Goal: Information Seeking & Learning: Understand process/instructions

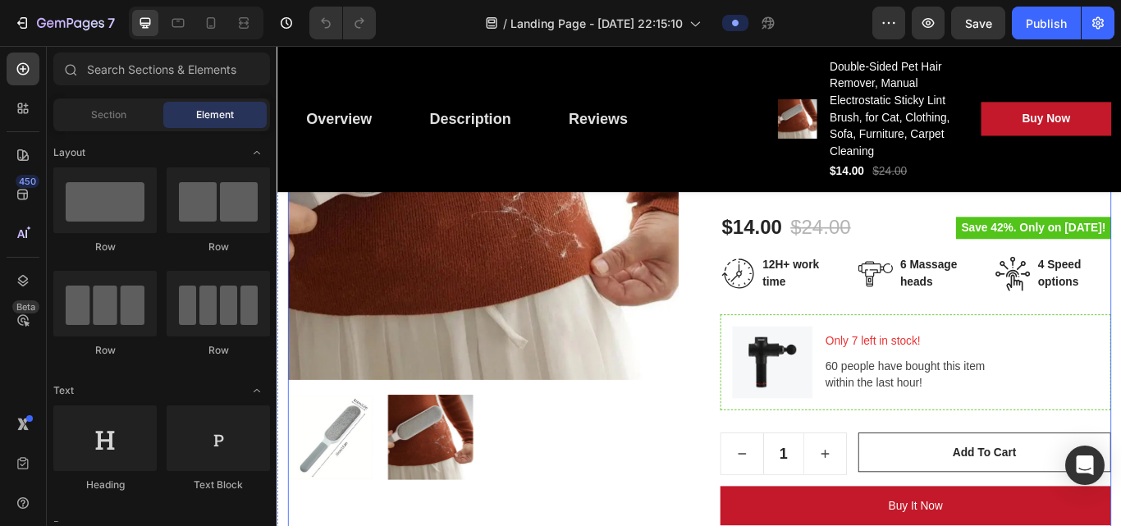
scroll to position [417, 0]
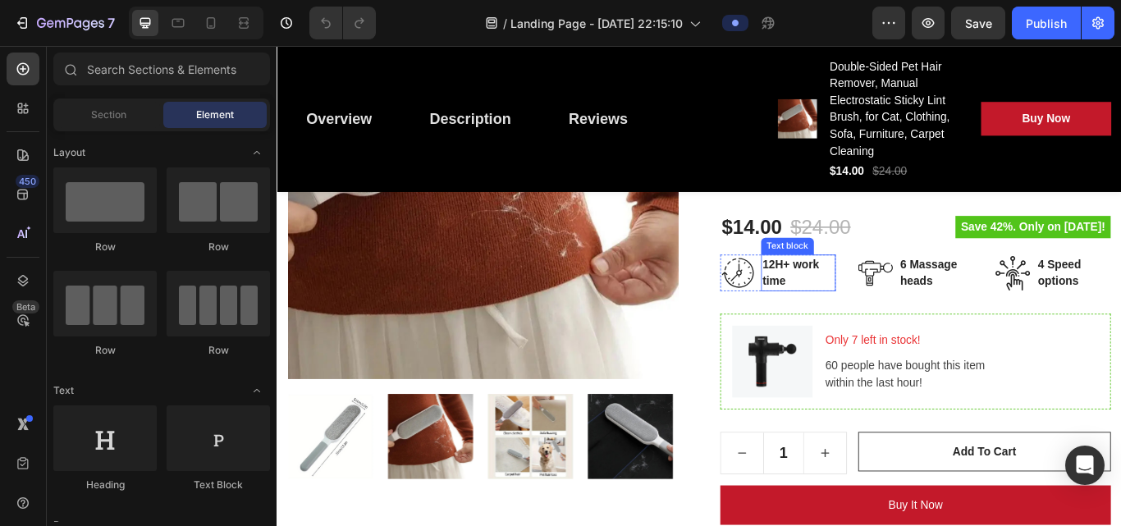
click at [848, 317] on p "12H+ work time" at bounding box center [885, 310] width 84 height 39
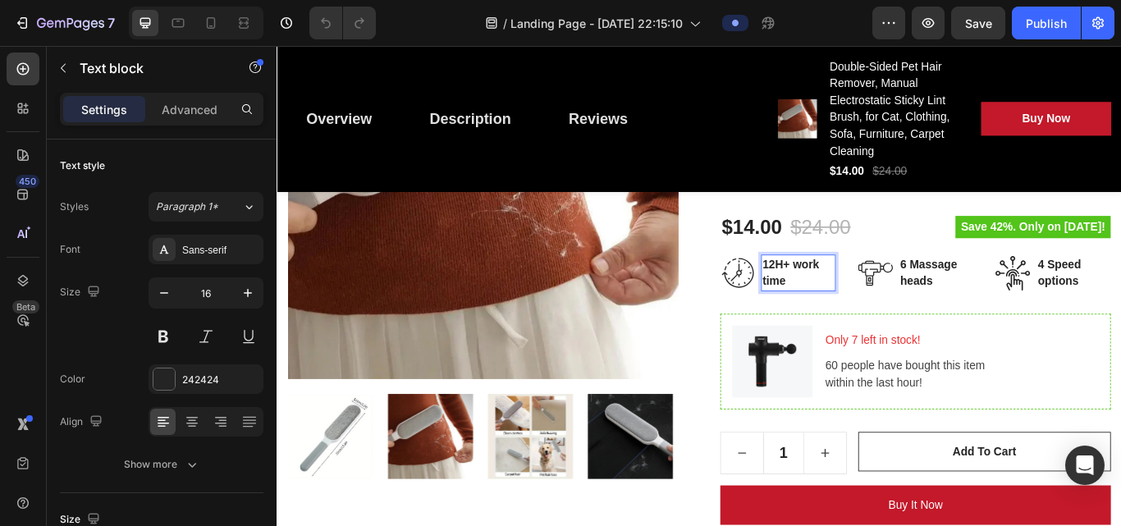
click at [848, 317] on p "12H+ work time" at bounding box center [885, 310] width 84 height 39
click at [841, 306] on div "Rich Text Editor. Editing area: main" at bounding box center [842, 310] width 3 height 23
click at [848, 307] on img at bounding box center [974, 311] width 41 height 40
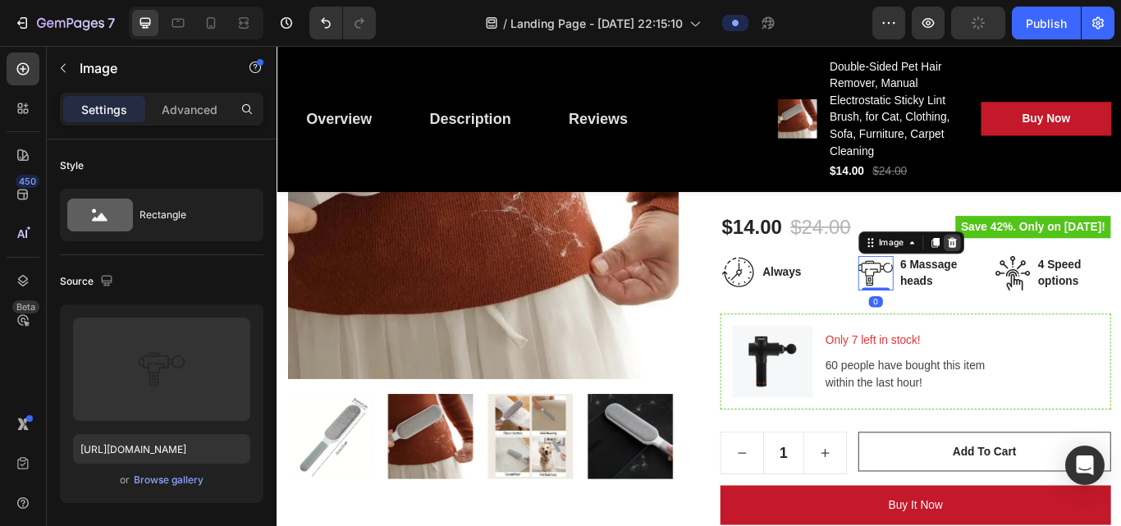
click at [848, 271] on icon at bounding box center [1063, 275] width 13 height 13
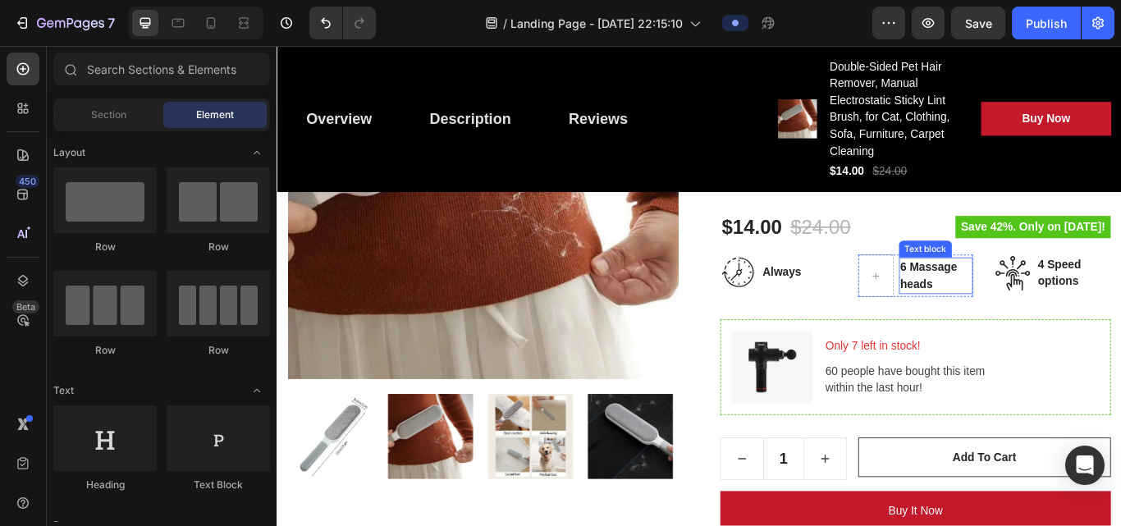
click at [848, 320] on p "6 Massage heads" at bounding box center [1045, 314] width 84 height 39
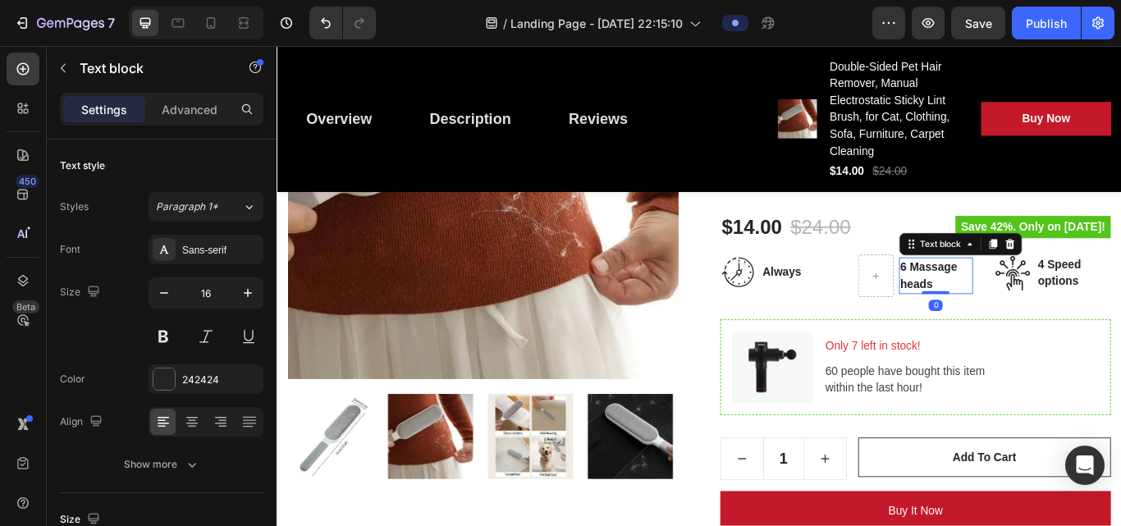
click at [848, 320] on p "6 Massage heads" at bounding box center [1045, 314] width 84 height 39
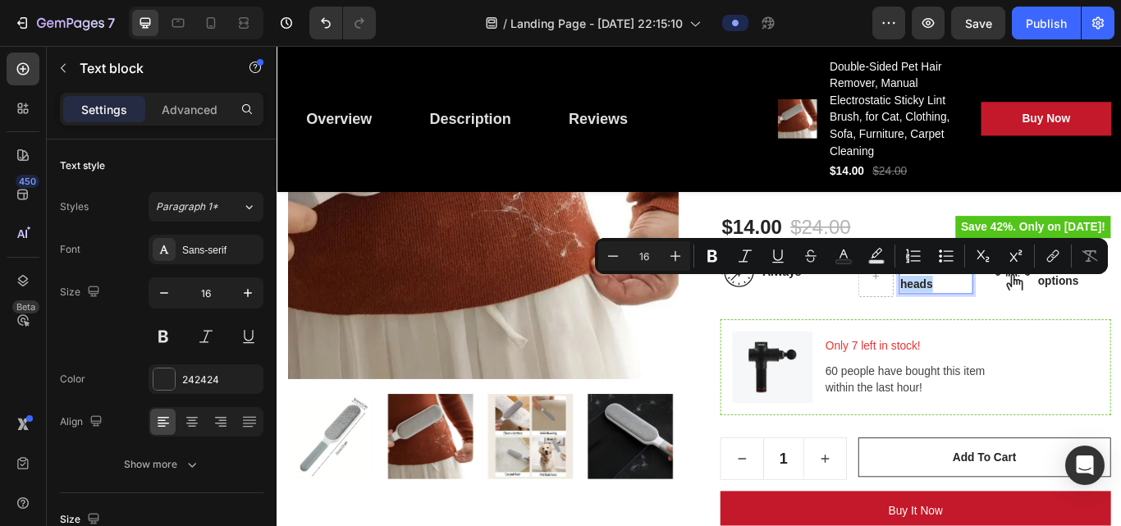
click at [848, 320] on p "6 Massage heads" at bounding box center [1045, 314] width 84 height 39
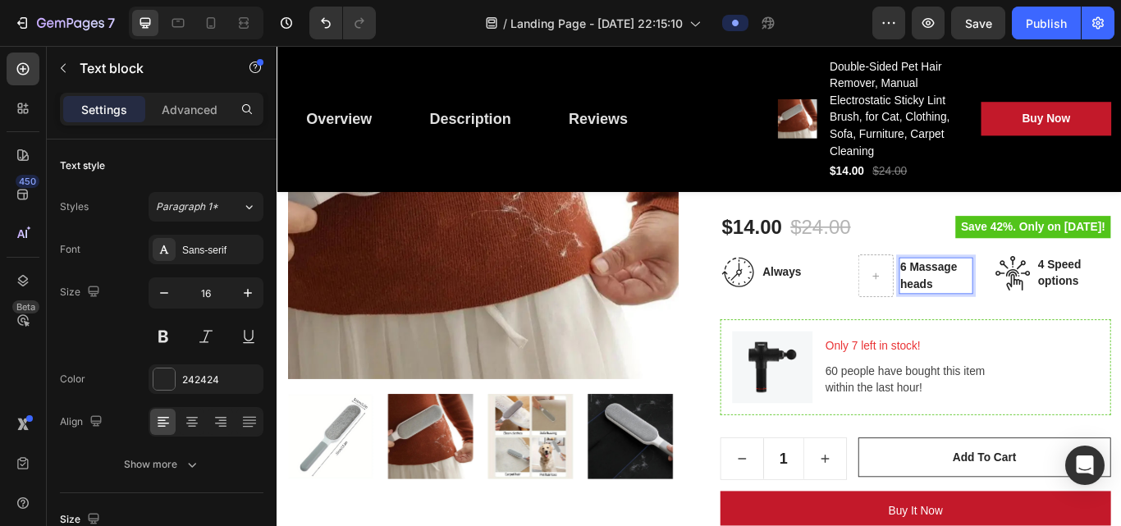
click at [848, 323] on p "6 Massage heads" at bounding box center [1045, 314] width 84 height 39
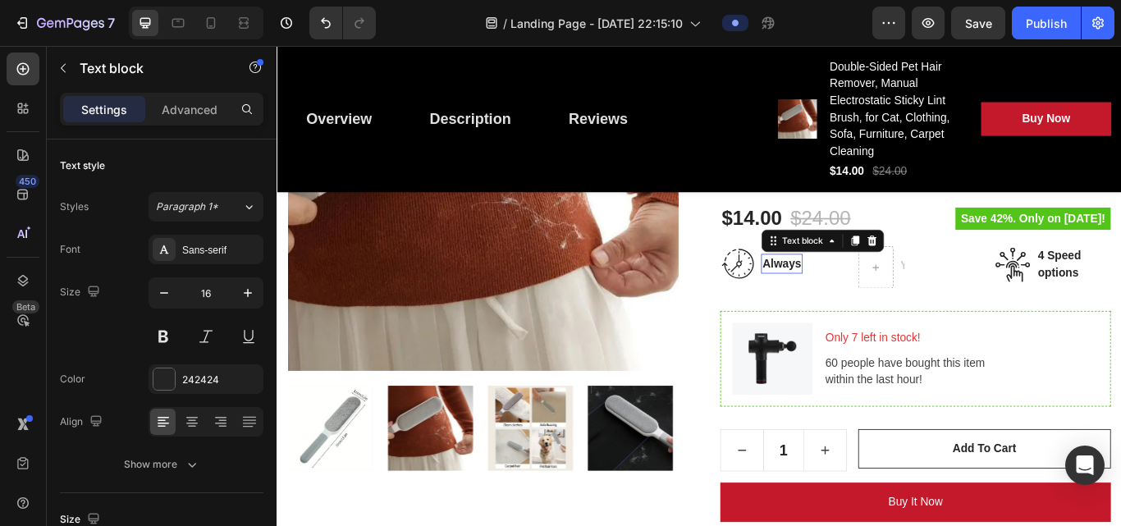
click at [848, 301] on p "Always" at bounding box center [865, 300] width 45 height 20
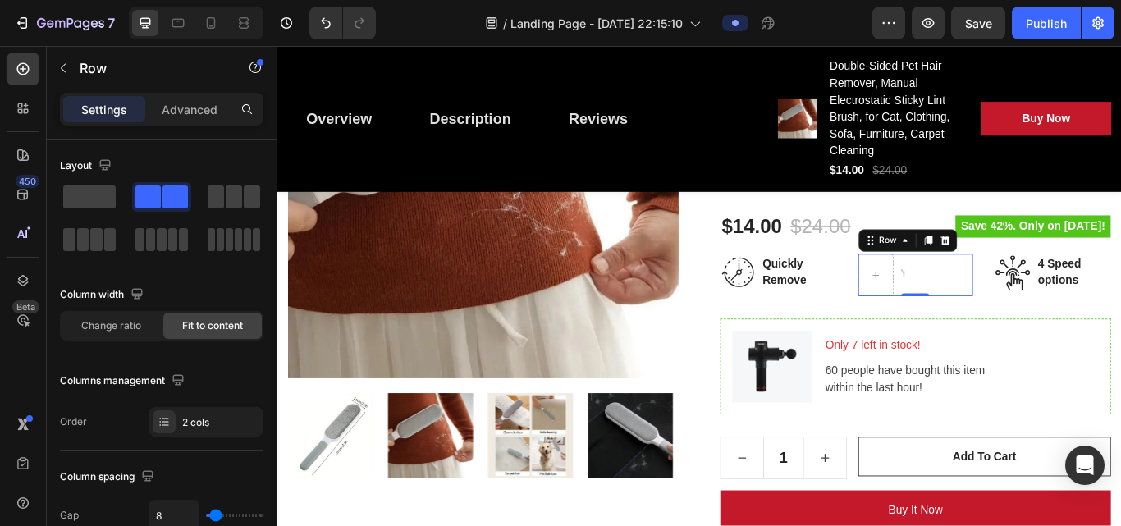
click at [848, 350] on div "0" at bounding box center [1020, 351] width 16 height 13
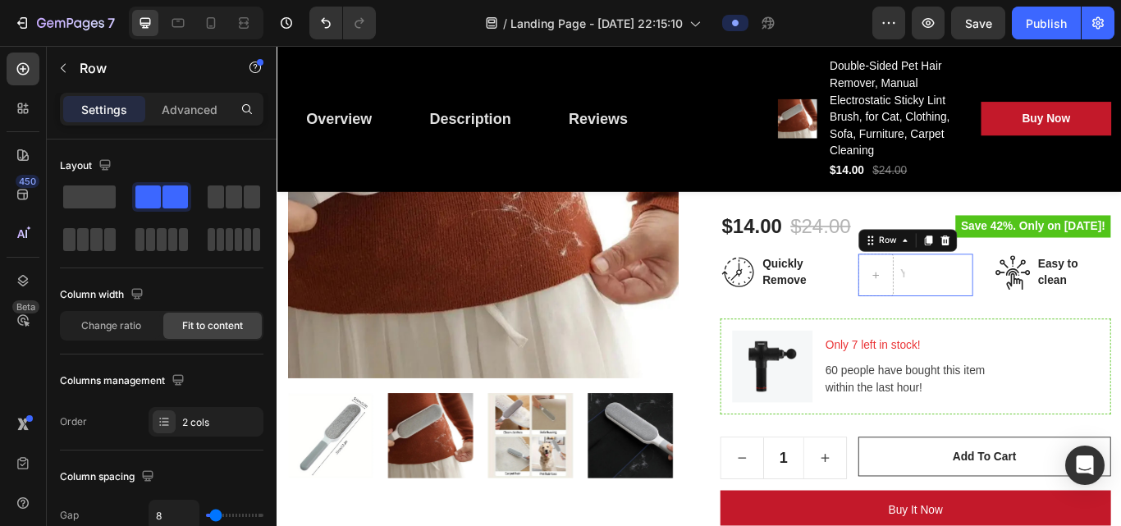
click at [848, 309] on div "Text block Row 0" at bounding box center [1021, 313] width 135 height 49
click at [848, 272] on div at bounding box center [1055, 273] width 20 height 20
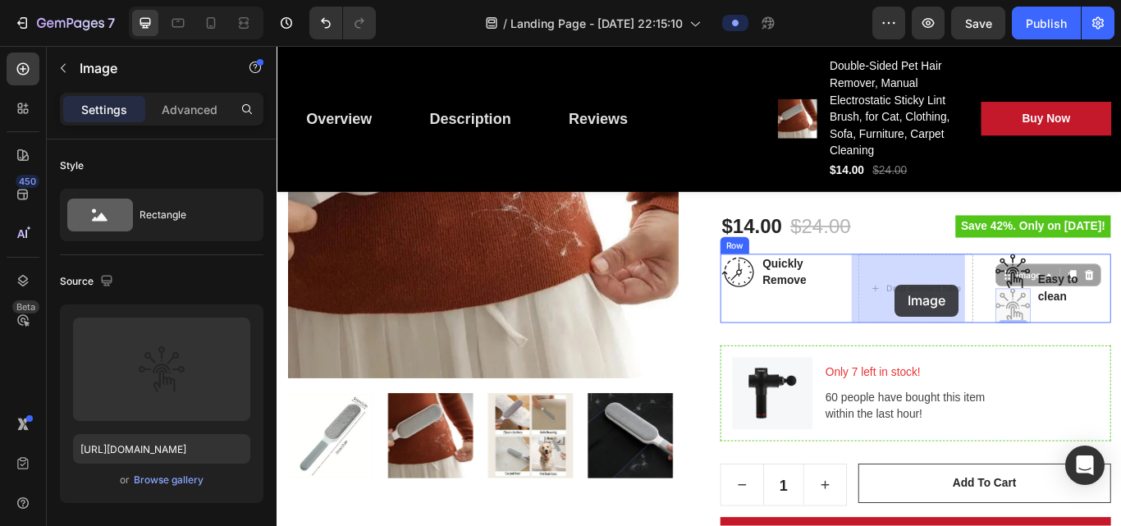
drag, startPoint x: 1127, startPoint y: 350, endPoint x: 1026, endPoint y: 378, distance: 105.7
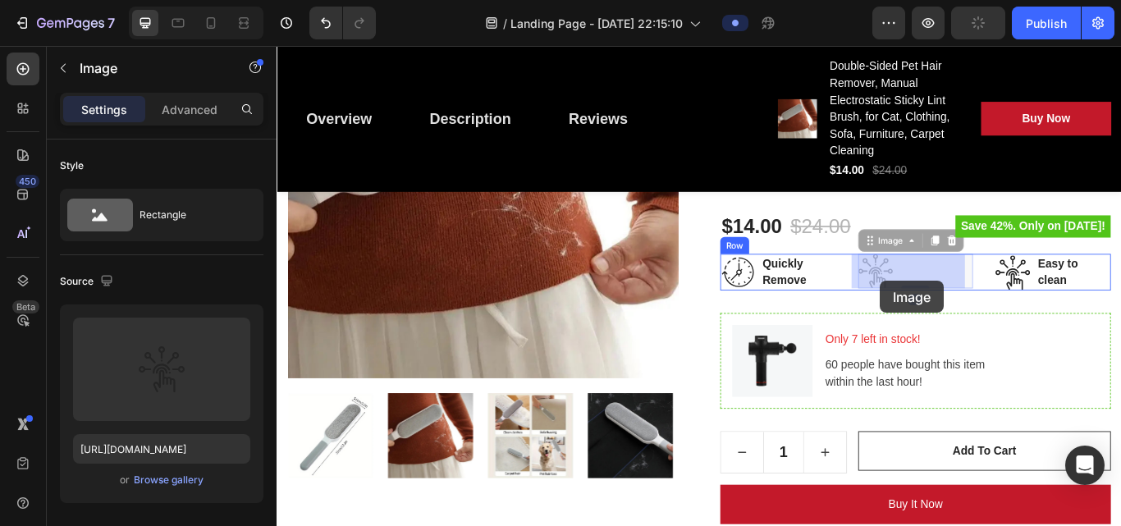
drag, startPoint x: 971, startPoint y: 317, endPoint x: 980, endPoint y: 320, distance: 8.8
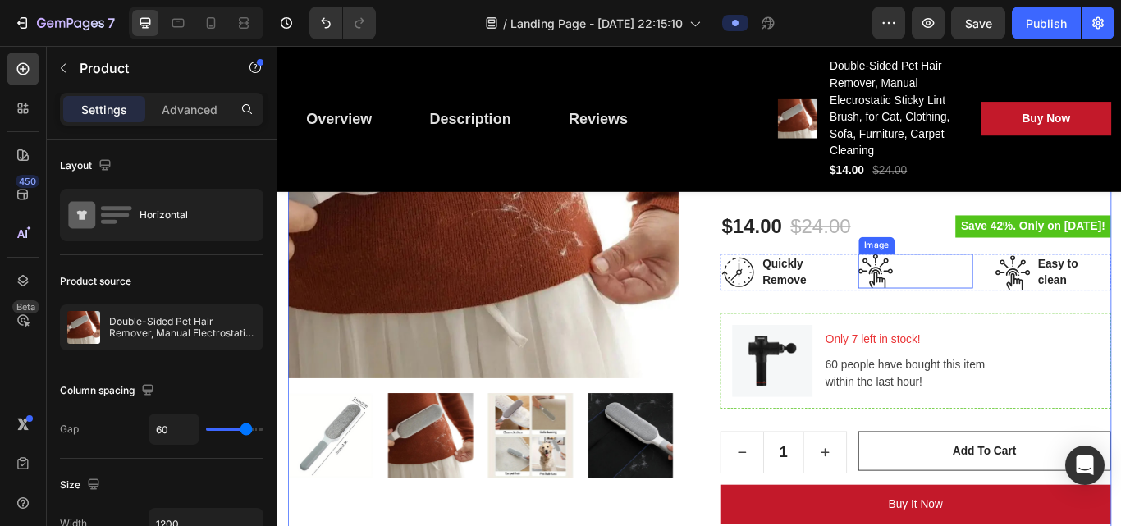
click at [848, 295] on div at bounding box center [1021, 309] width 135 height 40
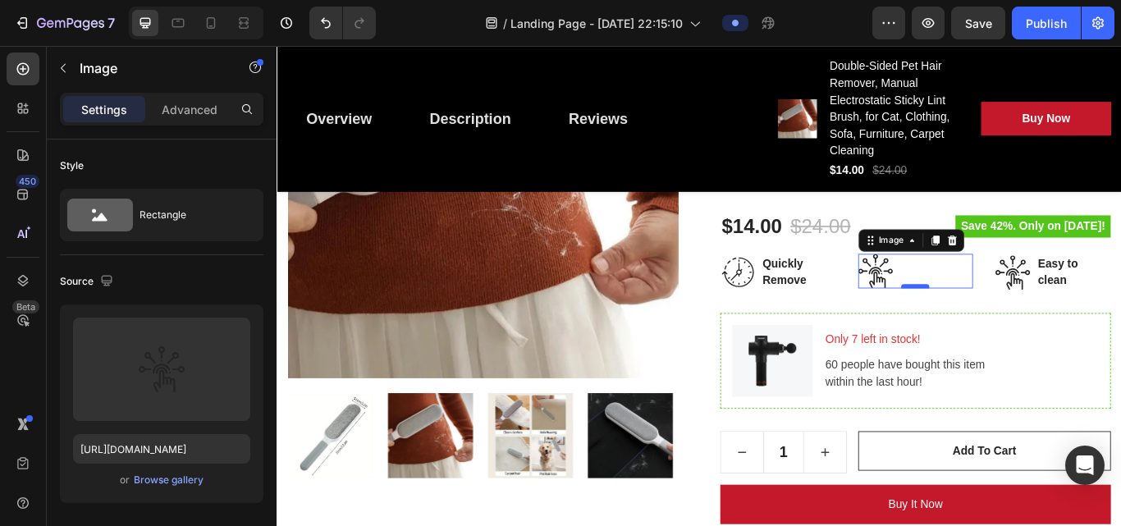
click at [848, 325] on div at bounding box center [1020, 326] width 33 height 5
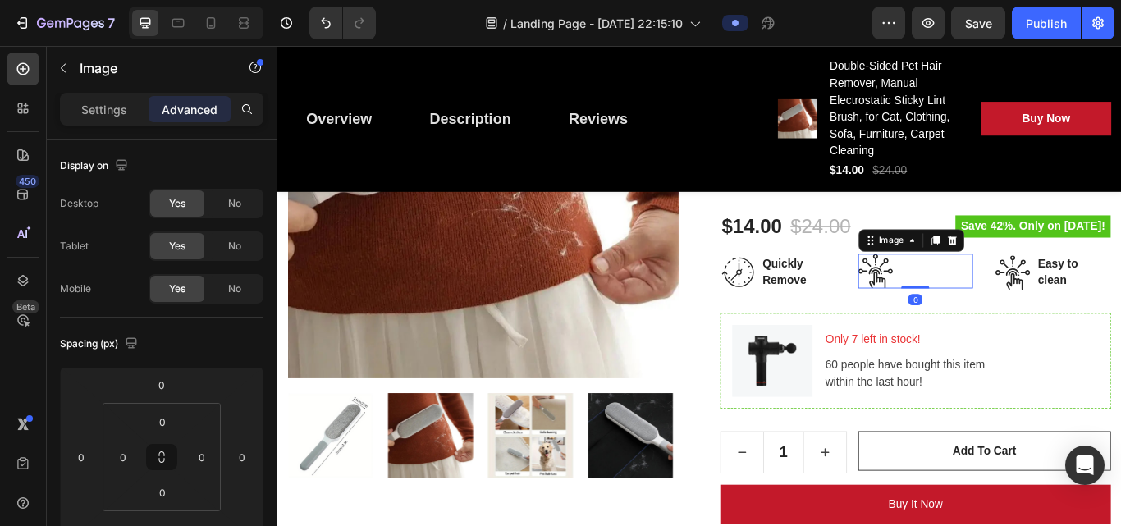
click at [848, 301] on img at bounding box center [974, 309] width 41 height 40
click at [848, 273] on icon at bounding box center [1063, 272] width 11 height 11
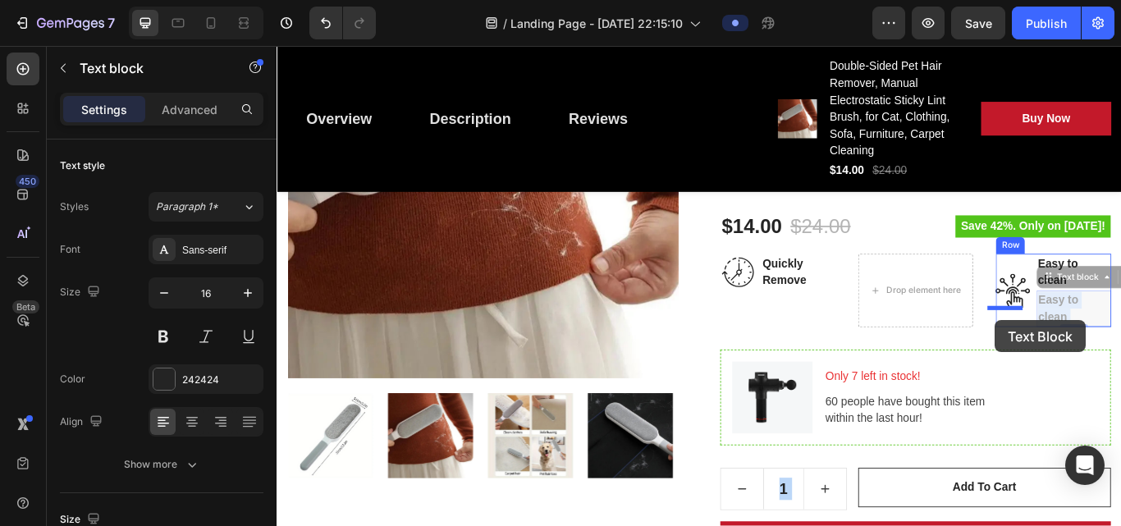
drag, startPoint x: 1195, startPoint y: 349, endPoint x: 1113, endPoint y: 367, distance: 83.2
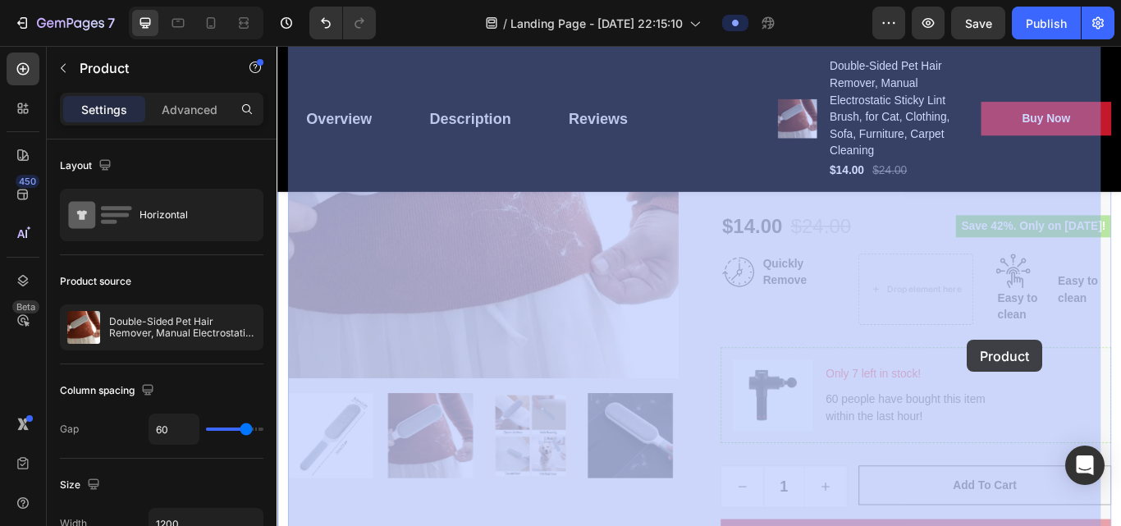
drag, startPoint x: 1115, startPoint y: 385, endPoint x: 1092, endPoint y: 321, distance: 68.0
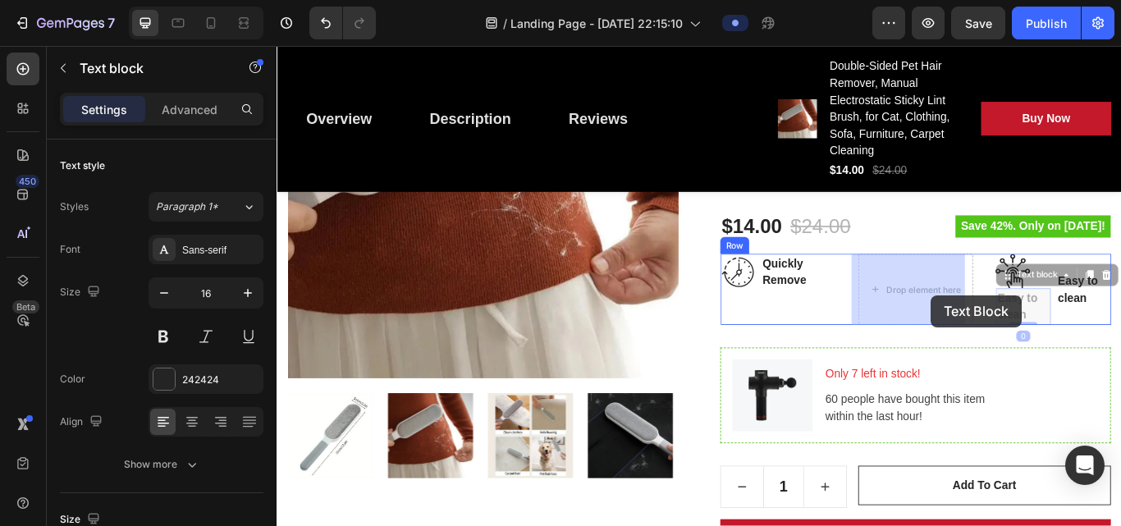
drag, startPoint x: 1131, startPoint y: 354, endPoint x: 1039, endPoint y: 336, distance: 93.8
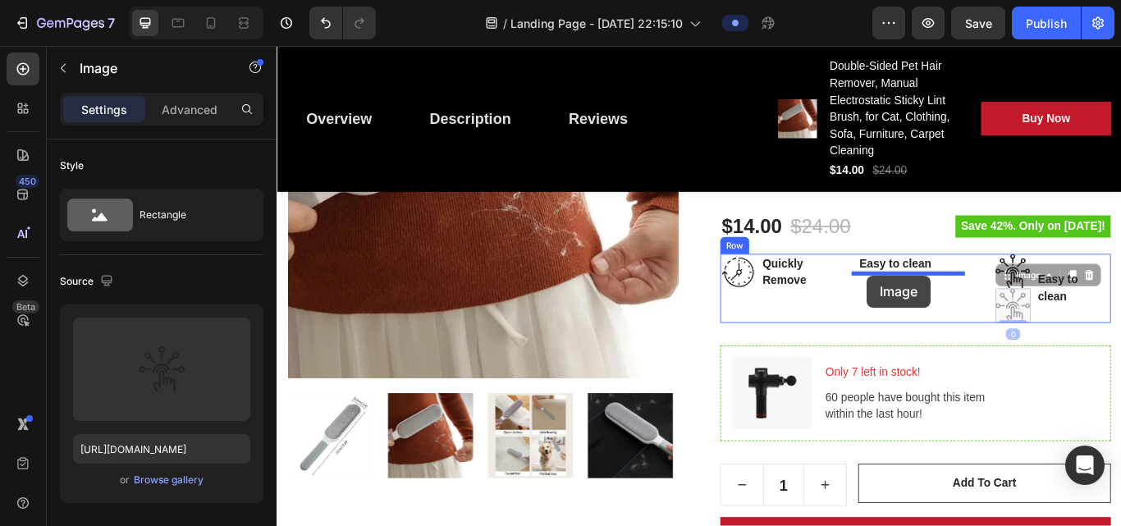
drag, startPoint x: 1138, startPoint y: 350, endPoint x: 961, endPoint y: 312, distance: 181.2
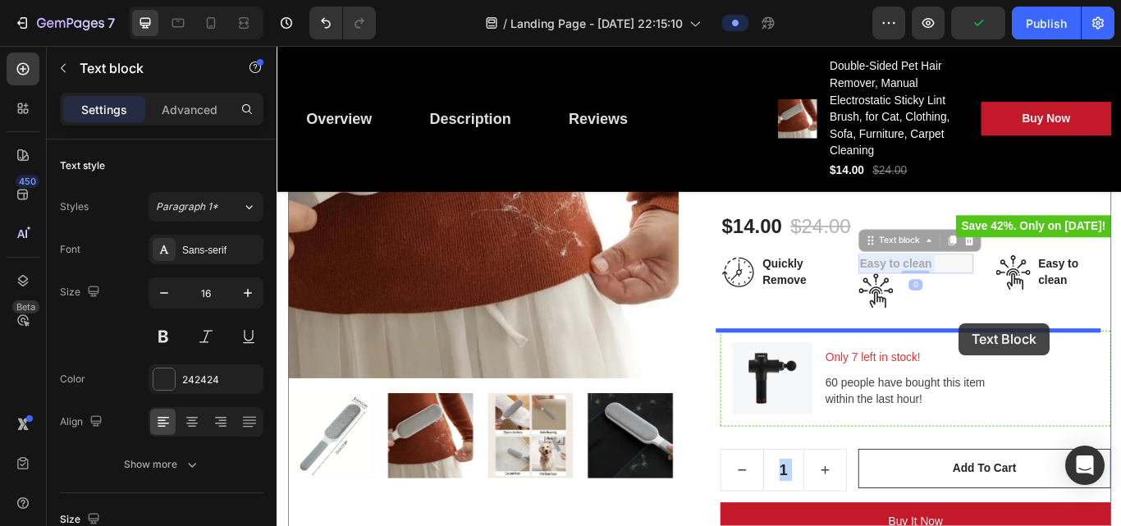
drag, startPoint x: 988, startPoint y: 295, endPoint x: 1072, endPoint y: 369, distance: 112.2
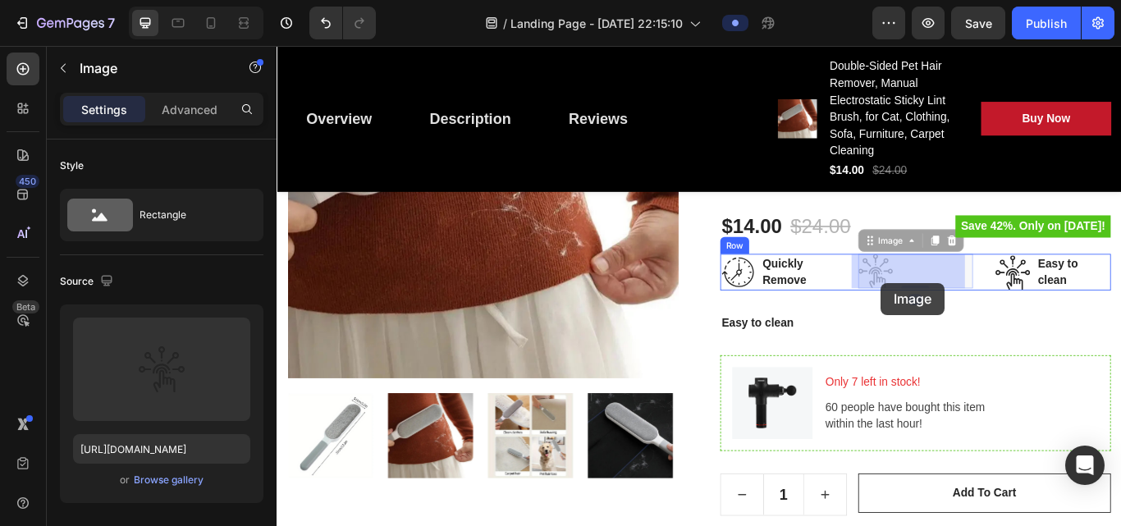
drag, startPoint x: 968, startPoint y: 320, endPoint x: 980, endPoint y: 322, distance: 12.6
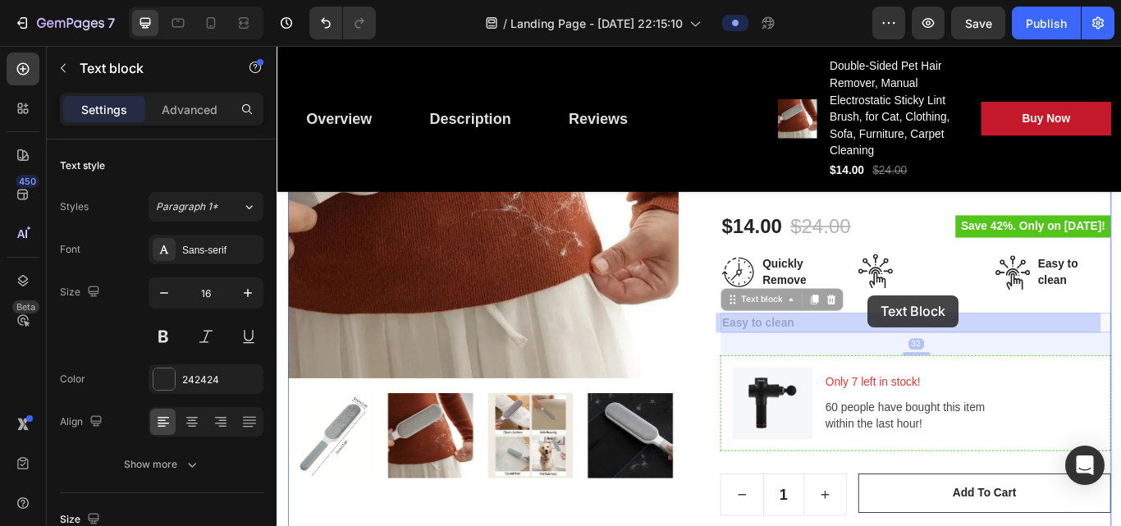
drag, startPoint x: 871, startPoint y: 371, endPoint x: 966, endPoint y: 336, distance: 101.2
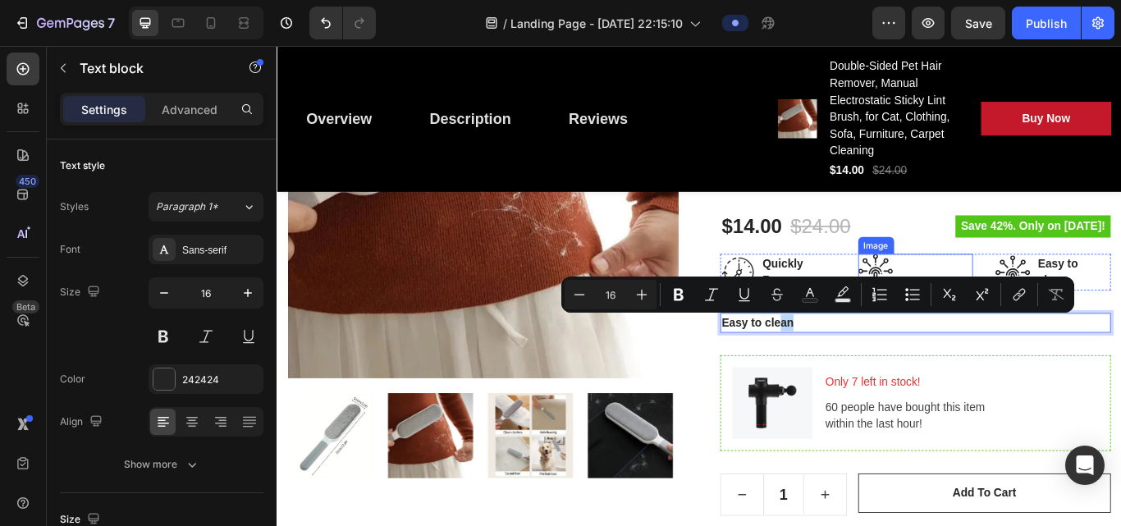
drag, startPoint x: 854, startPoint y: 367, endPoint x: 893, endPoint y: 399, distance: 50.7
click at [848, 318] on div "Double-Sided Pet Hair Remover, Manual Electrostatic Sticky Lint Brush, for Cat,…" at bounding box center [1020, 421] width 455 height 885
click at [848, 359] on p "Easy to clean" at bounding box center [1021, 369] width 452 height 20
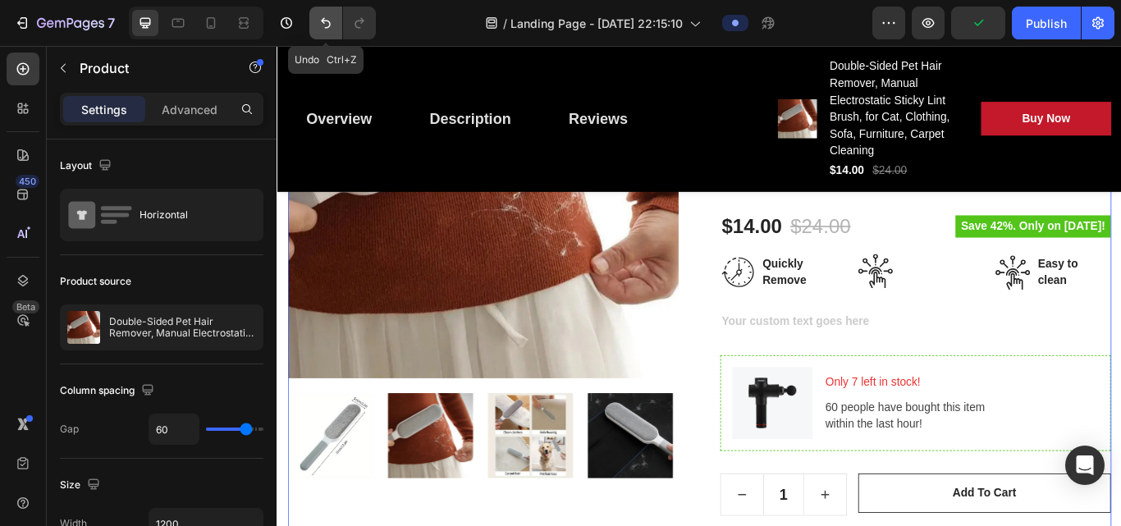
click at [320, 29] on icon "Undo/Redo" at bounding box center [326, 23] width 16 height 16
click at [319, 23] on icon "Undo/Redo" at bounding box center [326, 23] width 16 height 16
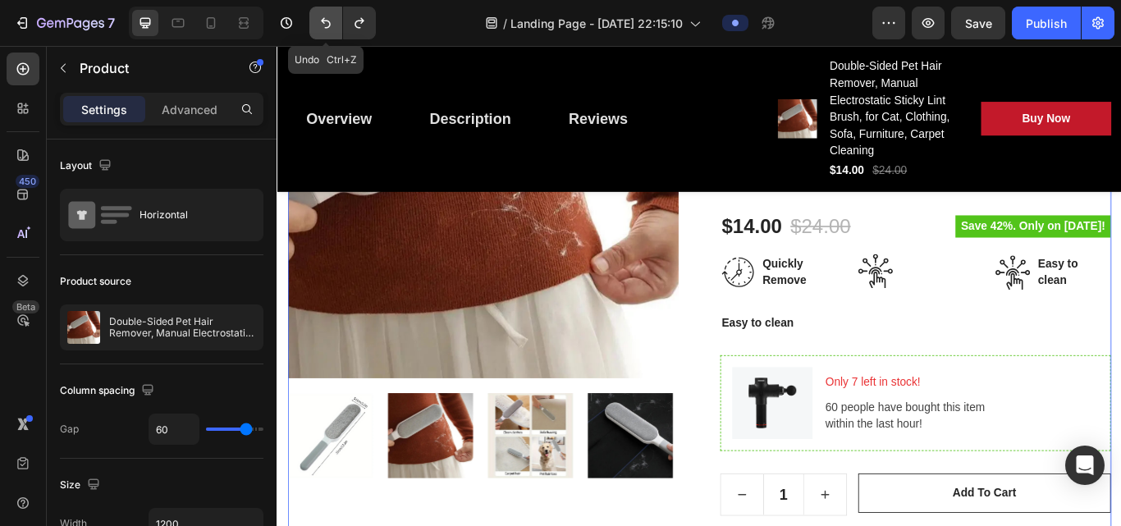
click at [319, 23] on icon "Undo/Redo" at bounding box center [326, 23] width 16 height 16
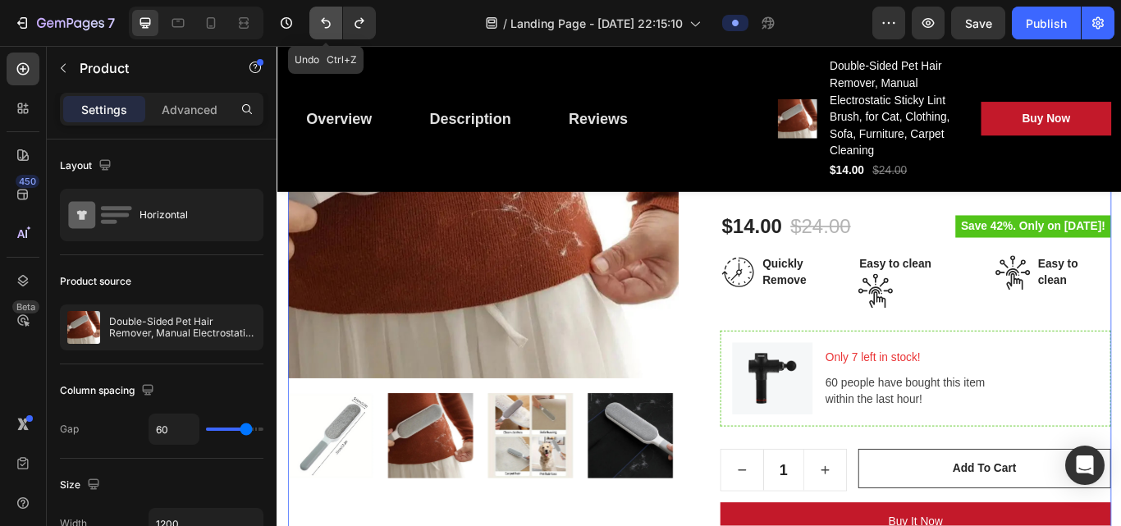
click at [323, 29] on icon "Undo/Redo" at bounding box center [326, 23] width 16 height 16
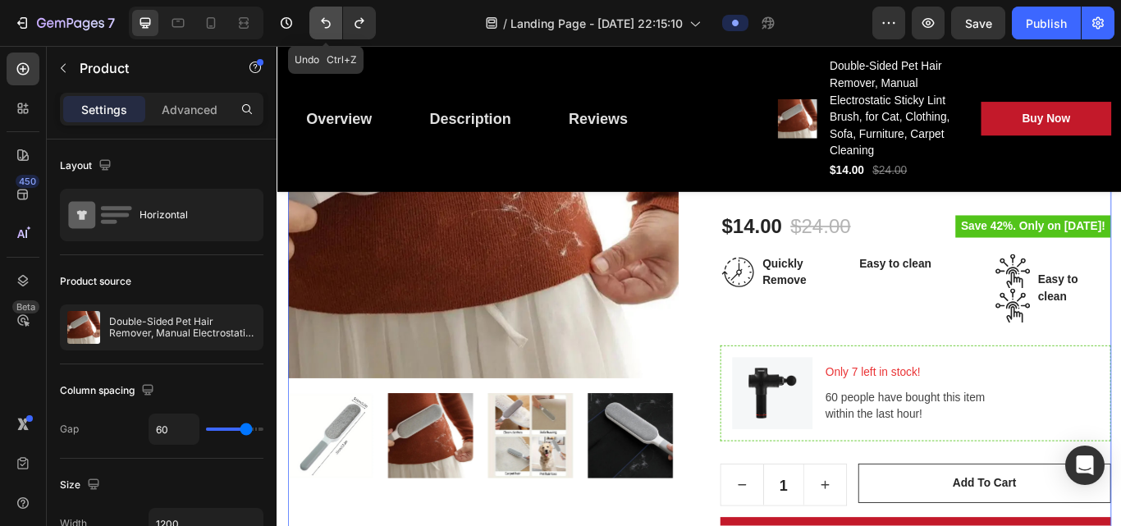
click at [323, 29] on icon "Undo/Redo" at bounding box center [326, 23] width 16 height 16
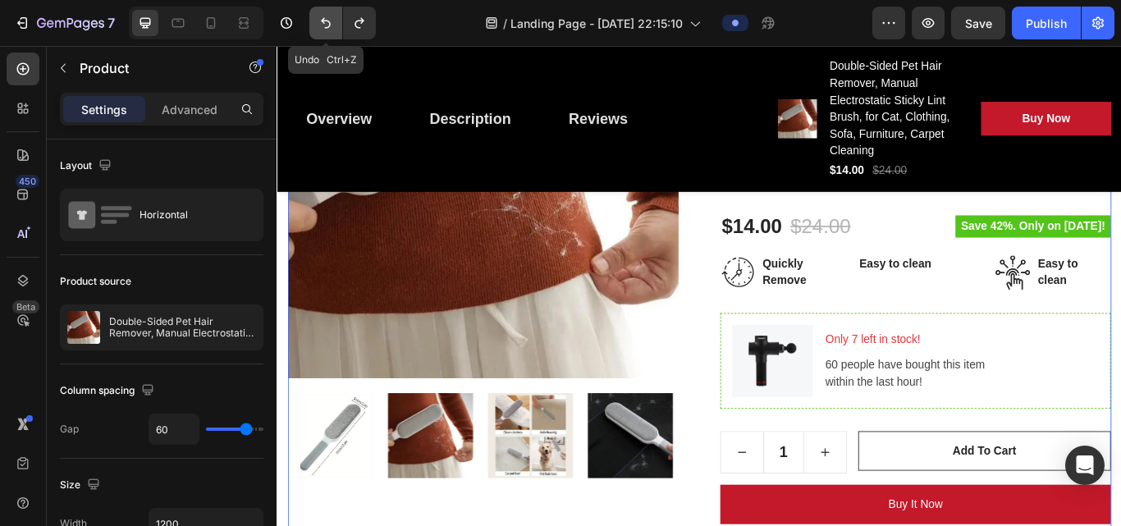
click at [332, 30] on icon "Undo/Redo" at bounding box center [326, 23] width 16 height 16
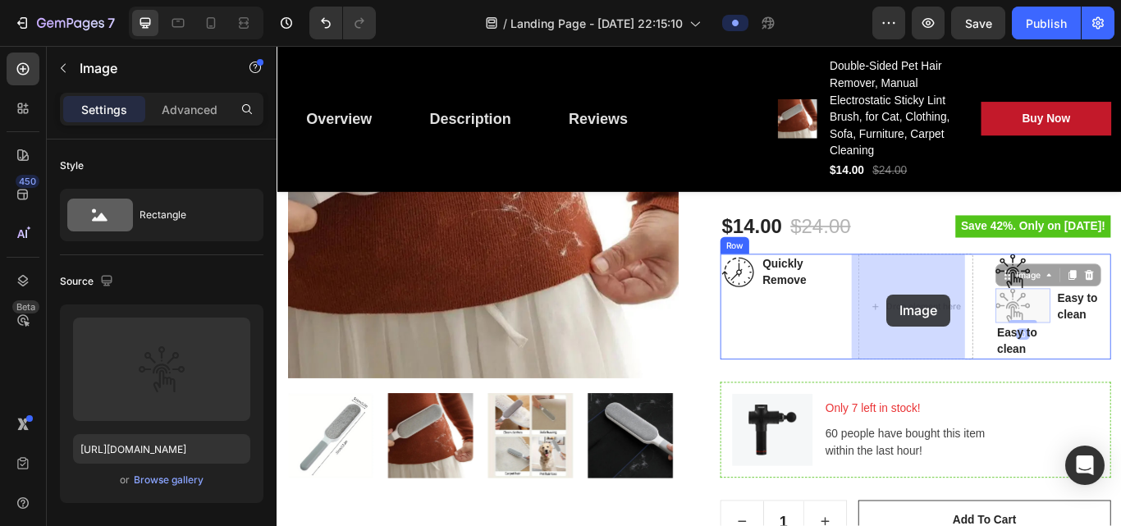
drag, startPoint x: 1146, startPoint y: 353, endPoint x: 988, endPoint y: 336, distance: 159.3
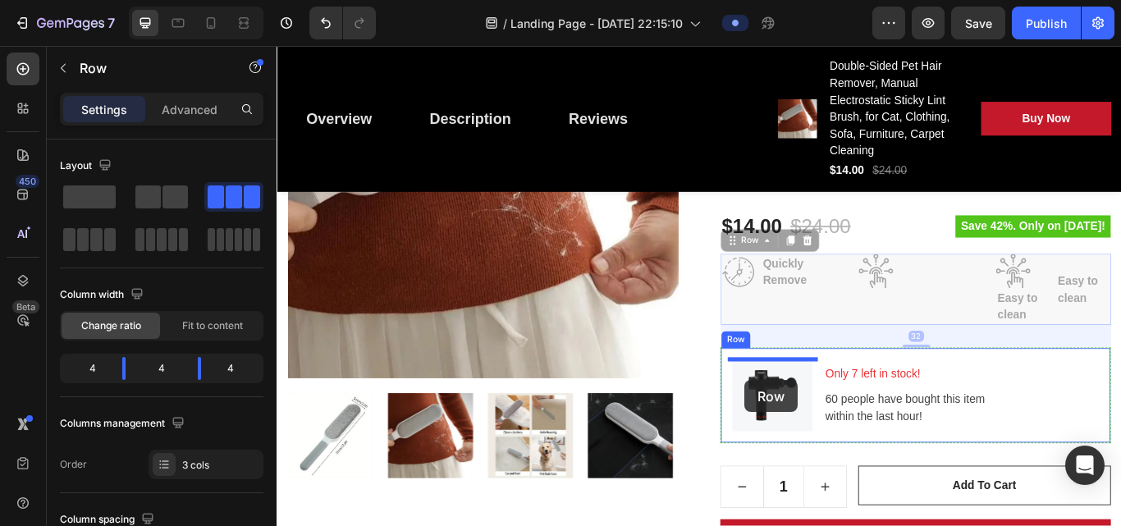
drag, startPoint x: 1037, startPoint y: 355, endPoint x: 745, endPoint y: 386, distance: 293.7
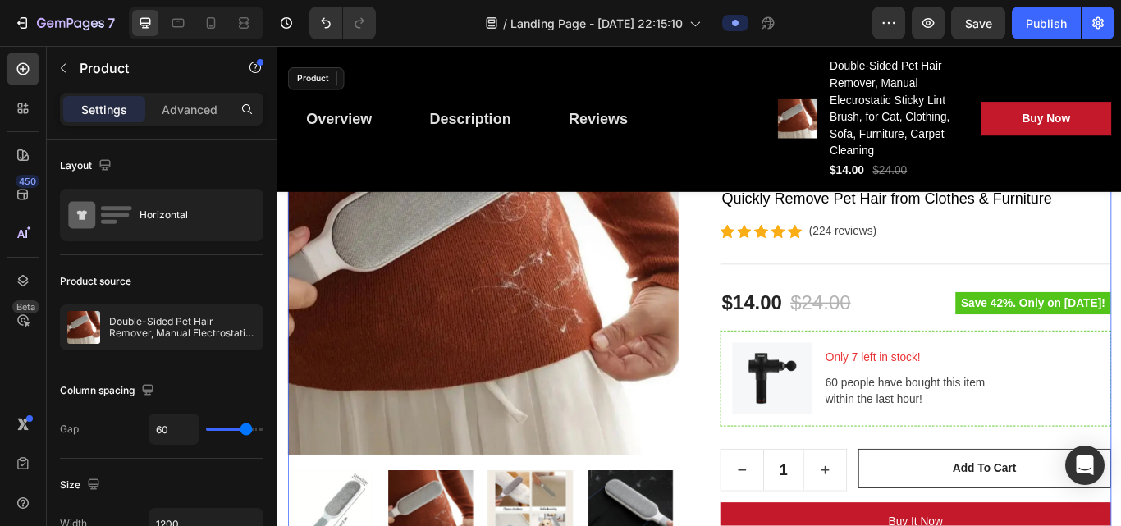
click at [745, 386] on div "Product Images Double-Sided Pet Hair Remover, Manual Electrostatic Sticky Lint …" at bounding box center [769, 451] width 960 height 767
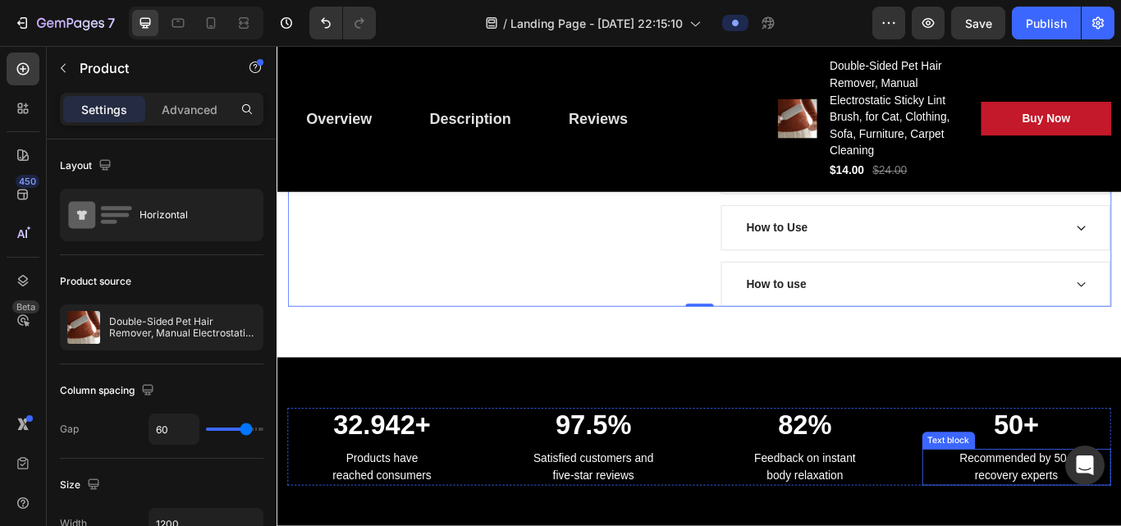
scroll to position [901, 0]
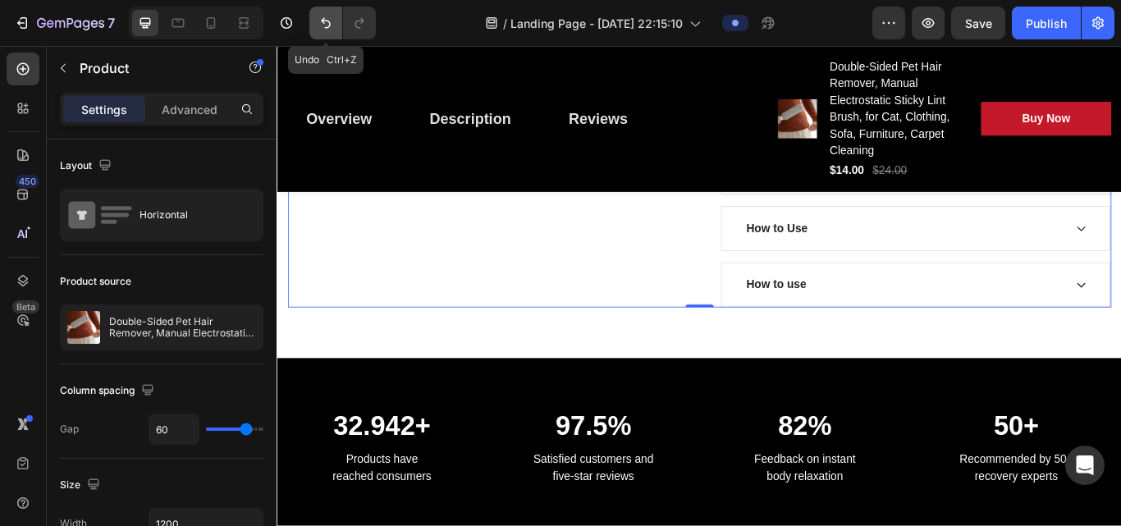
click at [325, 21] on icon "Undo/Redo" at bounding box center [326, 23] width 10 height 11
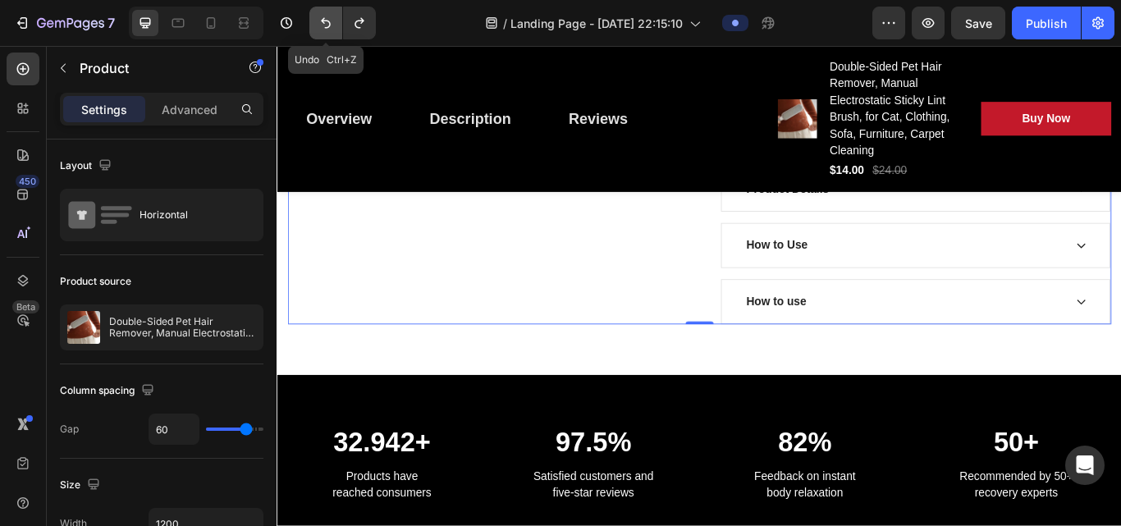
scroll to position [811, 0]
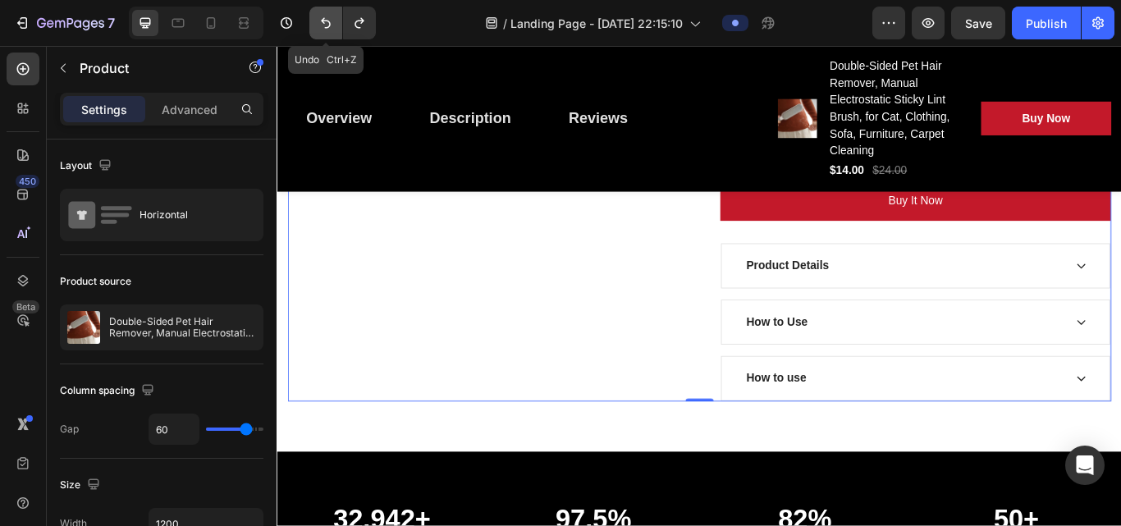
click at [331, 30] on icon "Undo/Redo" at bounding box center [326, 23] width 16 height 16
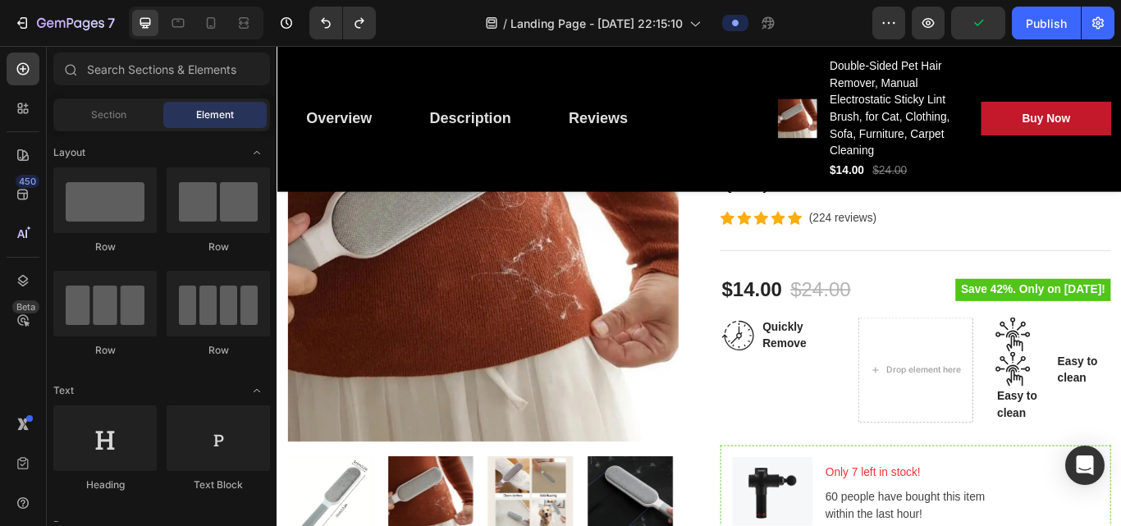
scroll to position [359, 0]
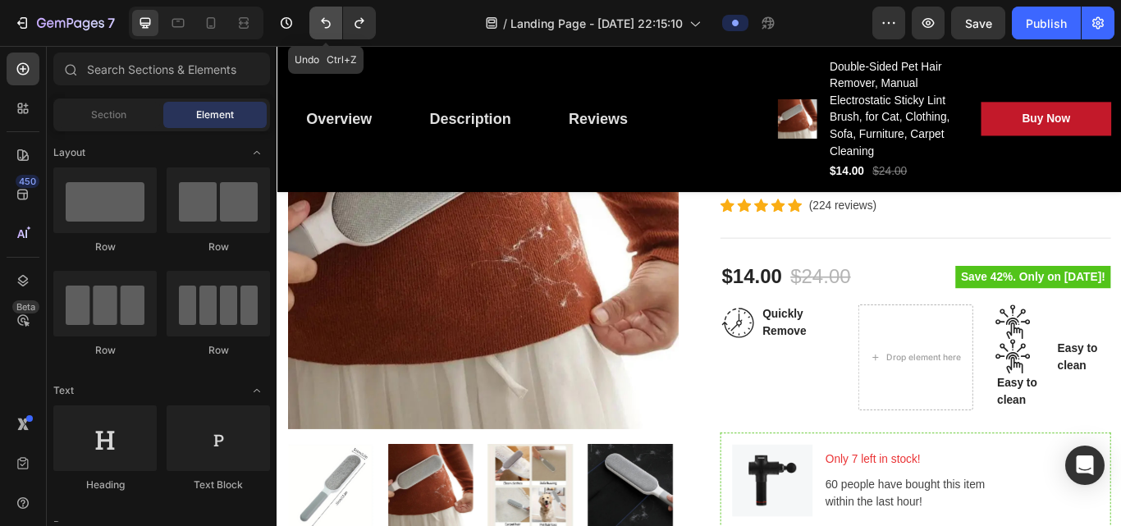
click at [318, 31] on button "Undo/Redo" at bounding box center [325, 23] width 33 height 33
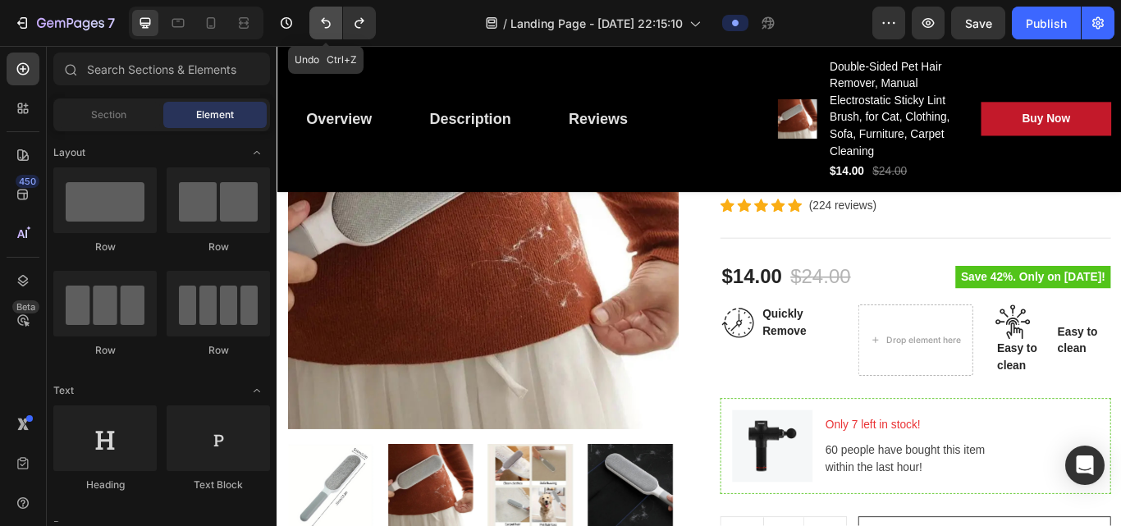
click at [318, 31] on button "Undo/Redo" at bounding box center [325, 23] width 33 height 33
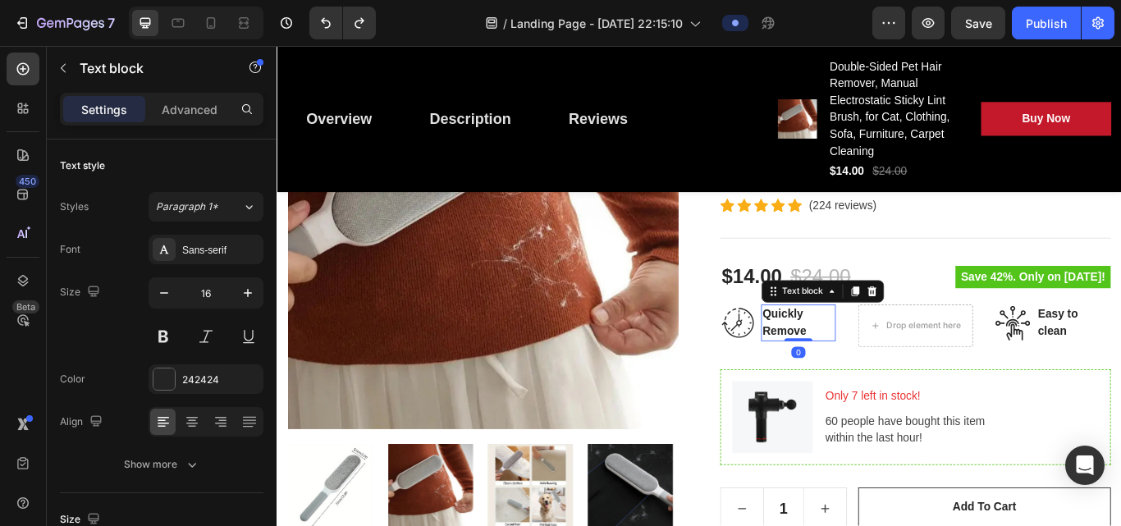
click at [848, 359] on p "Quickly Remove" at bounding box center [885, 369] width 84 height 39
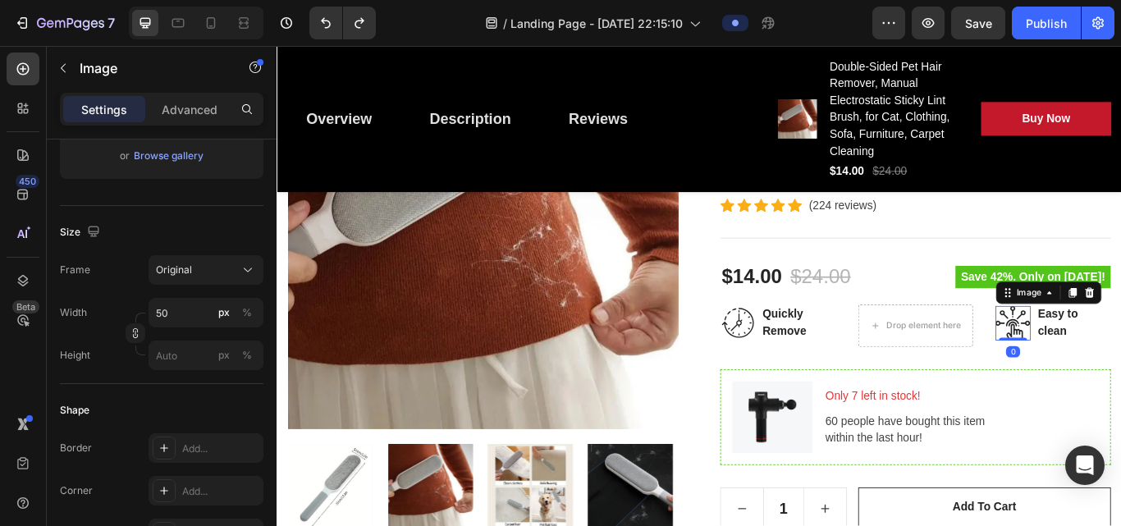
scroll to position [0, 0]
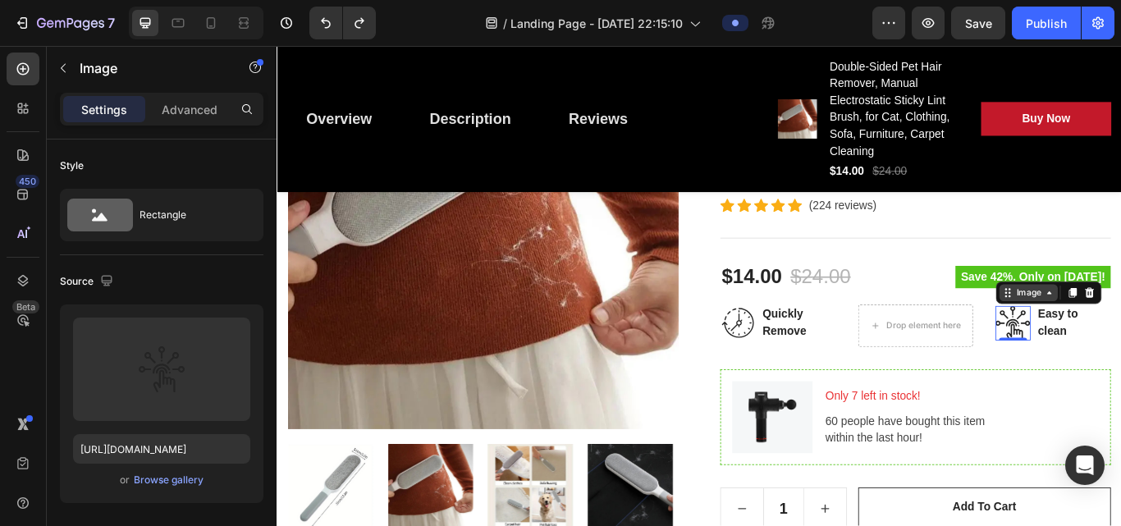
click at [848, 405] on div "Double-Sided Pet Hair Remover, Manual Electrostatic Sticky Lint Brush, for Cat,…" at bounding box center [1020, 459] width 455 height 843
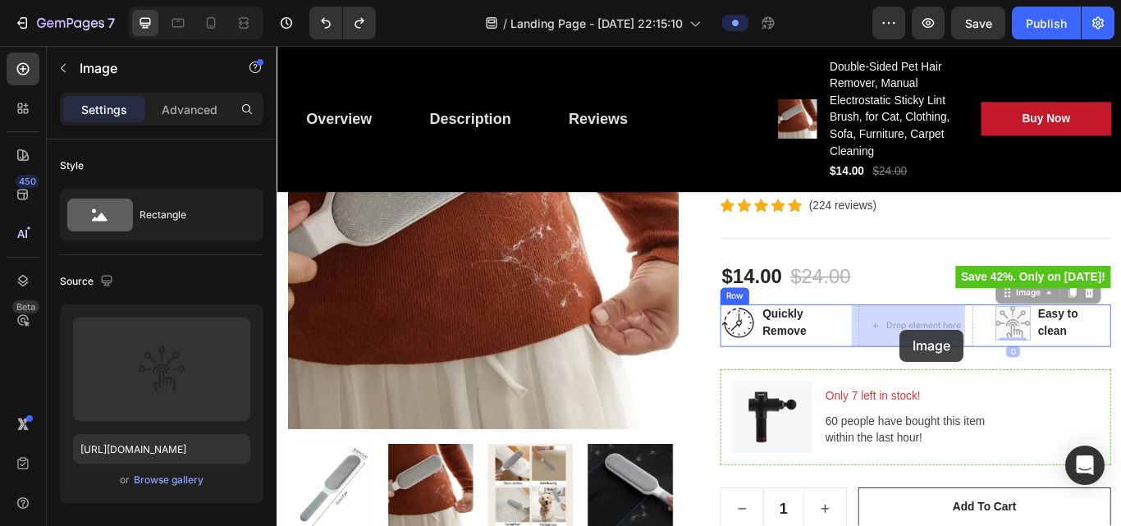
drag, startPoint x: 1118, startPoint y: 368, endPoint x: 1003, endPoint y: 377, distance: 116.0
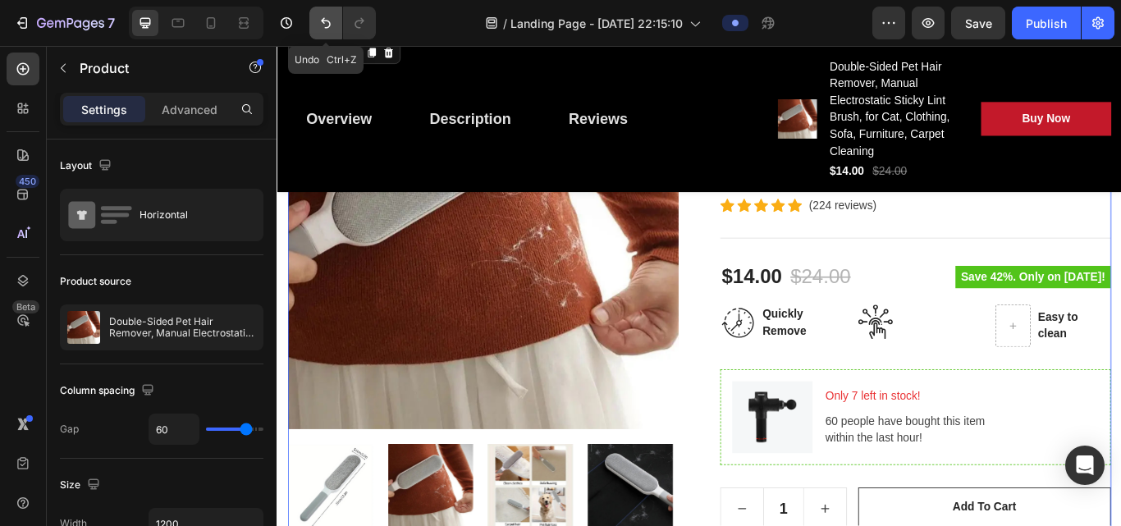
click at [327, 23] on icon "Undo/Redo" at bounding box center [326, 23] width 16 height 16
click at [755, 249] on div "Product Images Double-Sided Pet Hair Remover, Manual Electrostatic Sticky Lint …" at bounding box center [769, 459] width 960 height 843
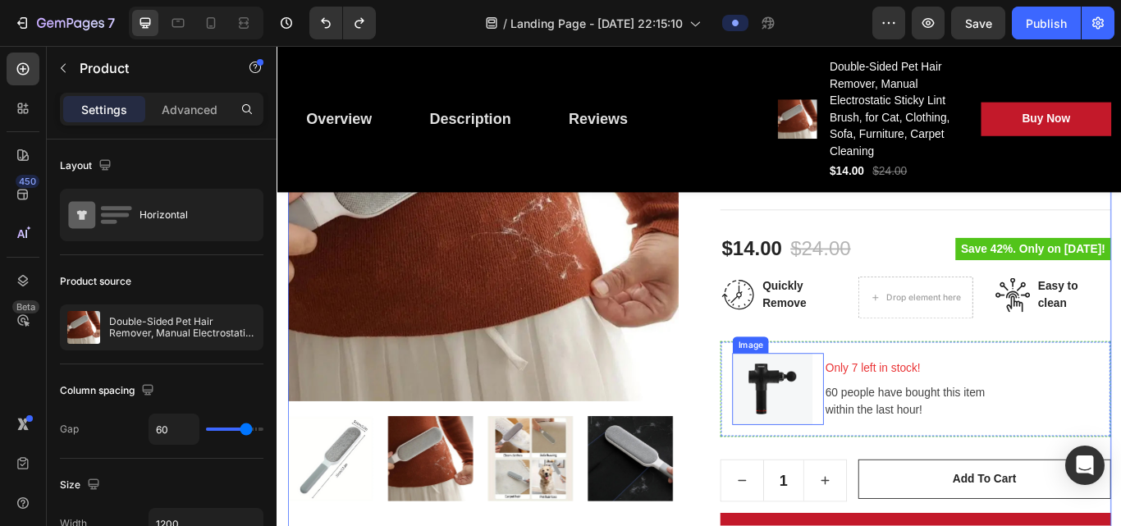
scroll to position [400, 0]
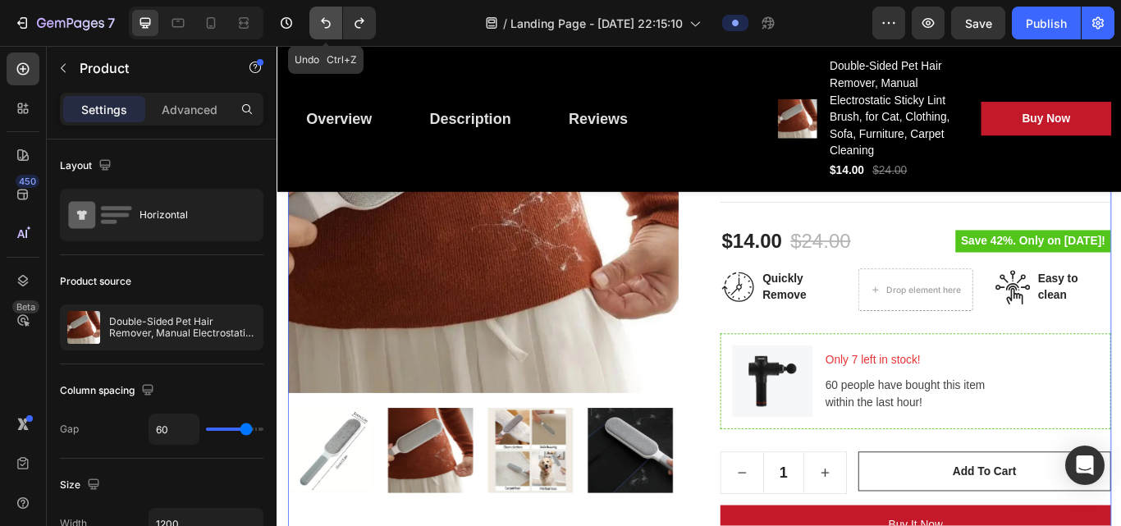
click at [330, 23] on icon "Undo/Redo" at bounding box center [326, 23] width 10 height 11
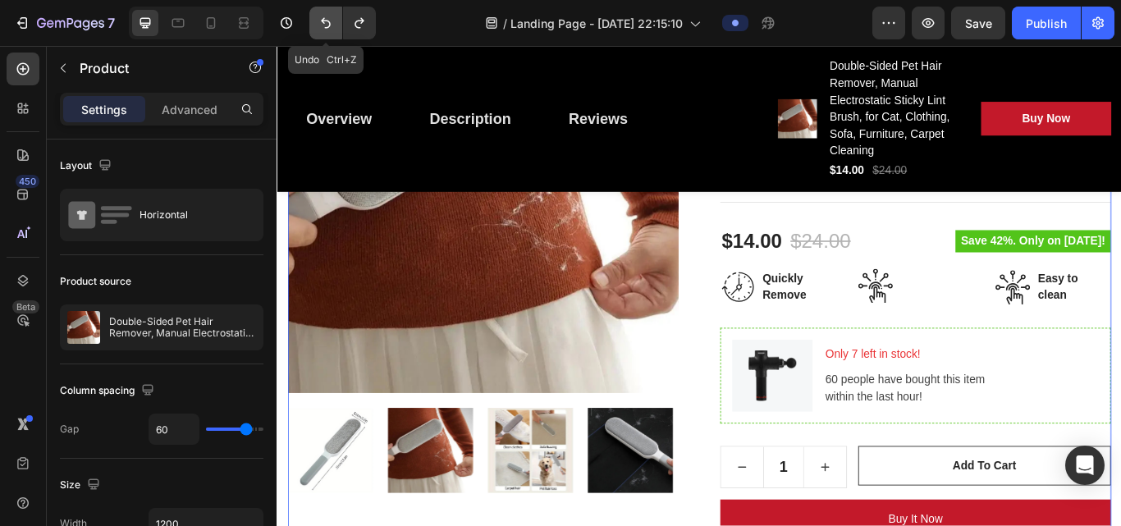
click at [330, 23] on icon "Undo/Redo" at bounding box center [326, 23] width 10 height 11
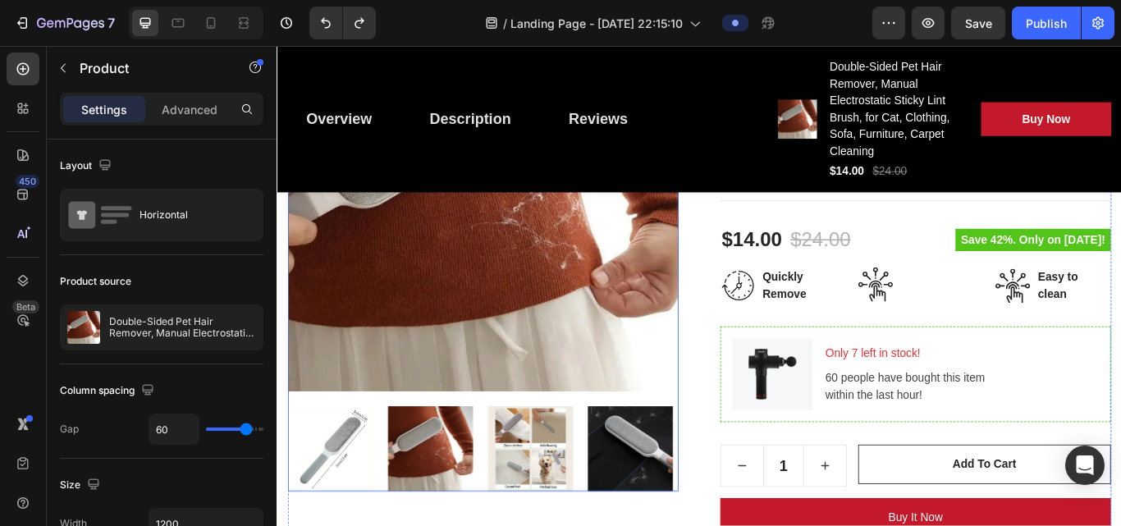
scroll to position [409, 0]
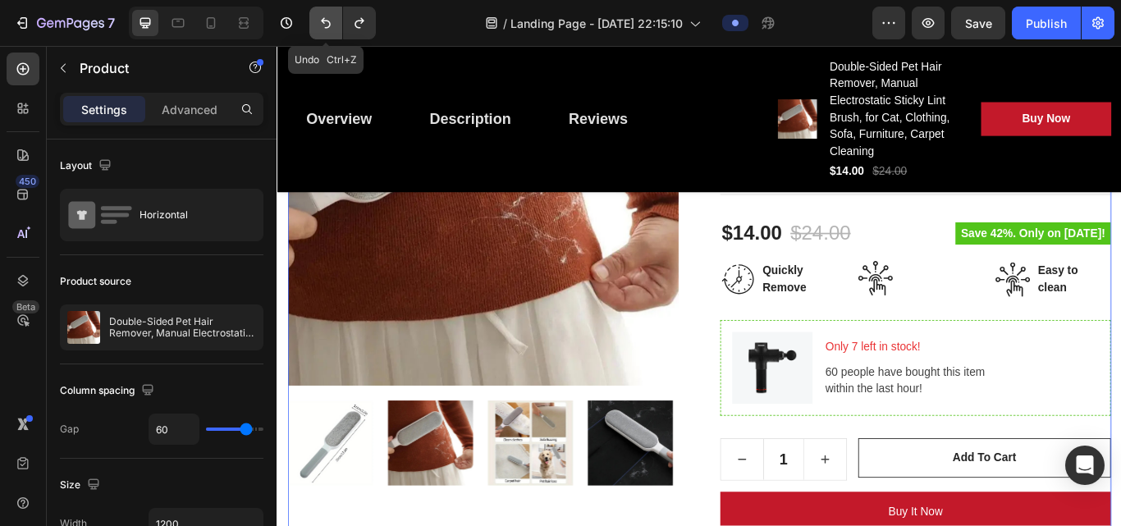
click at [318, 31] on button "Undo/Redo" at bounding box center [325, 23] width 33 height 33
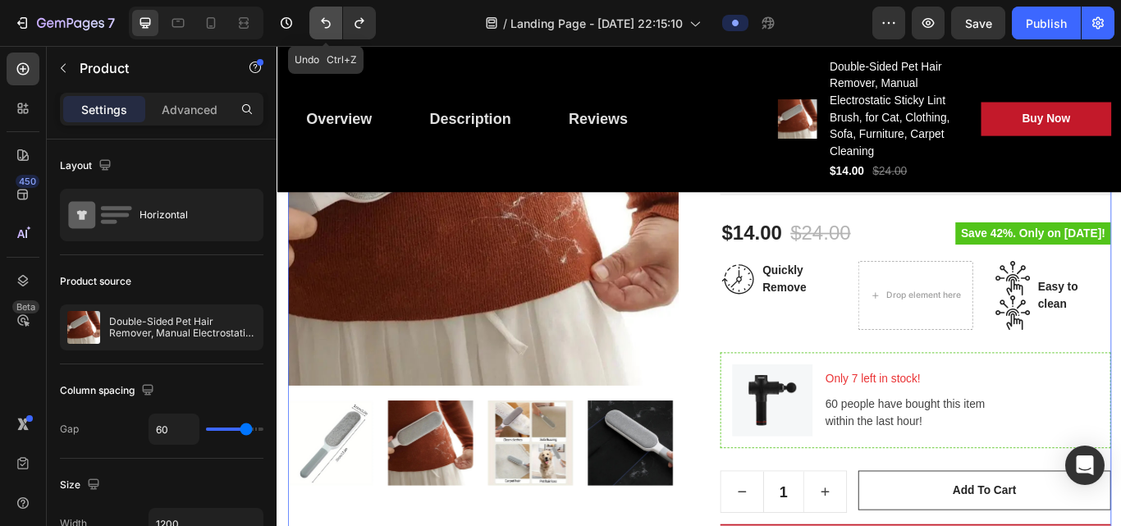
click at [318, 31] on button "Undo/Redo" at bounding box center [325, 23] width 33 height 33
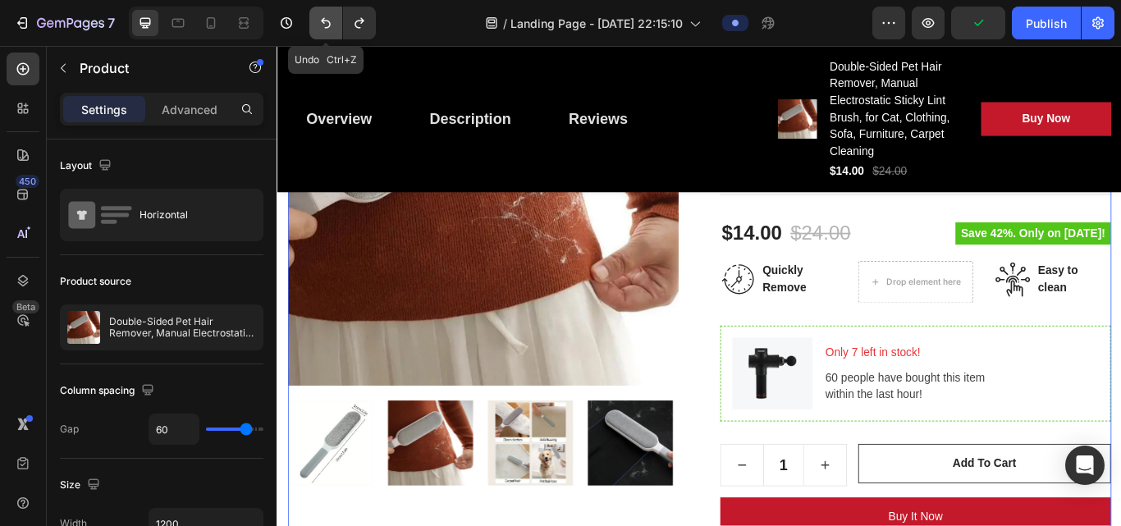
click at [332, 28] on icon "Undo/Redo" at bounding box center [326, 23] width 16 height 16
click at [326, 34] on button "Undo/Redo" at bounding box center [325, 23] width 33 height 33
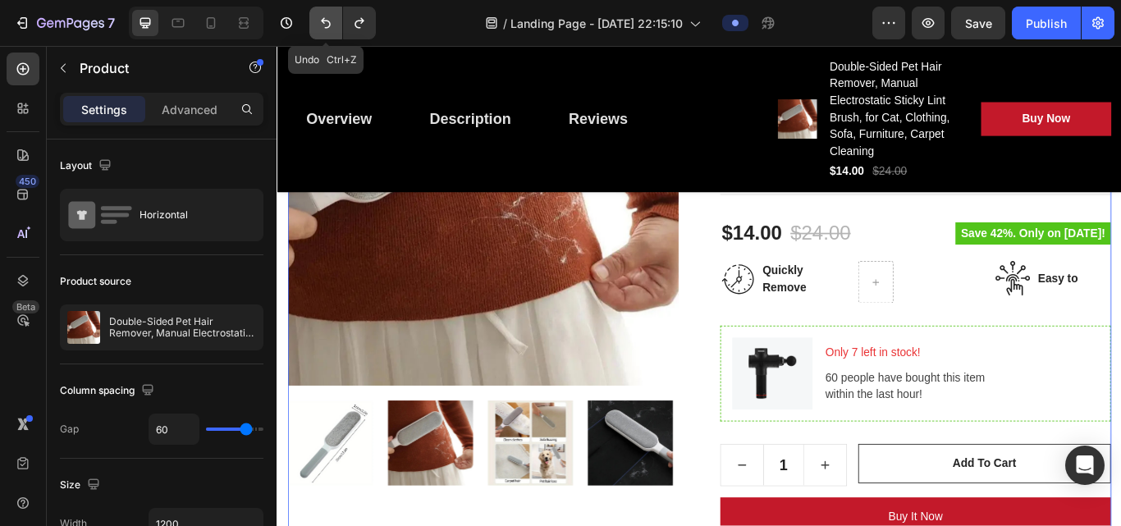
click at [326, 34] on button "Undo/Redo" at bounding box center [325, 23] width 33 height 33
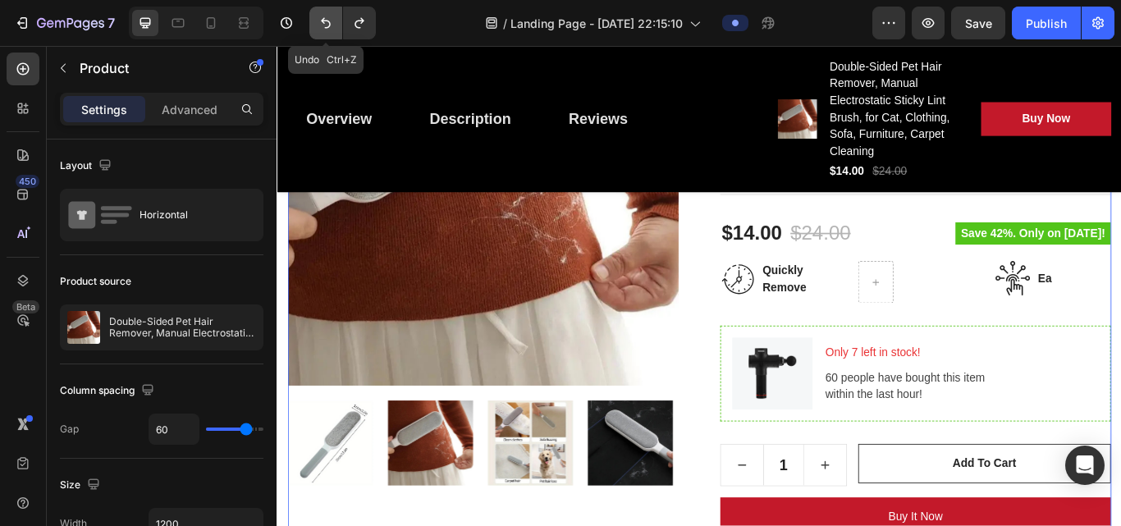
click at [326, 34] on button "Undo/Redo" at bounding box center [325, 23] width 33 height 33
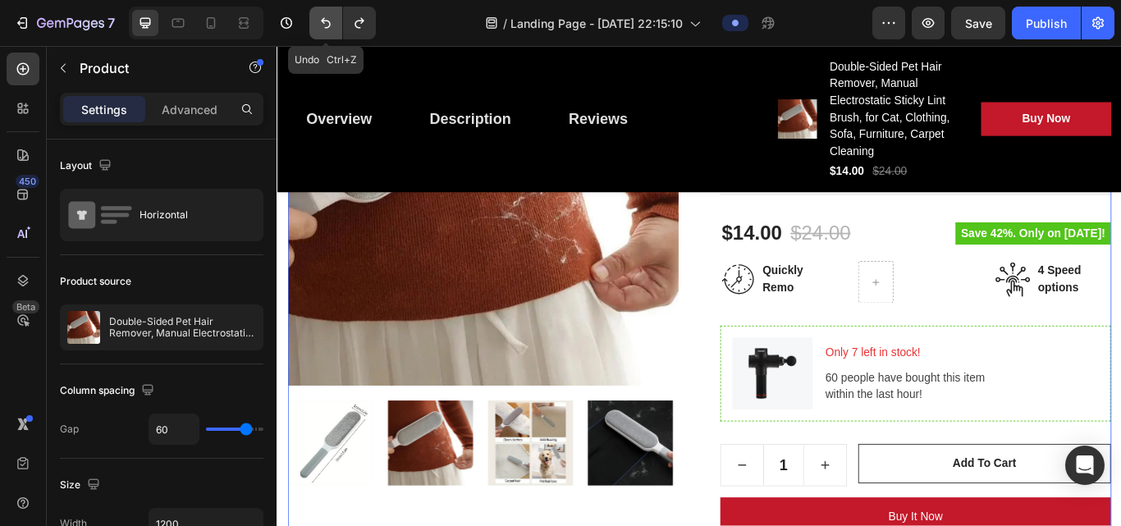
click at [326, 34] on button "Undo/Redo" at bounding box center [325, 23] width 33 height 33
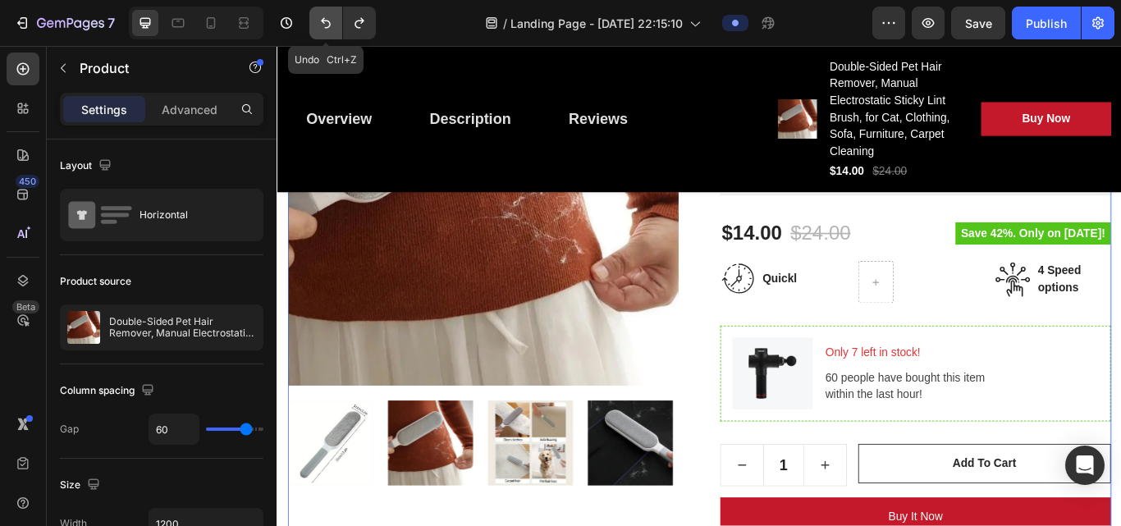
click at [326, 34] on button "Undo/Redo" at bounding box center [325, 23] width 33 height 33
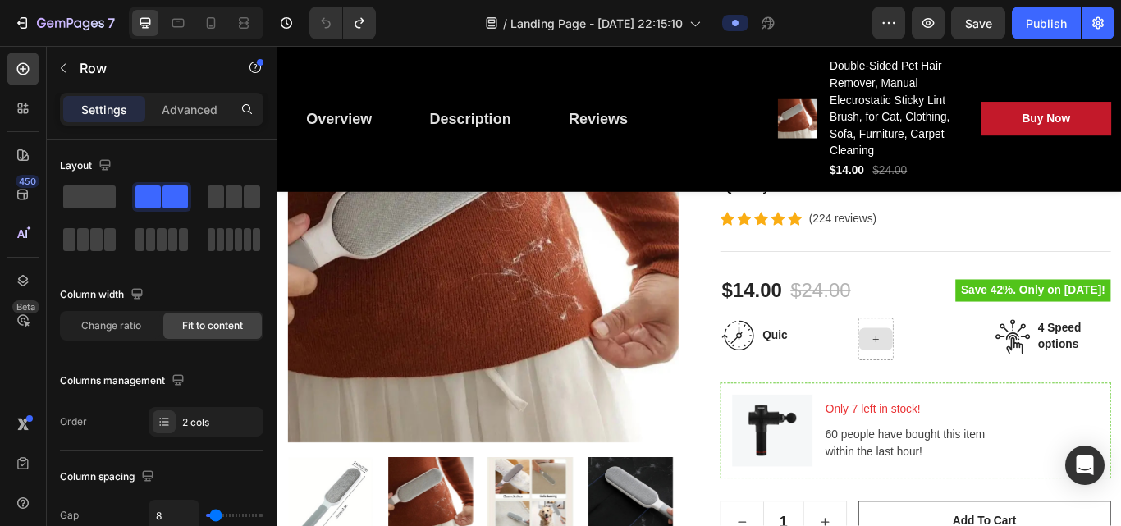
scroll to position [351, 0]
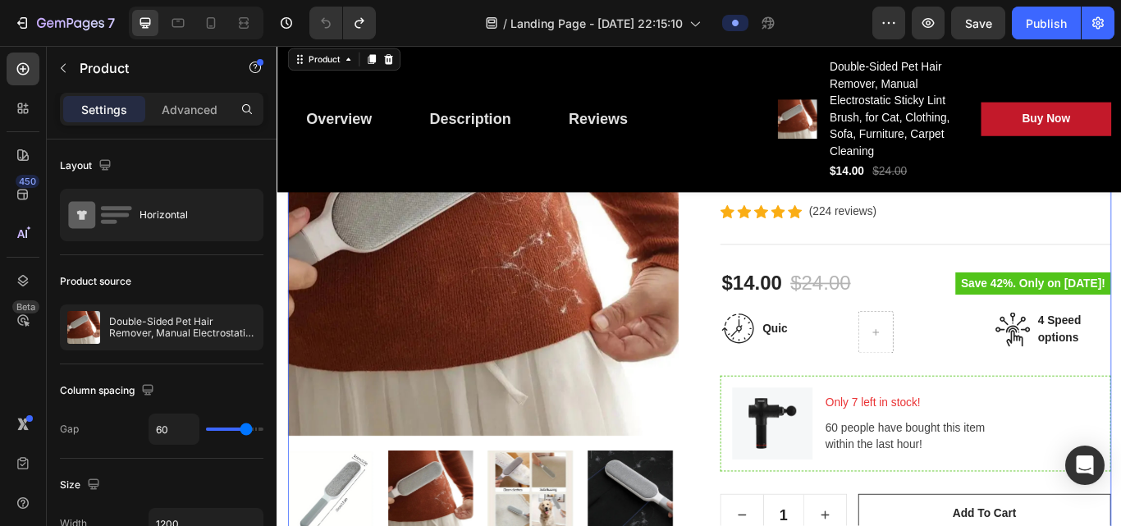
click at [848, 405] on div "Double-Sided Pet Hair Remover, Manual Electrostatic Sticky Lint Brush, for Cat,…" at bounding box center [1020, 466] width 455 height 843
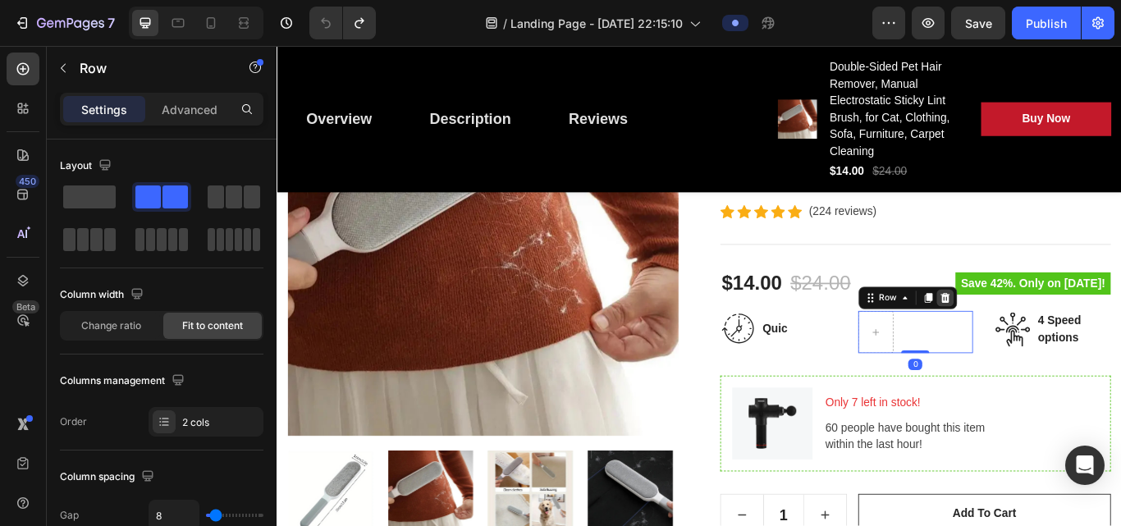
click at [848, 341] on icon at bounding box center [1055, 339] width 13 height 13
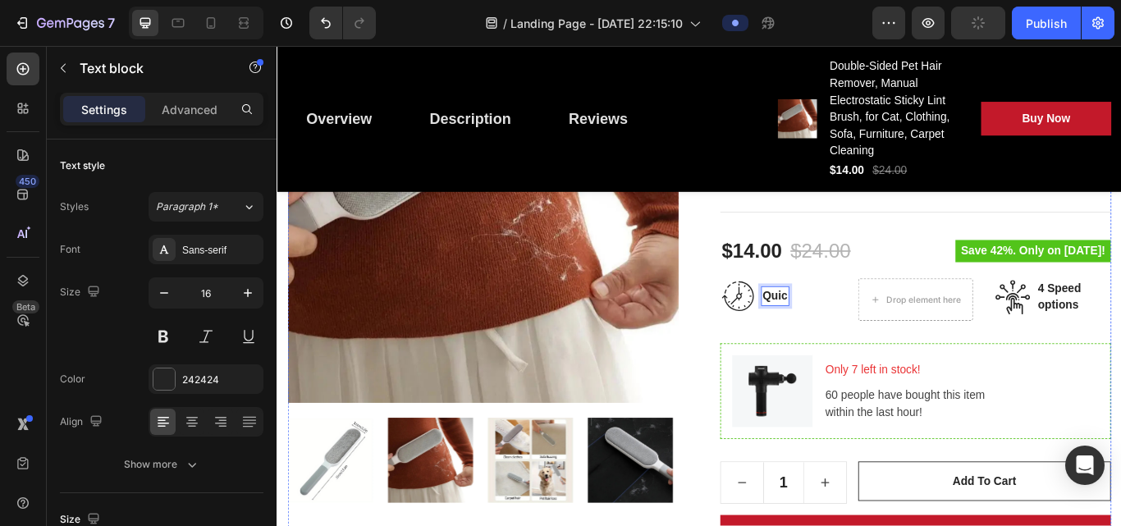
scroll to position [388, 0]
click at [848, 338] on p "Quic" at bounding box center [858, 339] width 30 height 20
click at [848, 335] on p "Quic" at bounding box center [858, 339] width 30 height 20
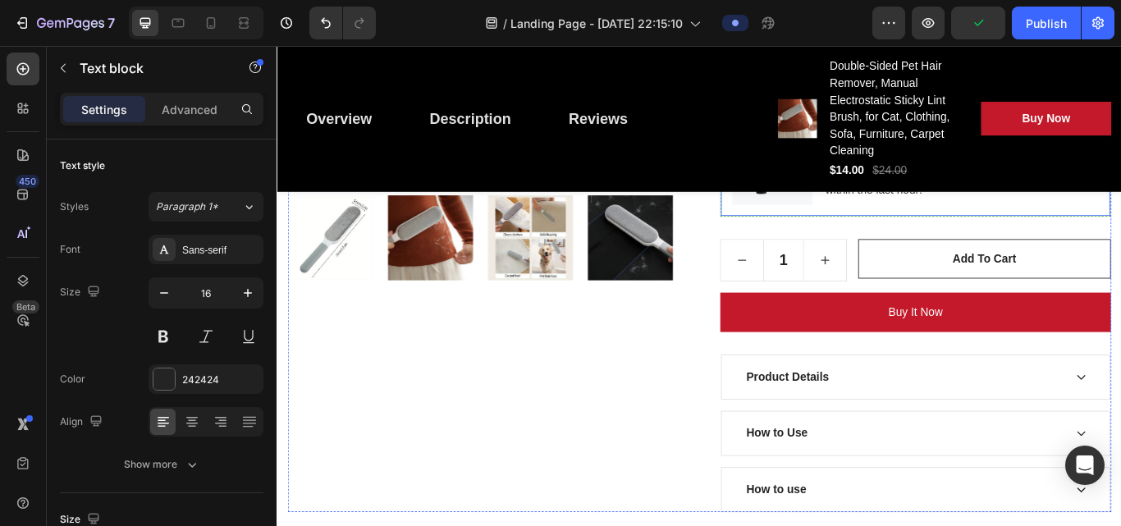
scroll to position [765, 0]
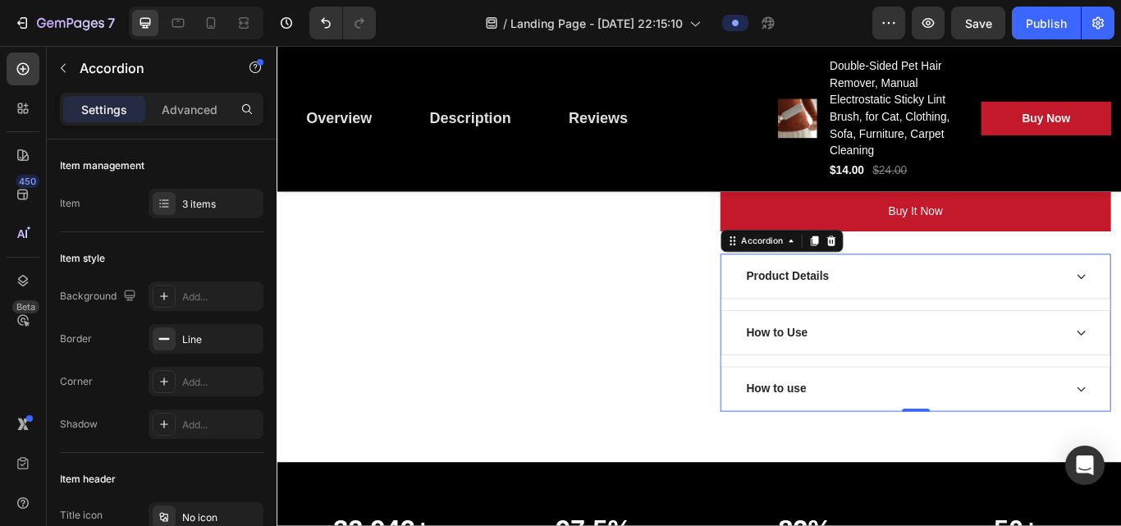
click at [848, 319] on div "Product Details" at bounding box center [1007, 315] width 373 height 25
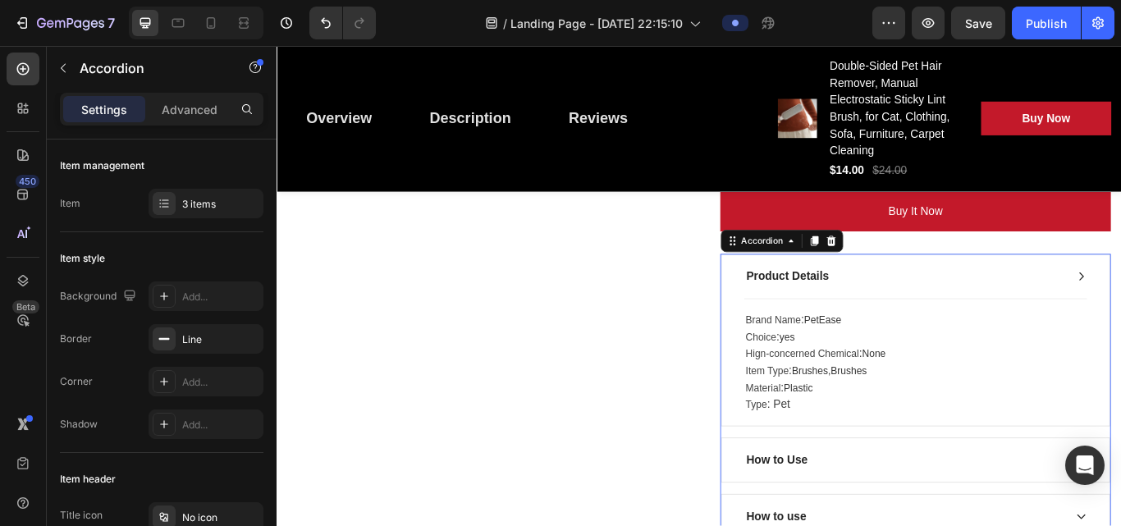
click at [848, 319] on div "Product Details" at bounding box center [1007, 315] width 373 height 25
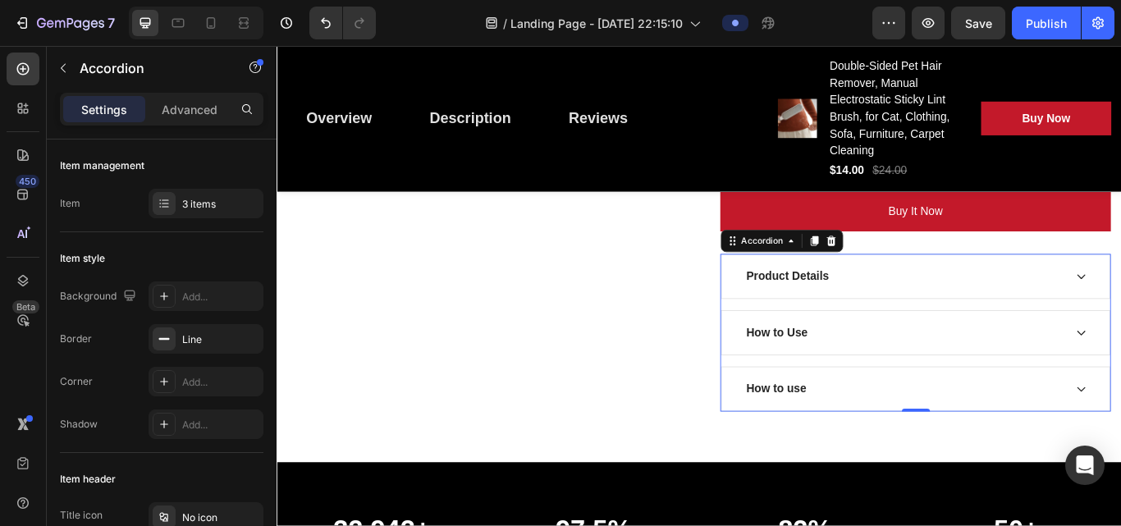
click at [848, 317] on p "Product Details" at bounding box center [872, 315] width 96 height 20
click at [848, 321] on div "Product Details" at bounding box center [1007, 315] width 373 height 25
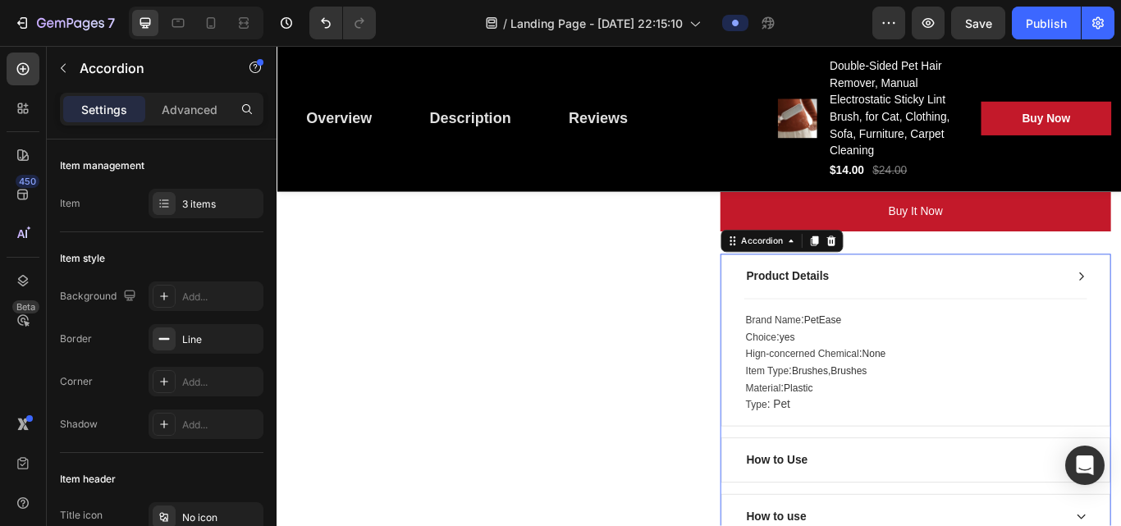
click at [848, 321] on div "Product Details" at bounding box center [1007, 315] width 373 height 25
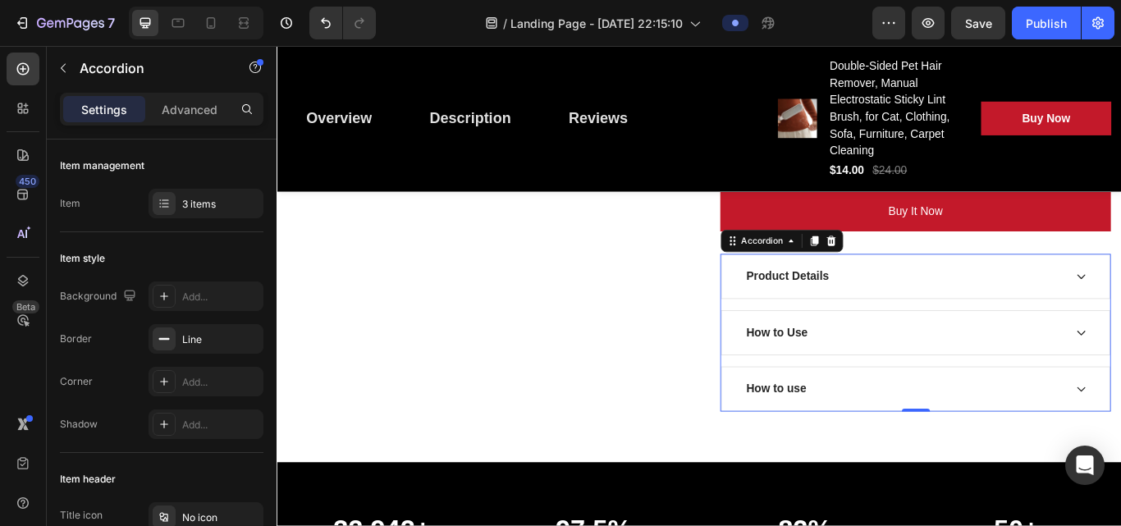
click at [848, 321] on div "Product Details" at bounding box center [1007, 315] width 373 height 25
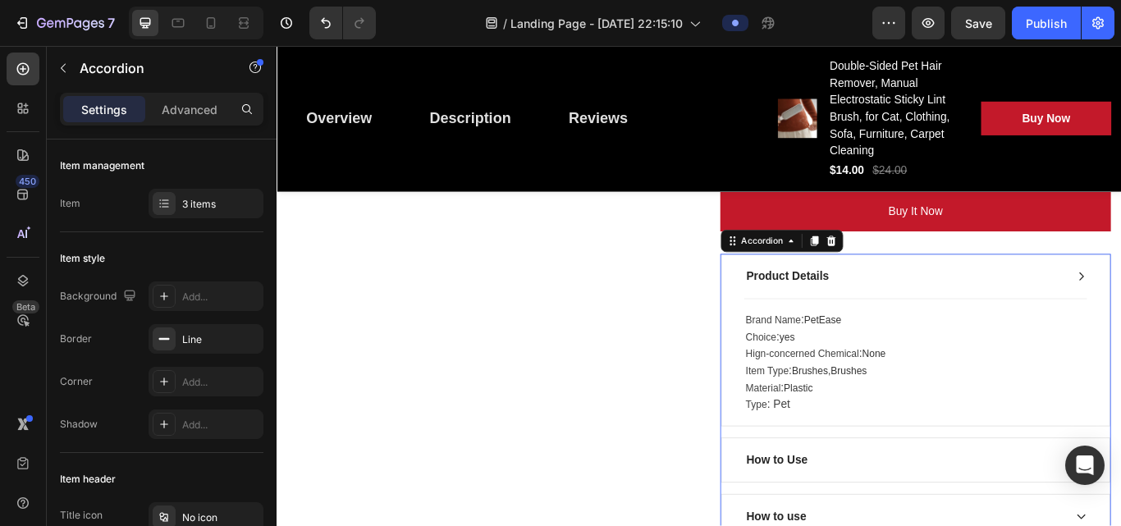
click at [848, 321] on div "Product Details" at bounding box center [1007, 315] width 373 height 25
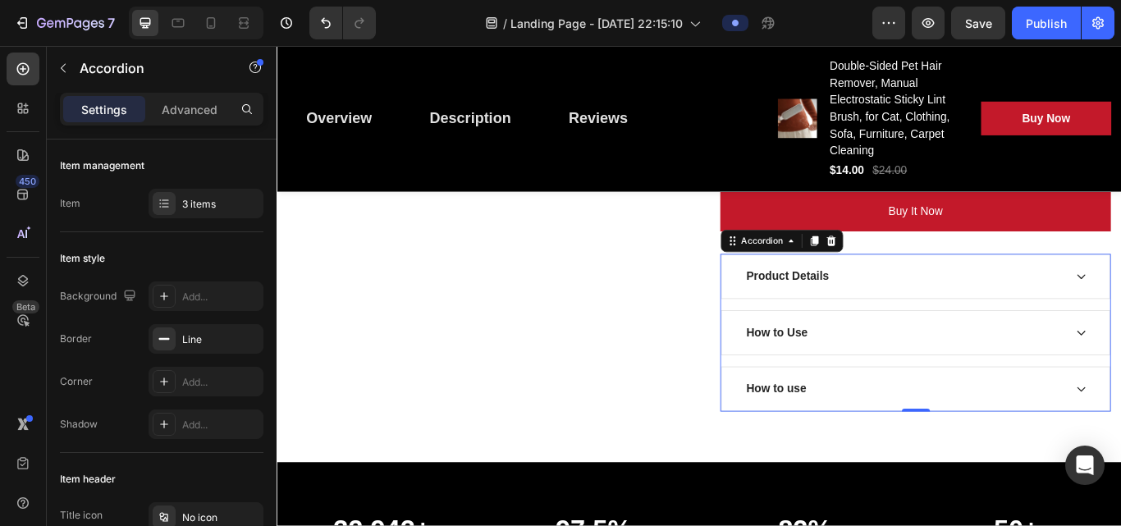
click at [848, 394] on div "How to Use" at bounding box center [1021, 380] width 452 height 51
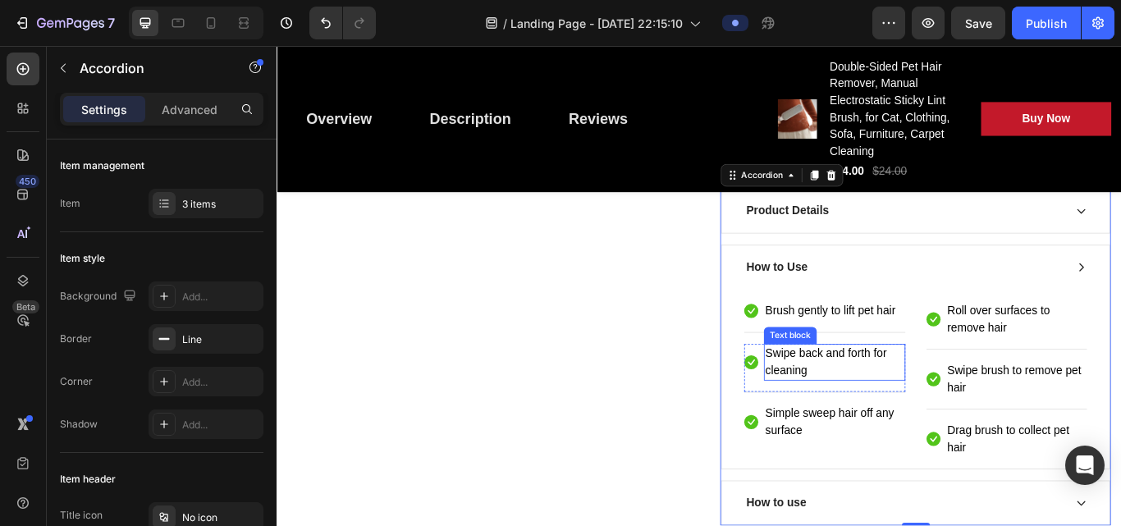
scroll to position [843, 0]
click at [848, 299] on div "How to Use" at bounding box center [1007, 303] width 373 height 25
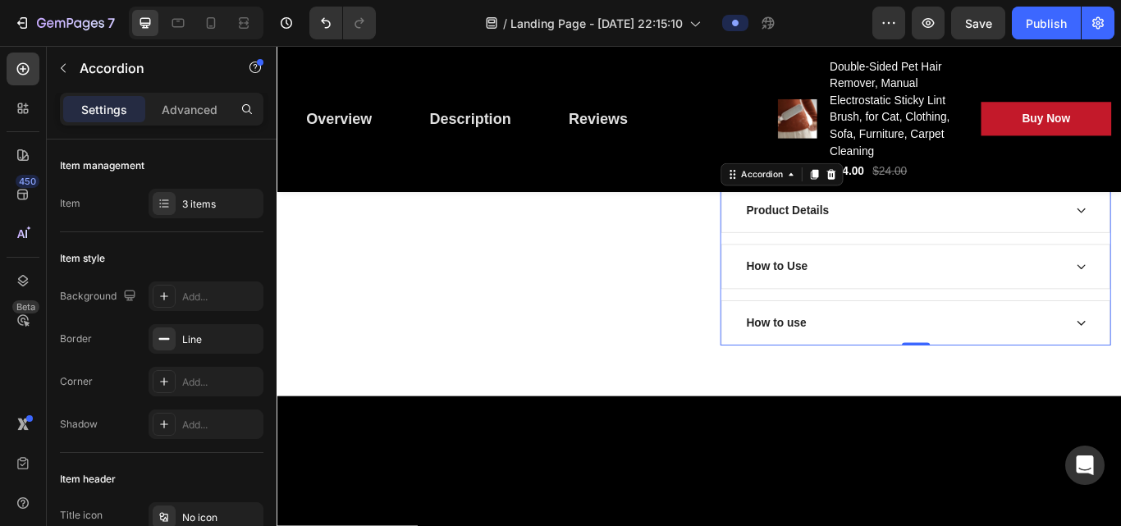
click at [848, 379] on div "How to use" at bounding box center [1007, 369] width 373 height 25
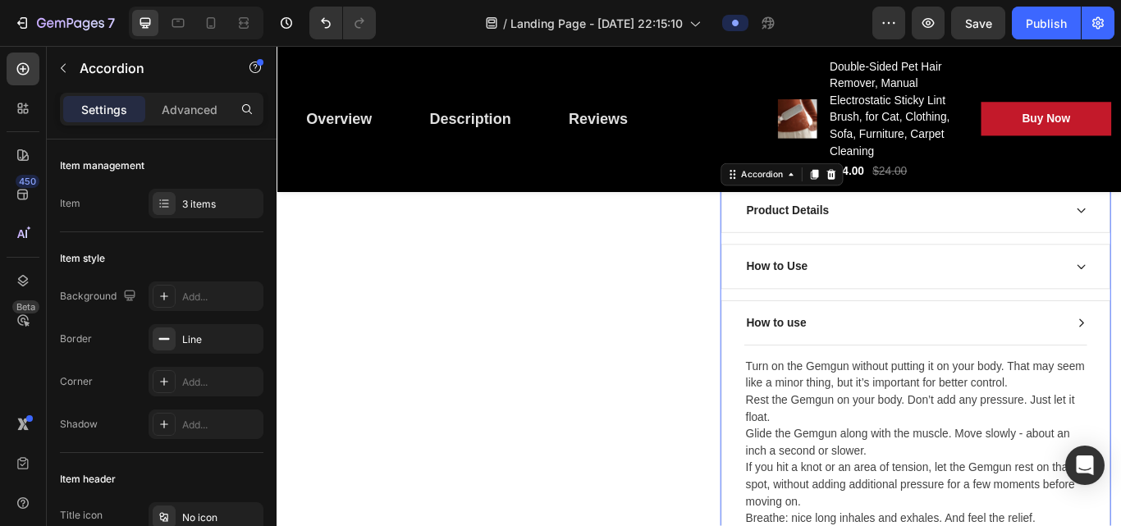
click at [848, 386] on div "How to use" at bounding box center [1021, 369] width 452 height 51
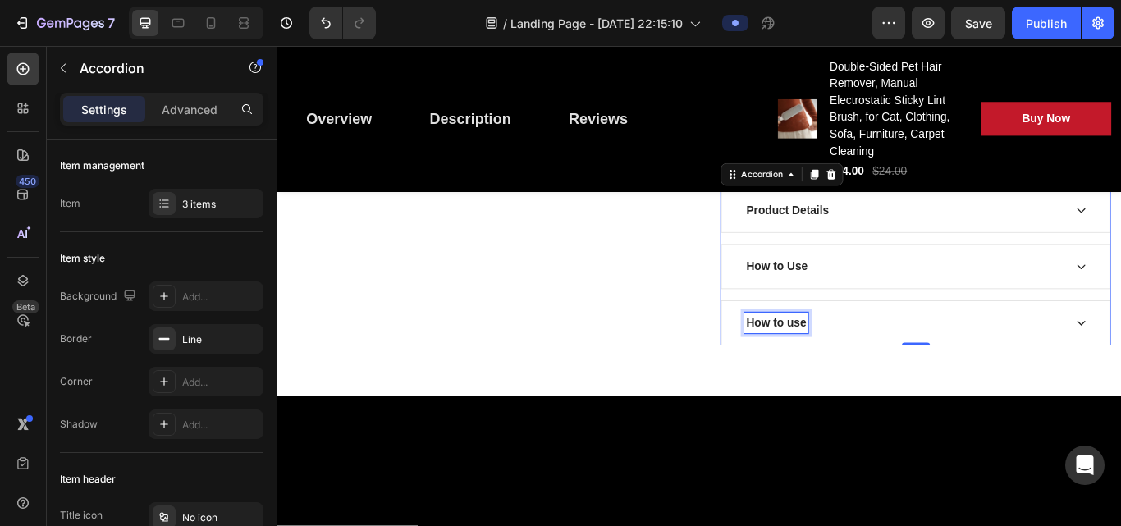
click at [848, 361] on p "How to use" at bounding box center [859, 369] width 70 height 20
click at [848, 364] on p "How to use" at bounding box center [859, 369] width 70 height 20
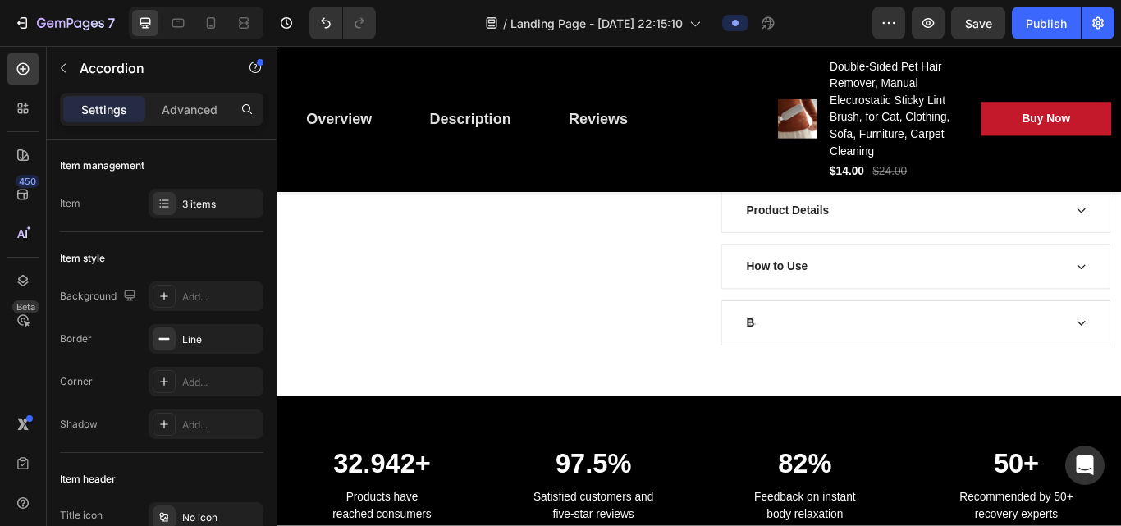
scroll to position [839, 0]
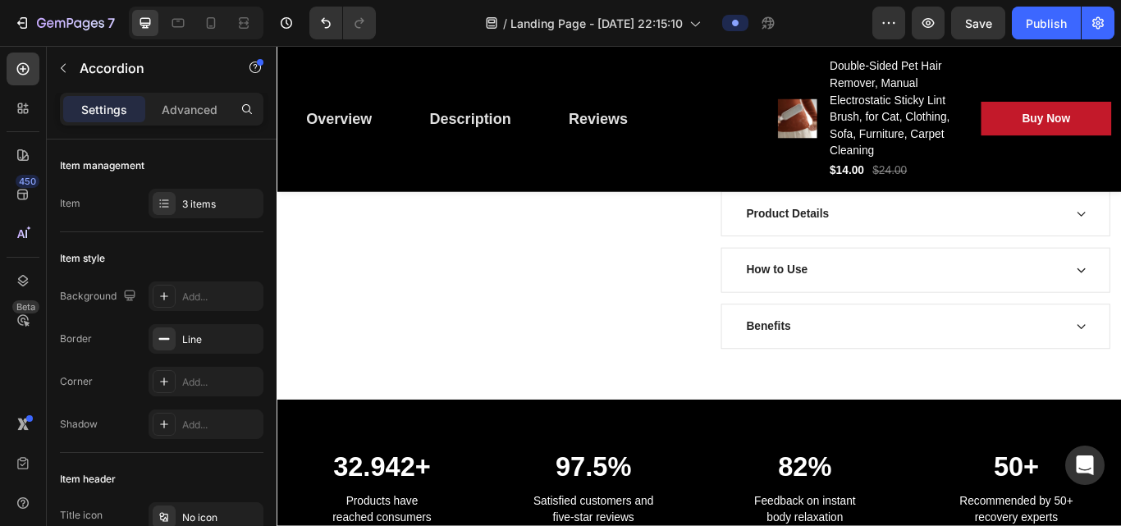
click at [848, 365] on div "Benefits" at bounding box center [1007, 373] width 373 height 25
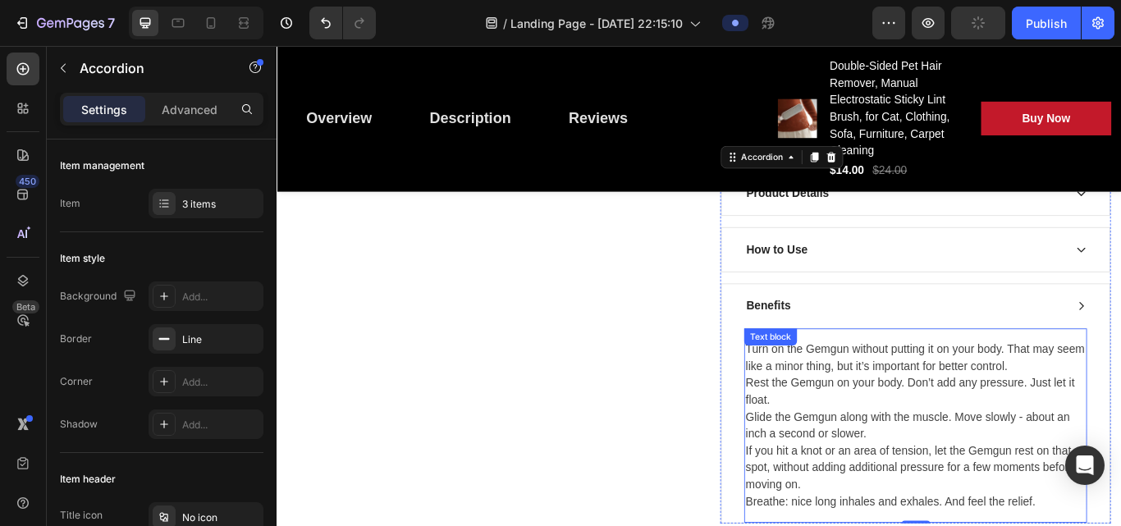
scroll to position [944, 0]
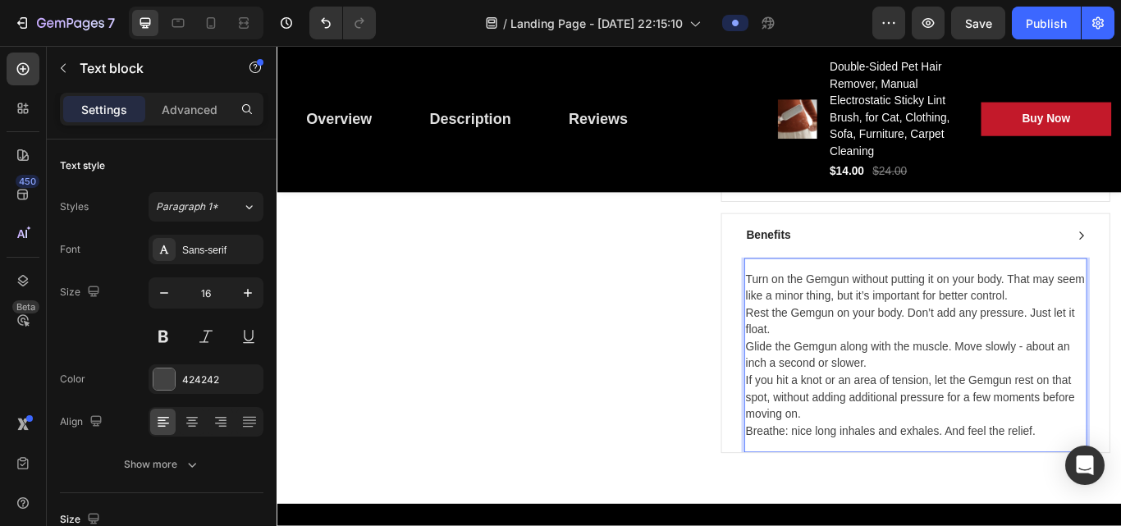
click at [848, 484] on p "Turn on the Gemgun without putting it on your body. That may seem like a minor …" at bounding box center [1021, 406] width 396 height 197
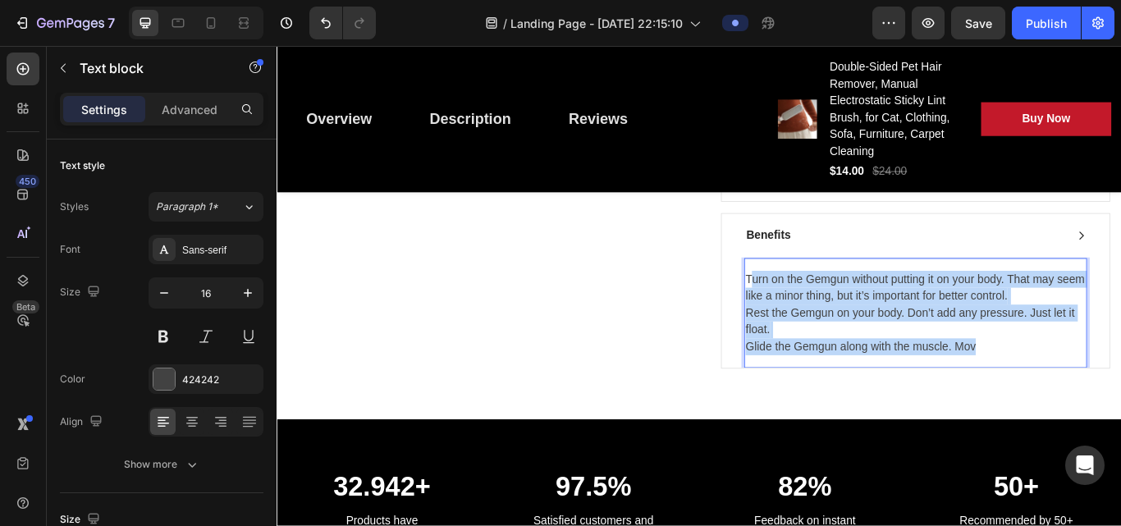
drag, startPoint x: 821, startPoint y: 308, endPoint x: 1123, endPoint y: 400, distance: 315.8
click at [848, 400] on p "Turn on the Gemgun without putting it on your body. That may seem like a minor …" at bounding box center [1021, 357] width 396 height 98
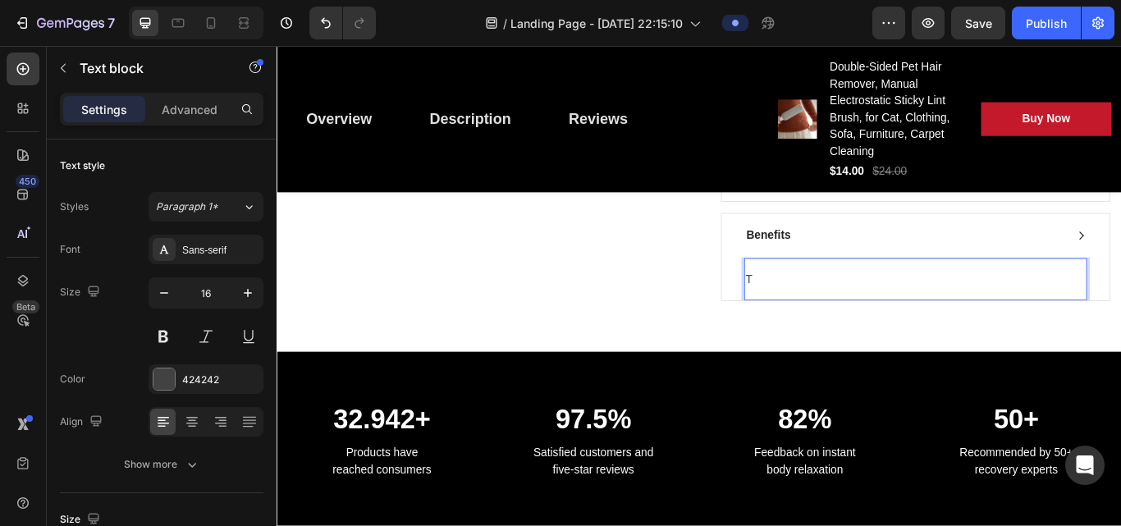
click at [848, 311] on p "T" at bounding box center [1021, 318] width 396 height 20
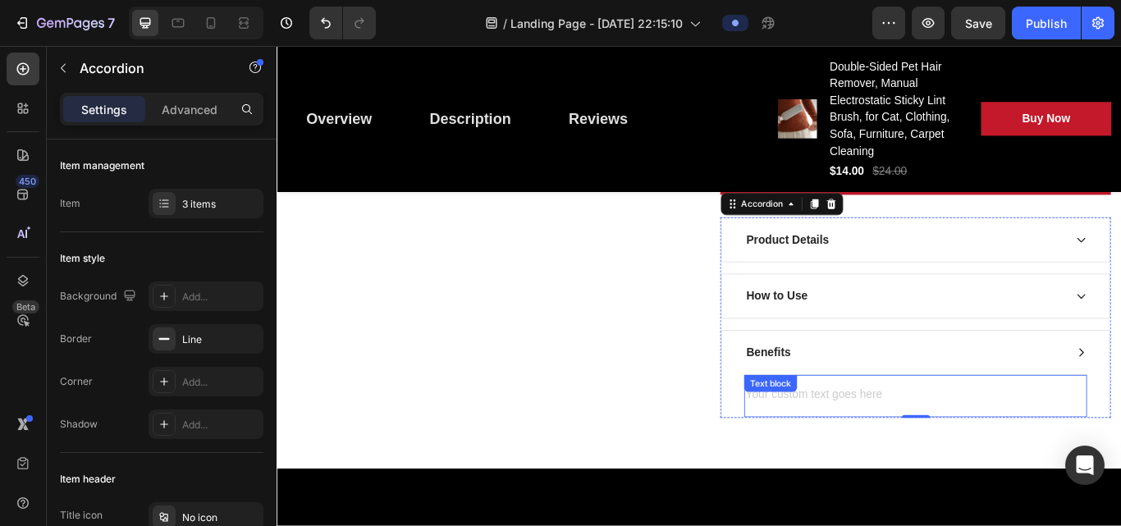
scroll to position [806, 0]
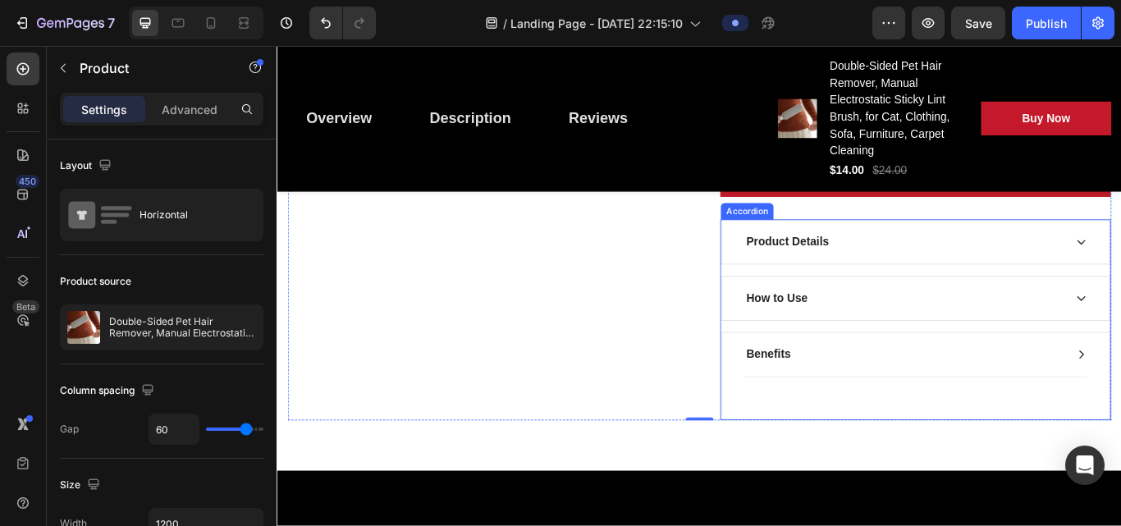
click at [848, 341] on div "How to Use" at bounding box center [1007, 340] width 373 height 25
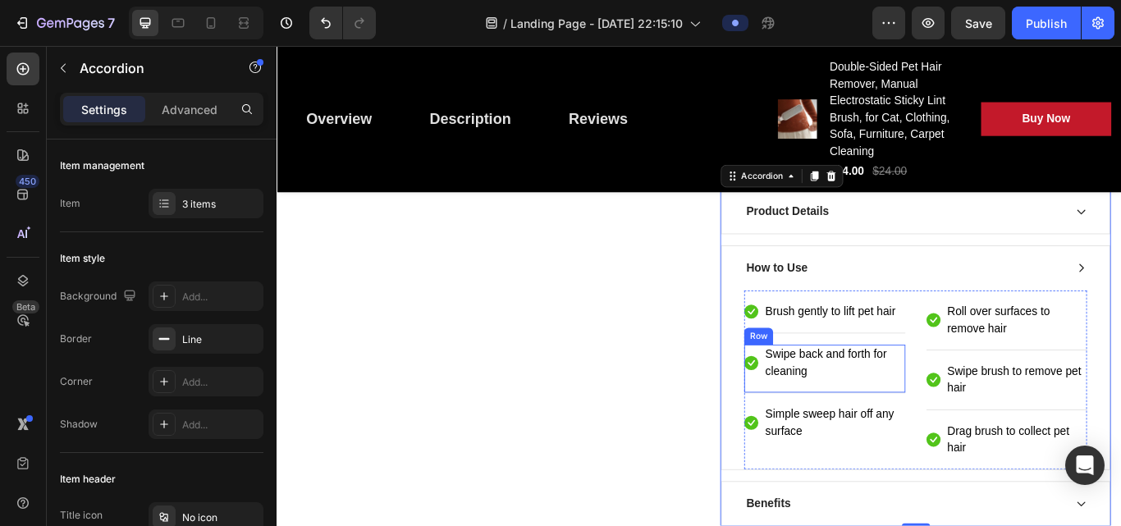
scroll to position [916, 0]
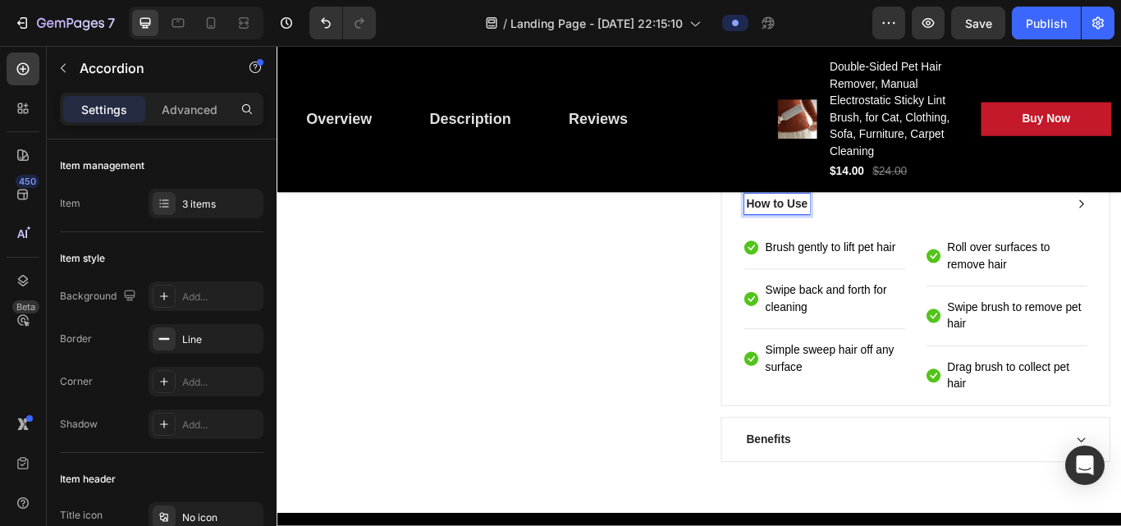
click at [848, 229] on p "How to Use" at bounding box center [859, 231] width 71 height 20
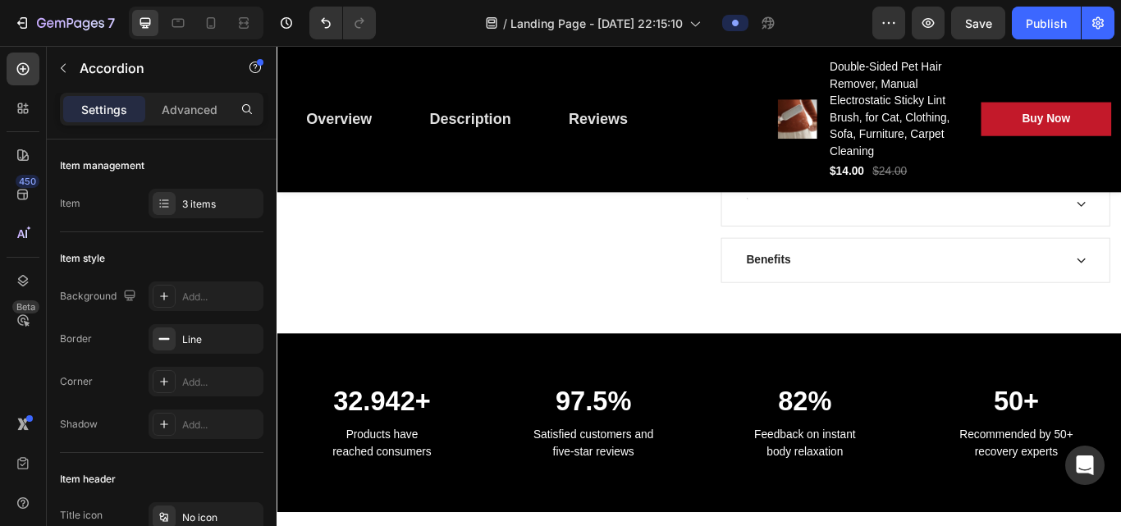
scroll to position [912, 0]
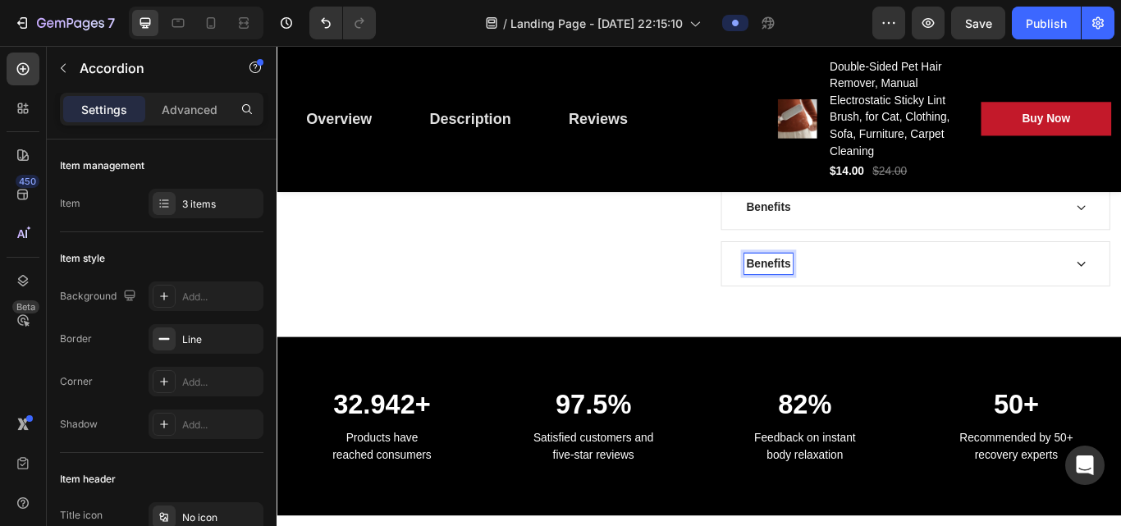
click at [848, 305] on p "Benefits" at bounding box center [850, 300] width 52 height 20
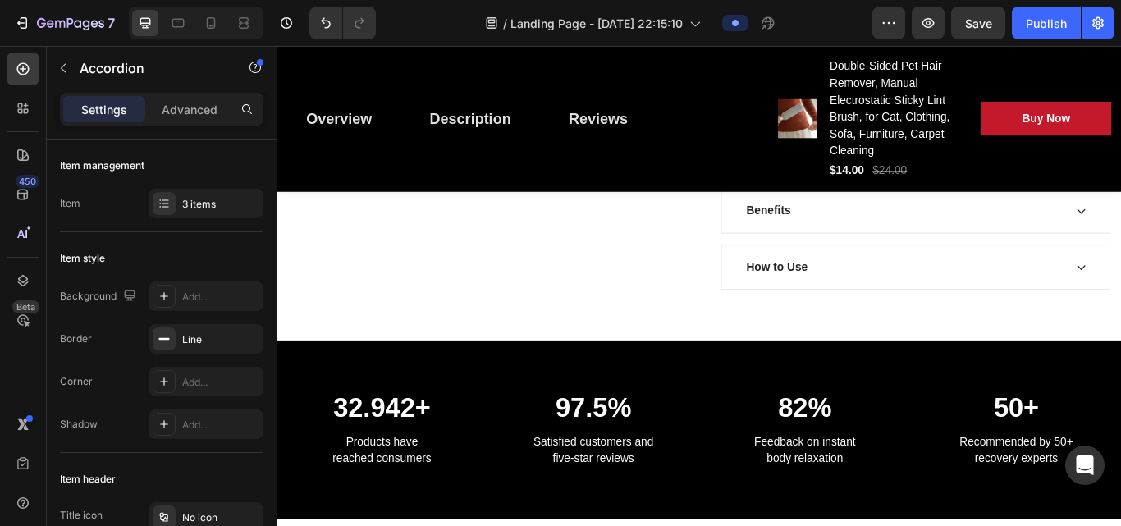
click at [848, 298] on div "How to Use" at bounding box center [1007, 304] width 373 height 25
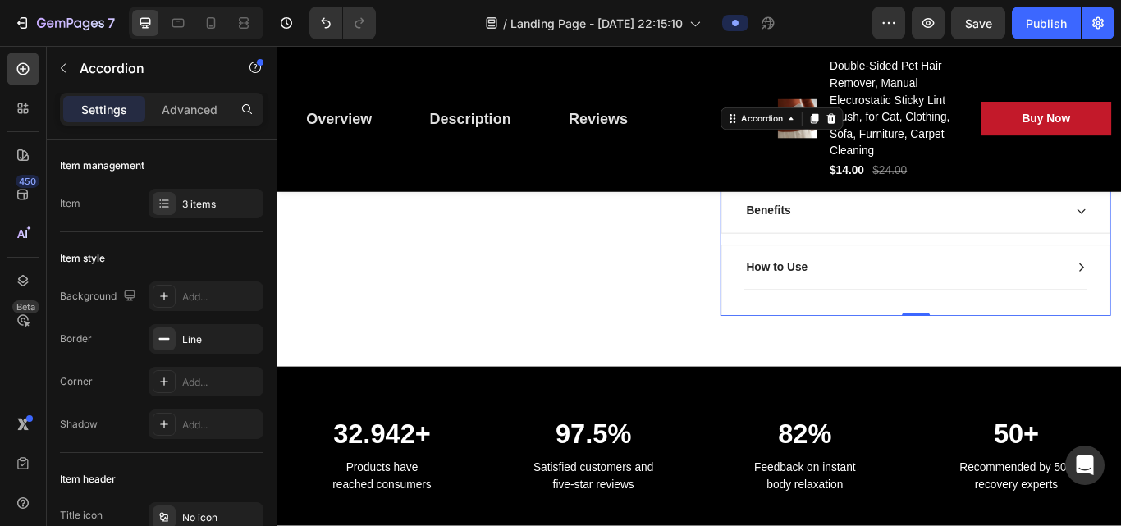
click at [848, 295] on div "How to Use" at bounding box center [1007, 304] width 373 height 25
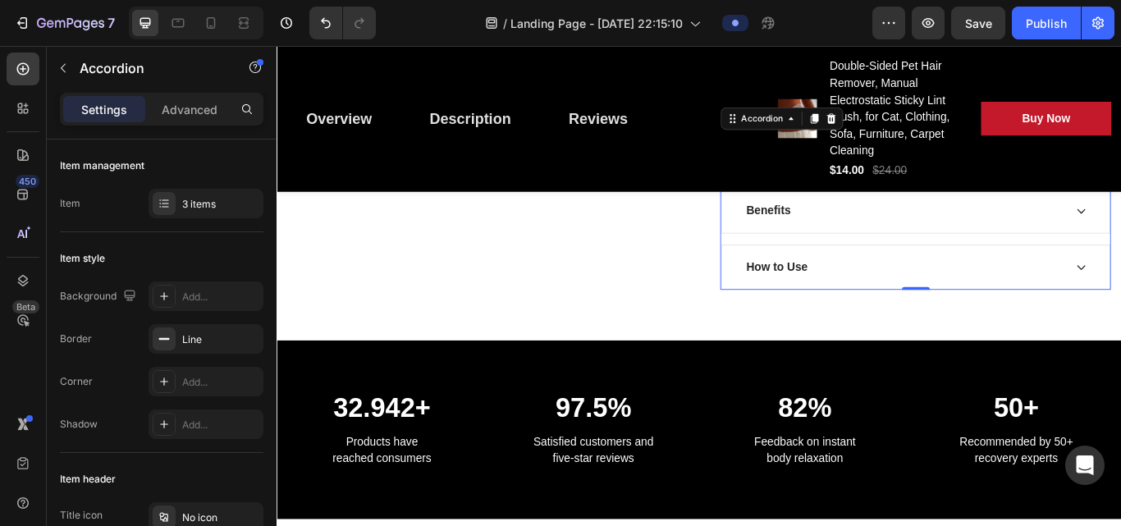
click at [848, 312] on div "How to Use" at bounding box center [1007, 304] width 373 height 25
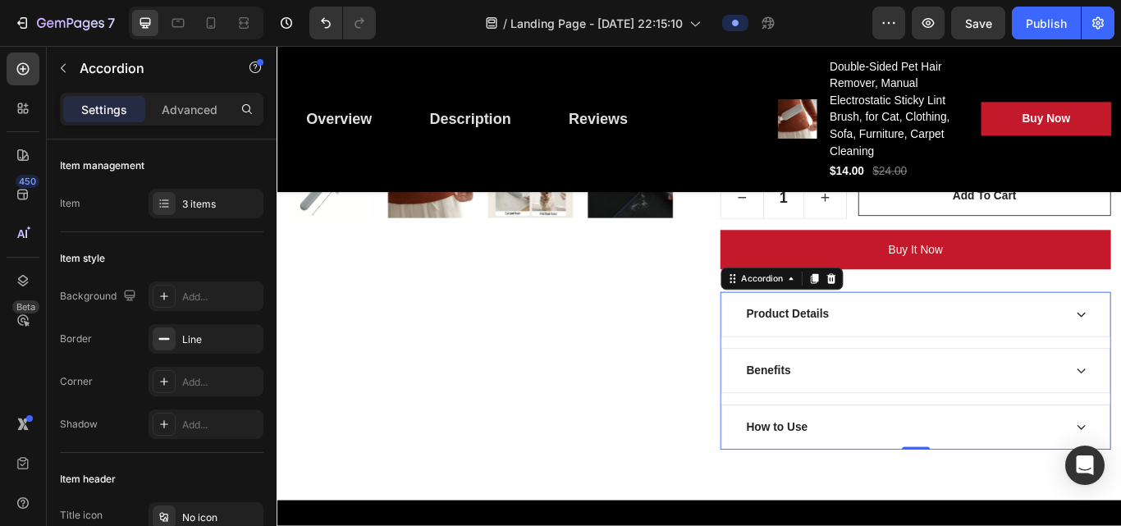
scroll to position [723, 0]
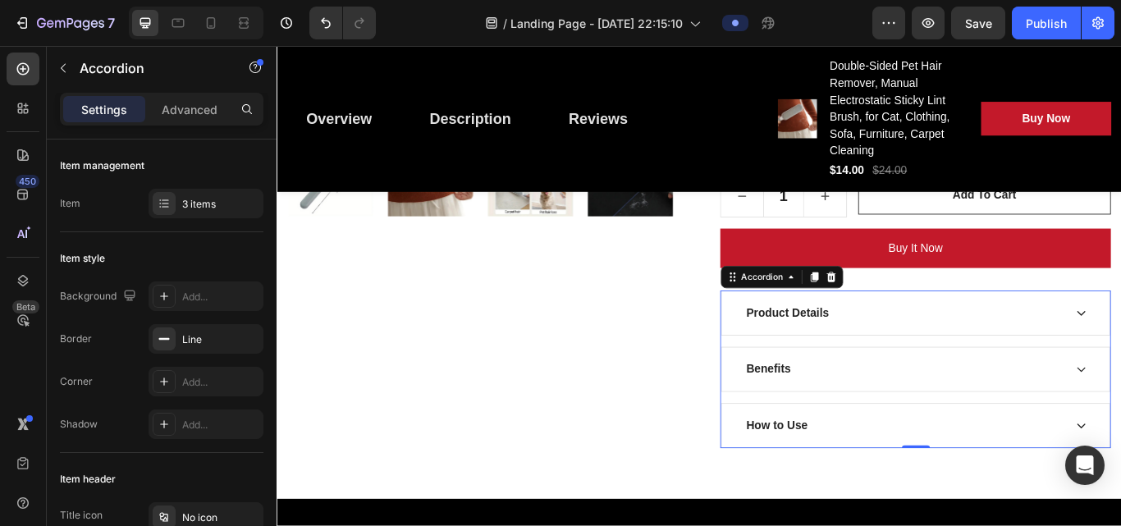
click at [848, 484] on div "How to Use" at bounding box center [1007, 489] width 373 height 25
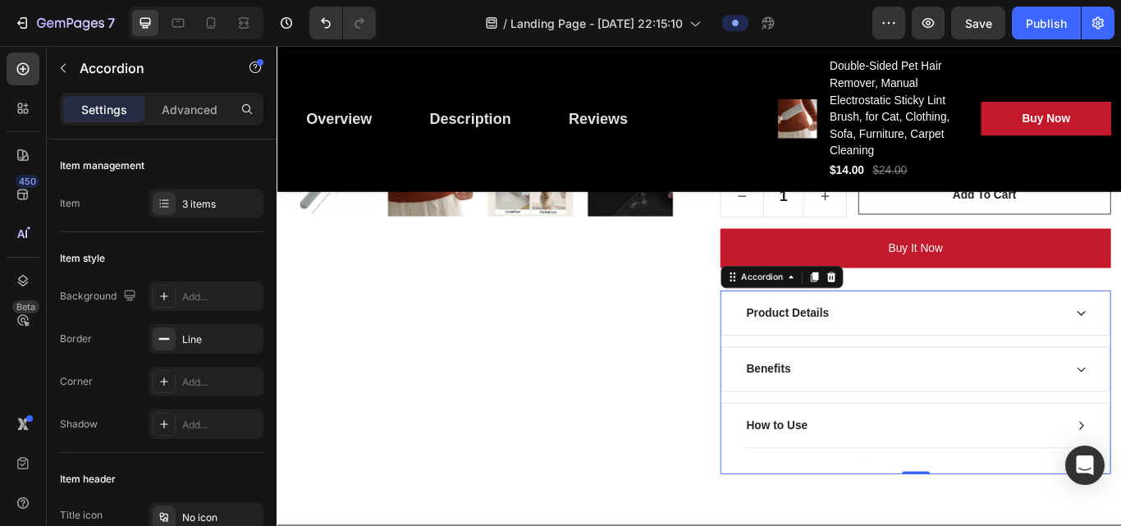
click at [848, 484] on div "How to Use" at bounding box center [1007, 489] width 373 height 25
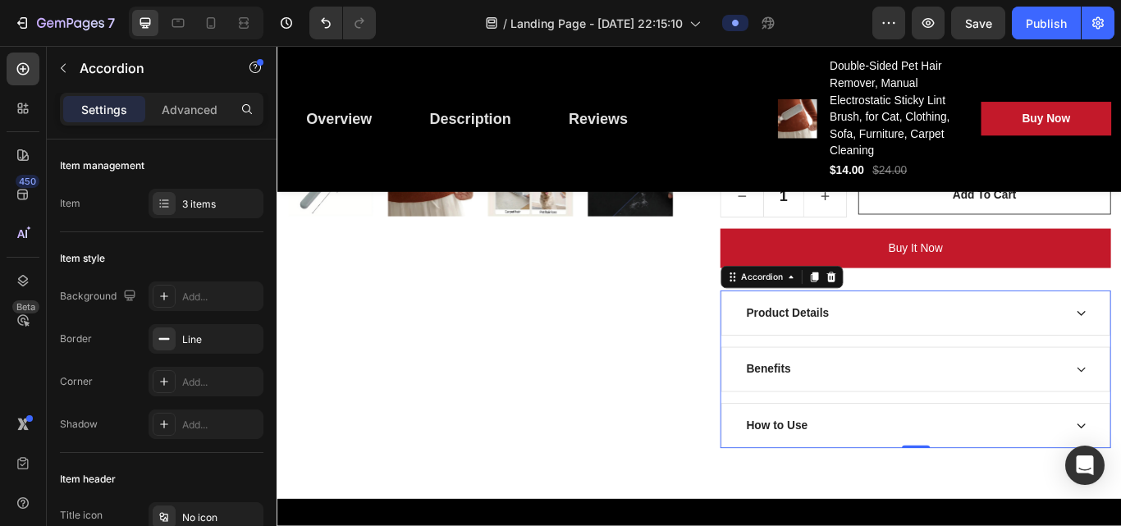
click at [848, 484] on div "How to Use" at bounding box center [1007, 489] width 373 height 25
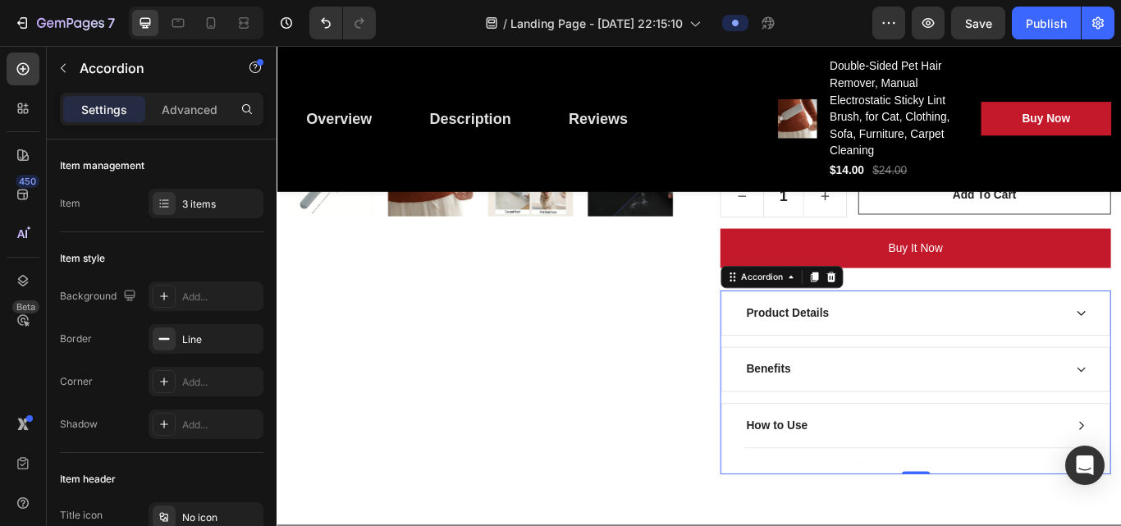
click at [848, 484] on div "How to Use" at bounding box center [1007, 489] width 373 height 25
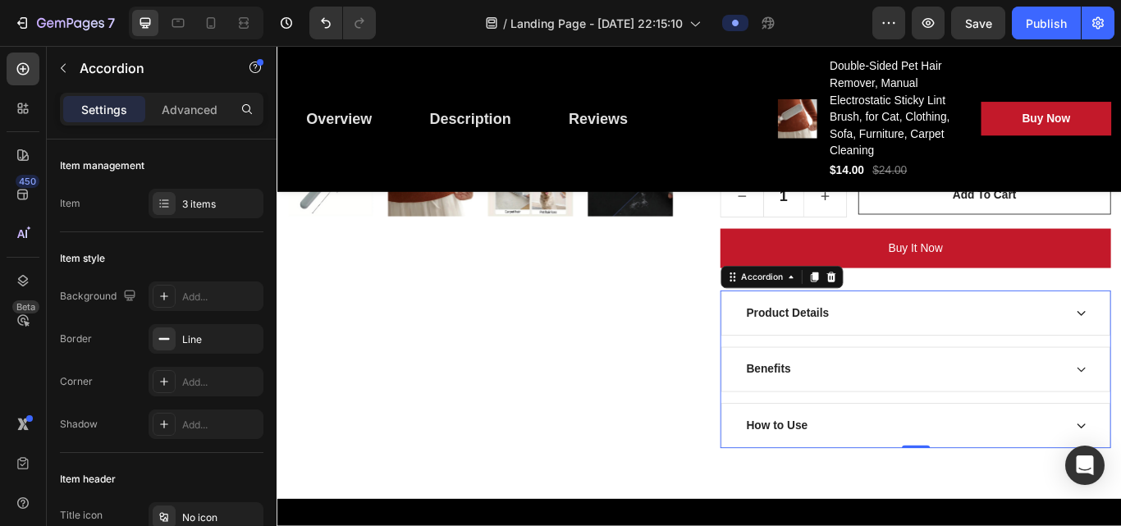
click at [848, 484] on div "How to Use" at bounding box center [1007, 489] width 373 height 25
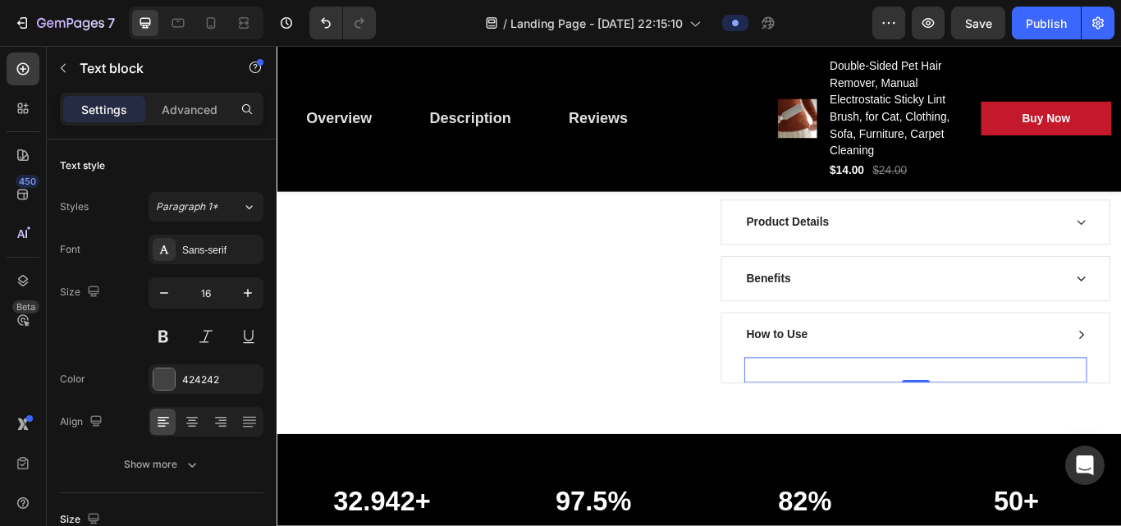
scroll to position [830, 0]
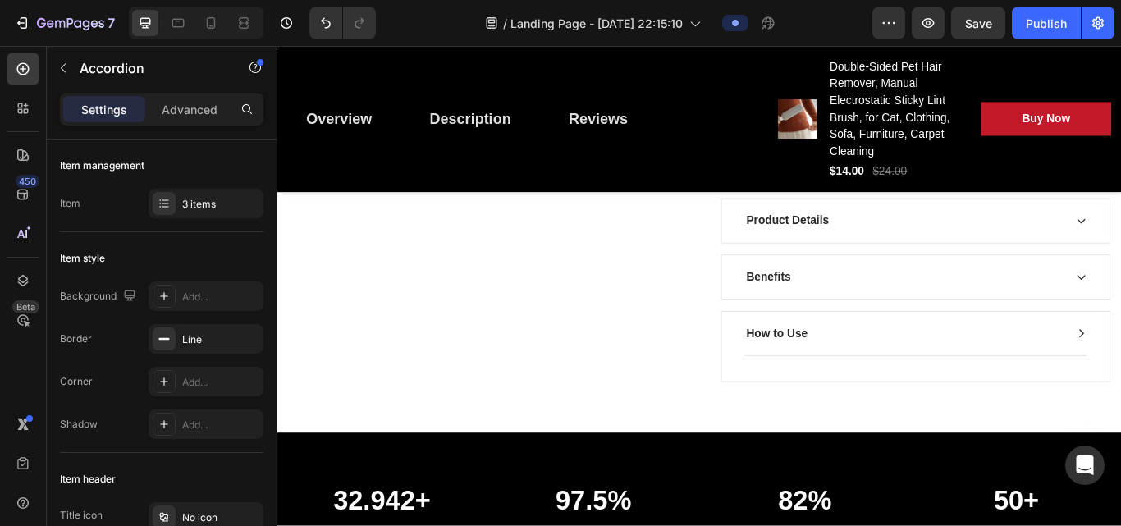
click at [848, 377] on div "How to Use" at bounding box center [1007, 381] width 373 height 25
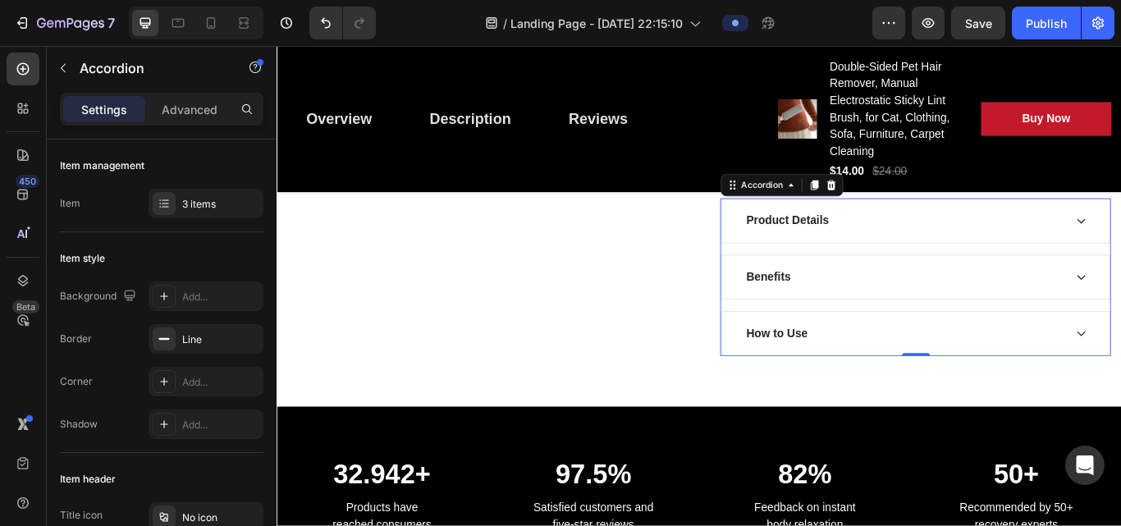
click at [848, 383] on p "How to Use" at bounding box center [859, 382] width 71 height 20
click at [848, 395] on div "How to Use" at bounding box center [1021, 381] width 452 height 51
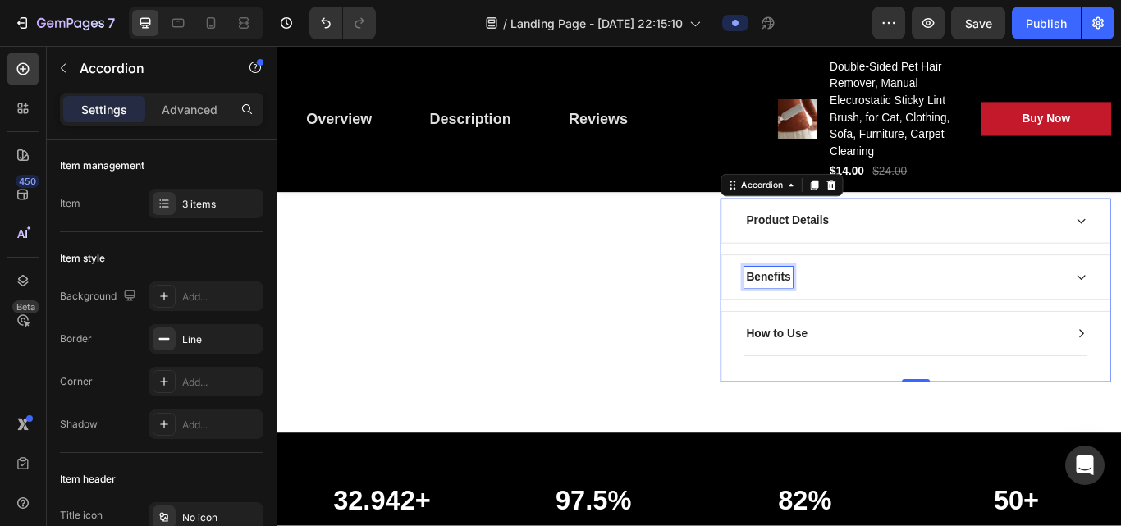
click at [838, 308] on p "Benefits" at bounding box center [850, 316] width 52 height 20
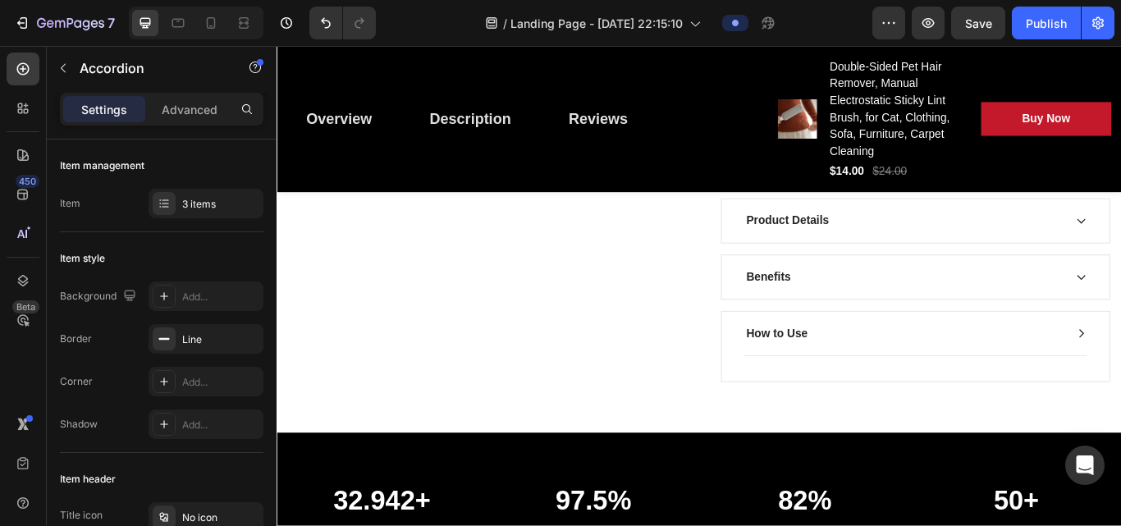
click at [848, 319] on div "Benefits" at bounding box center [1007, 316] width 373 height 25
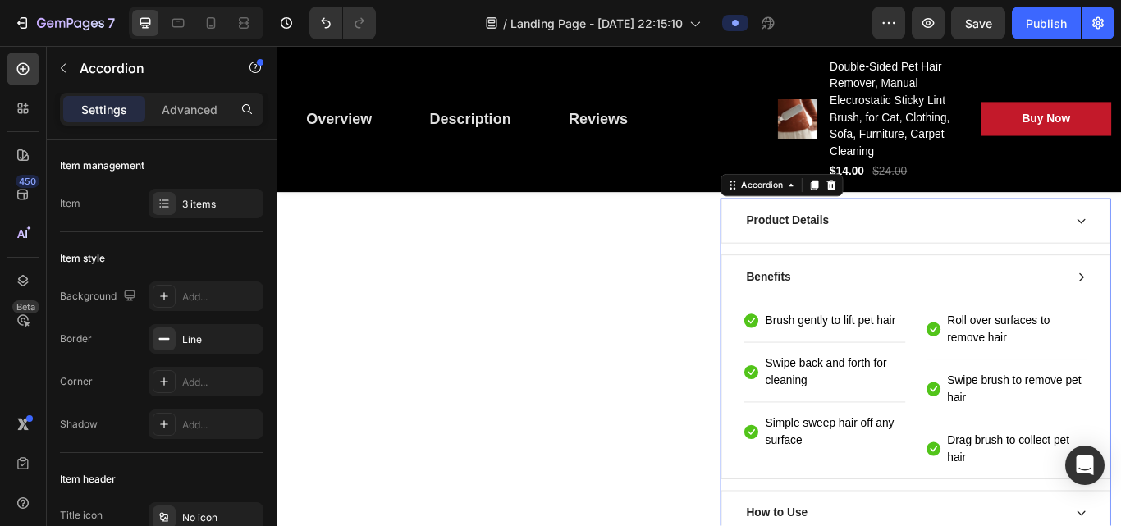
click at [848, 313] on div "Benefits" at bounding box center [1007, 316] width 373 height 25
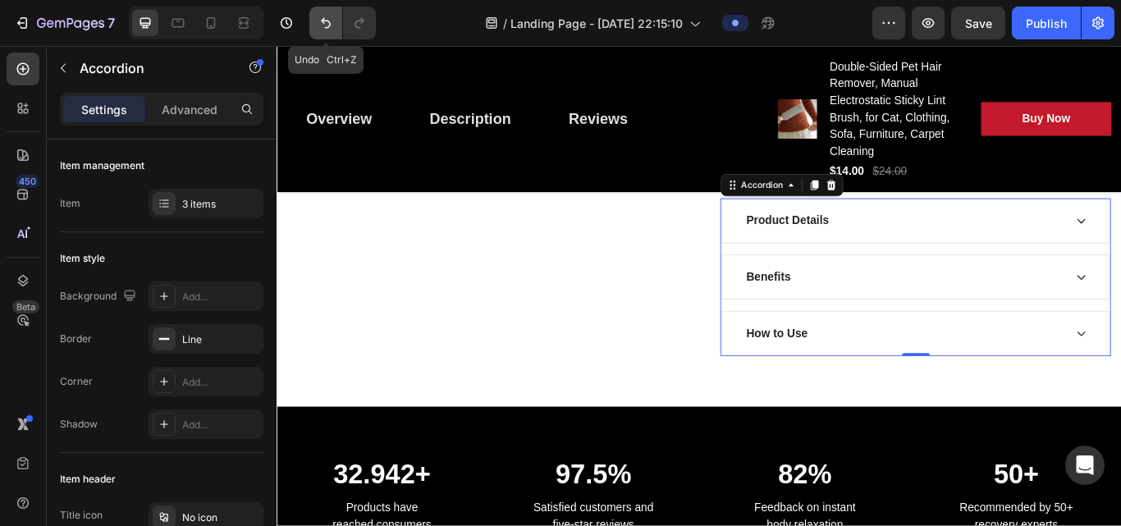
click at [321, 29] on icon "Undo/Redo" at bounding box center [326, 23] width 16 height 16
click at [317, 33] on button "Undo/Redo" at bounding box center [325, 23] width 33 height 33
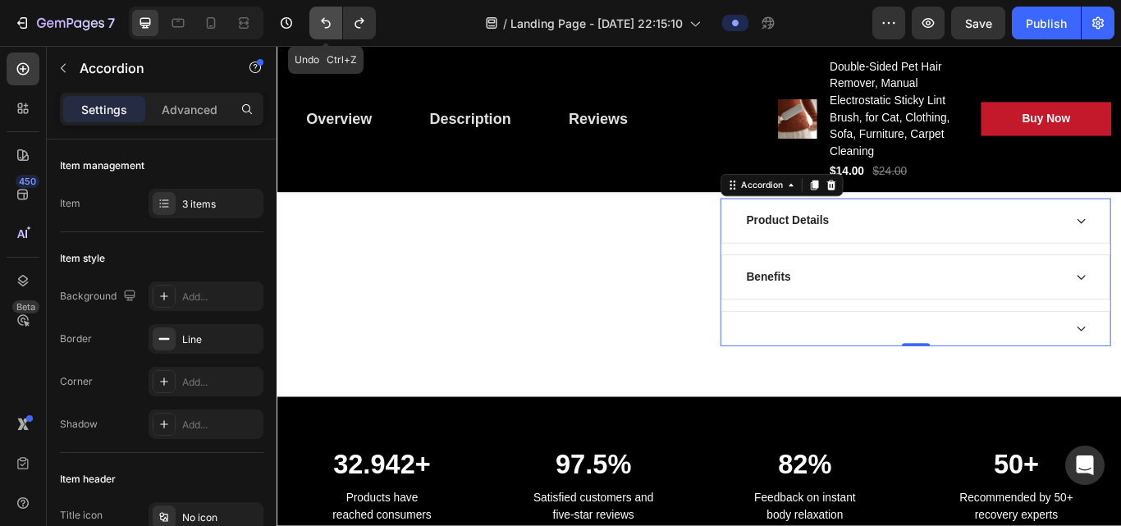
click at [317, 33] on button "Undo/Redo" at bounding box center [325, 23] width 33 height 33
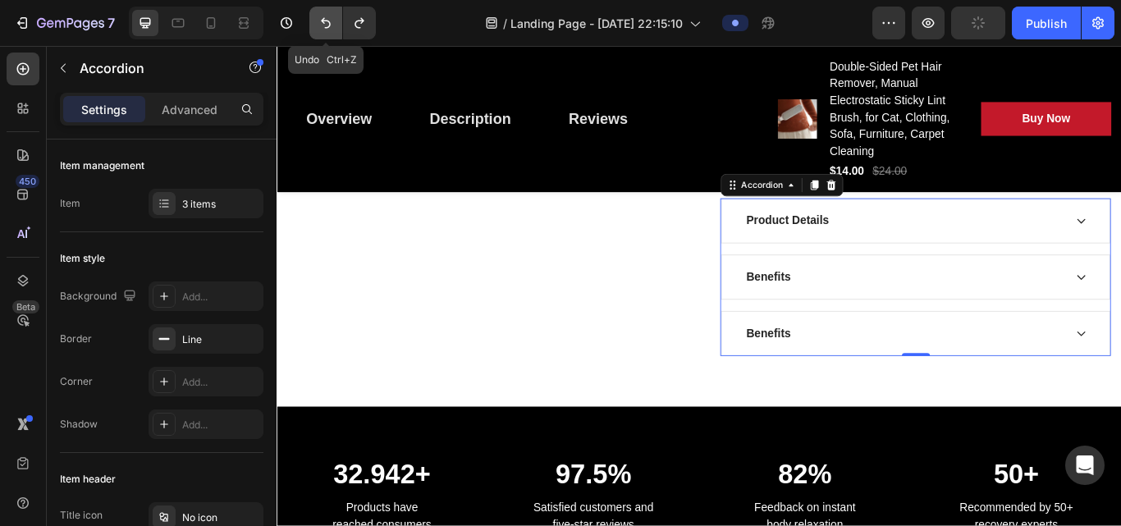
click at [317, 33] on button "Undo/Redo" at bounding box center [325, 23] width 33 height 33
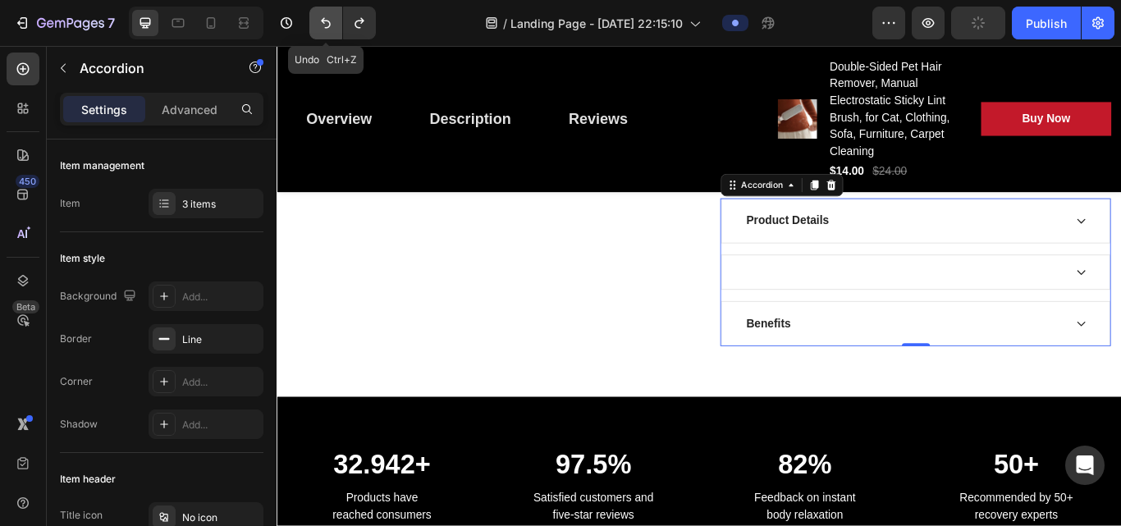
click at [316, 21] on button "Undo/Redo" at bounding box center [325, 23] width 33 height 33
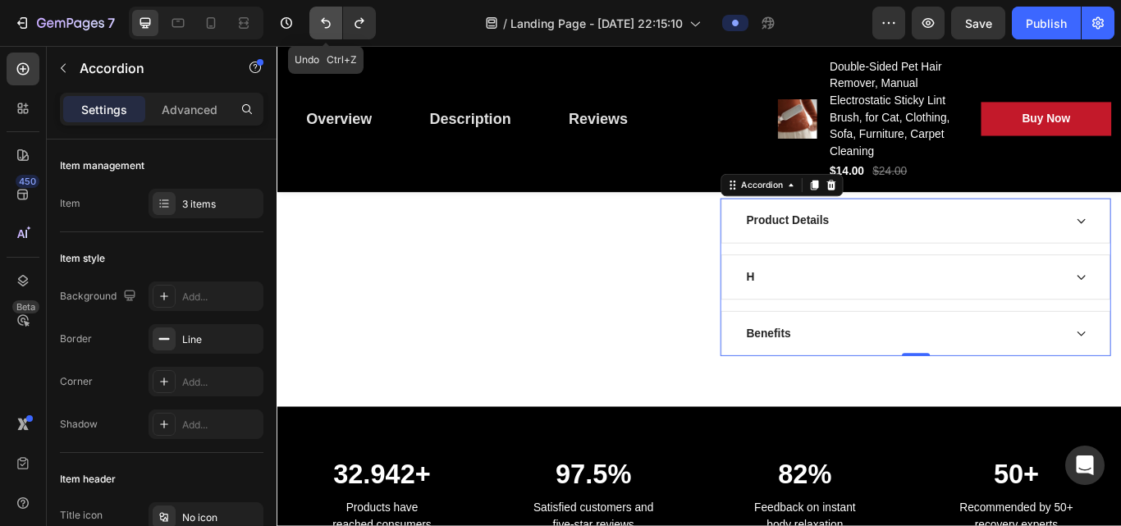
click at [316, 21] on button "Undo/Redo" at bounding box center [325, 23] width 33 height 33
click at [848, 388] on p "Benefits" at bounding box center [850, 382] width 52 height 20
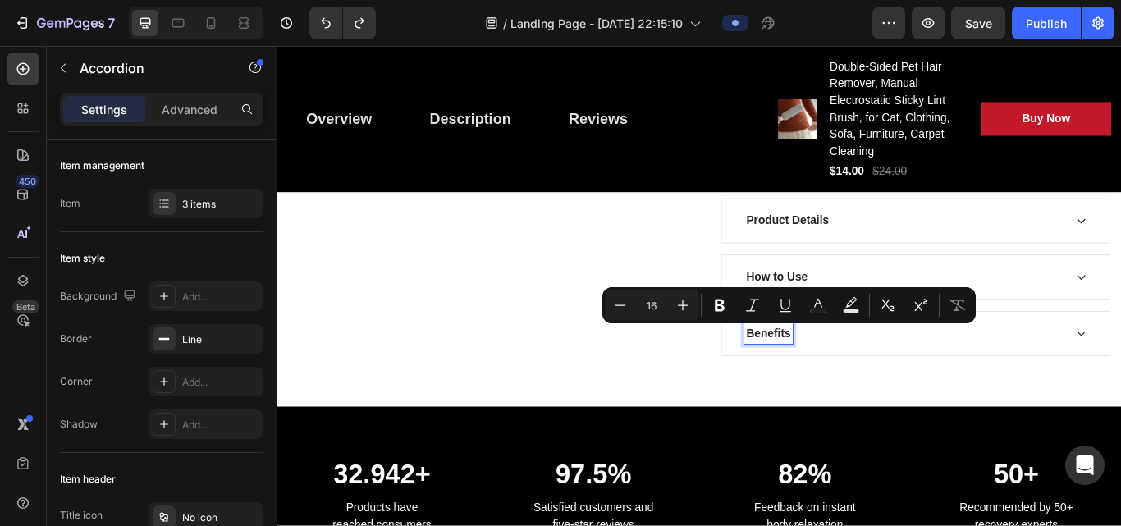
click at [848, 392] on div "Benefits" at bounding box center [1007, 381] width 373 height 25
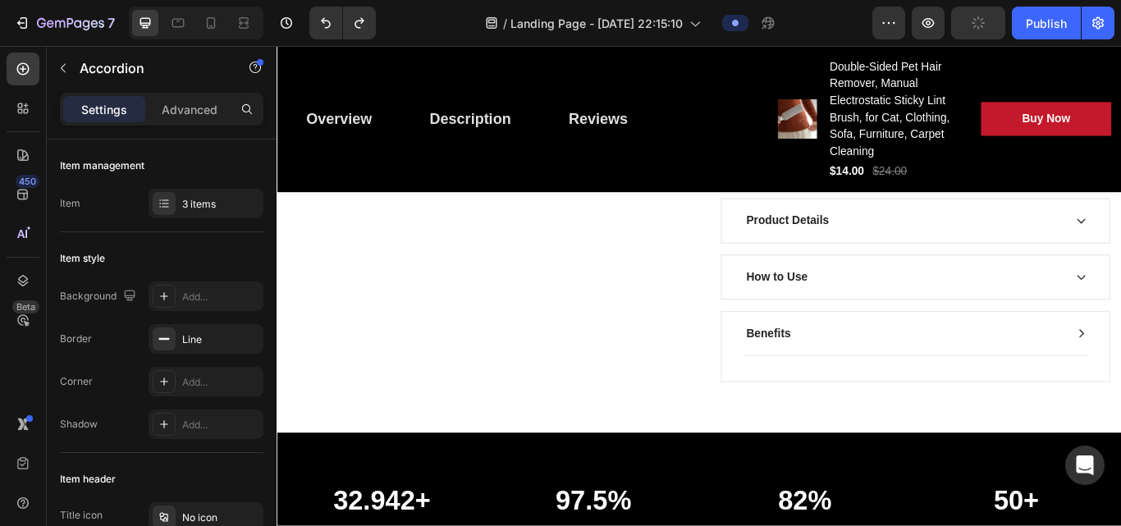
click at [848, 392] on div "Benefits" at bounding box center [1007, 381] width 373 height 25
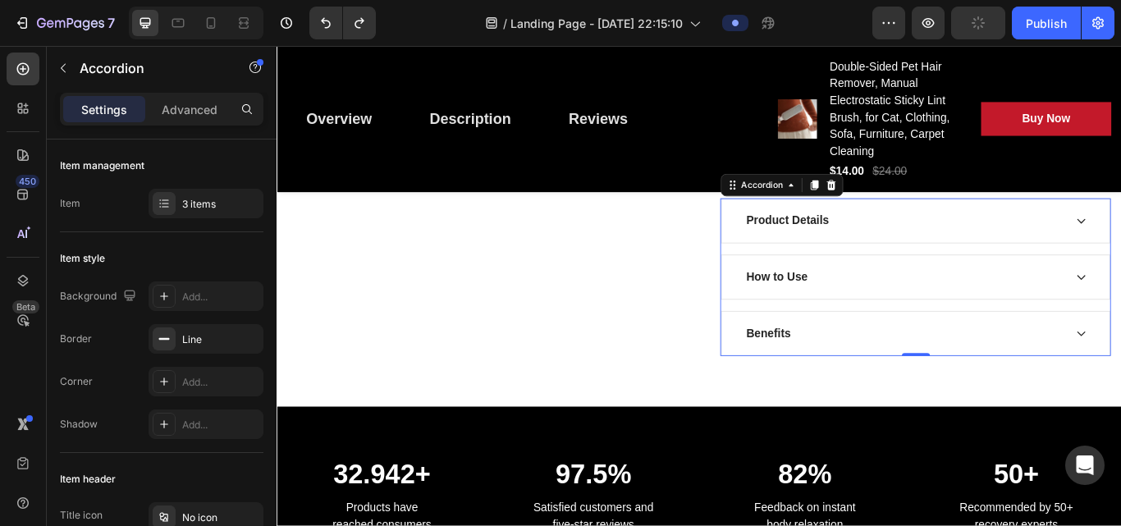
click at [848, 392] on div "Benefits" at bounding box center [1007, 381] width 373 height 25
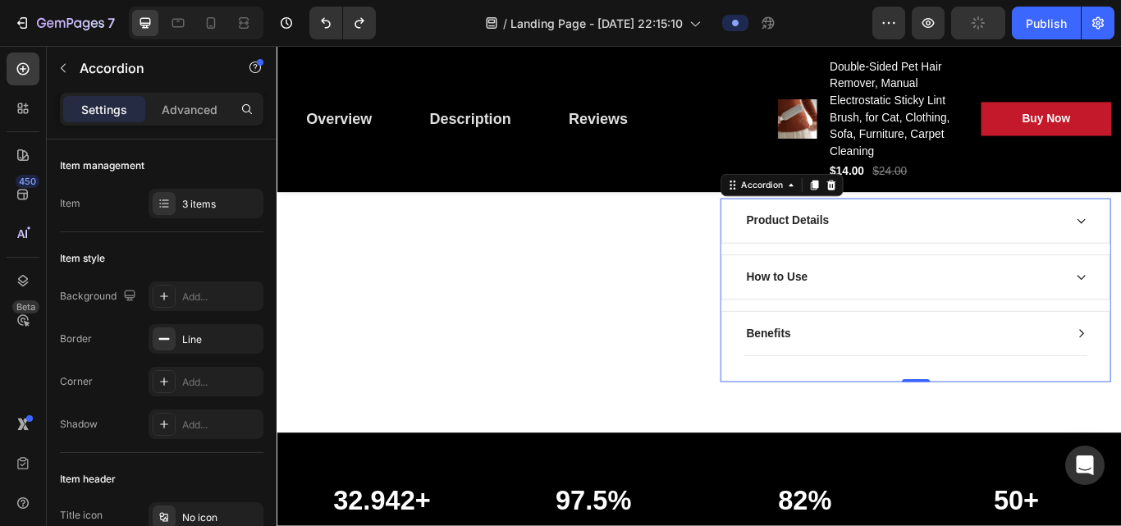
click at [848, 392] on div "Benefits" at bounding box center [1007, 381] width 373 height 25
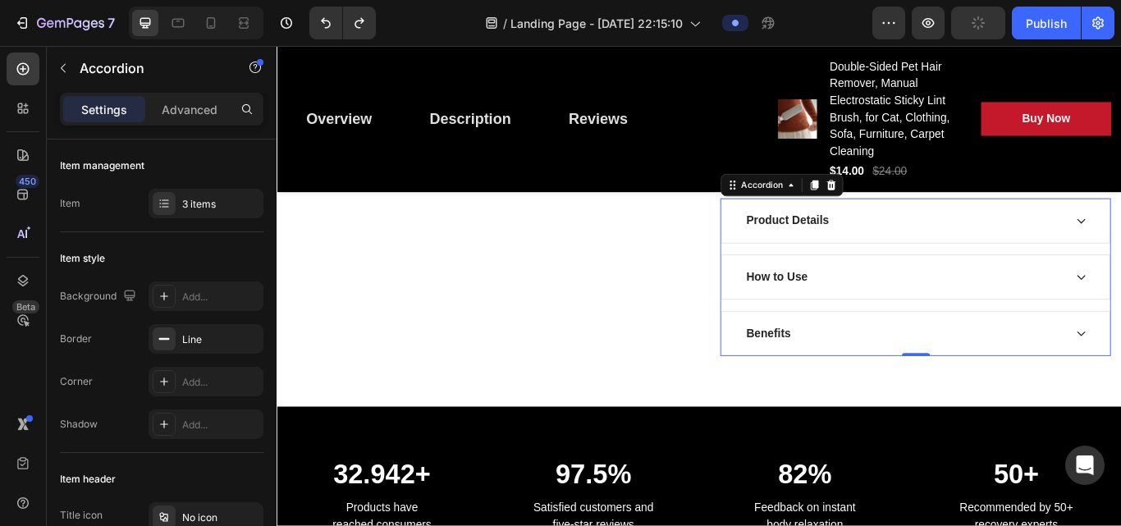
click at [848, 392] on div "Benefits" at bounding box center [1007, 381] width 373 height 25
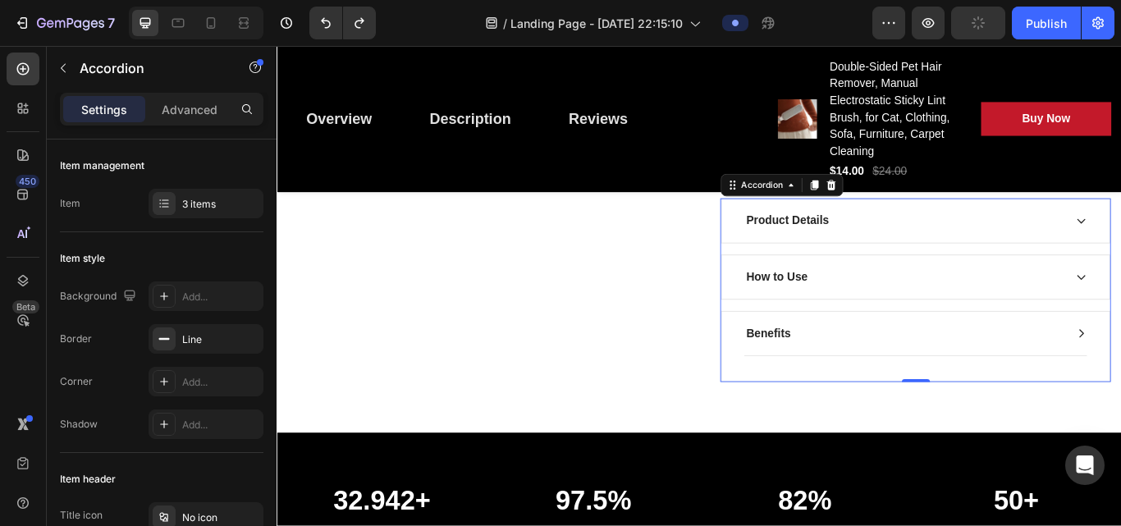
click at [848, 392] on div "Benefits" at bounding box center [1007, 381] width 373 height 25
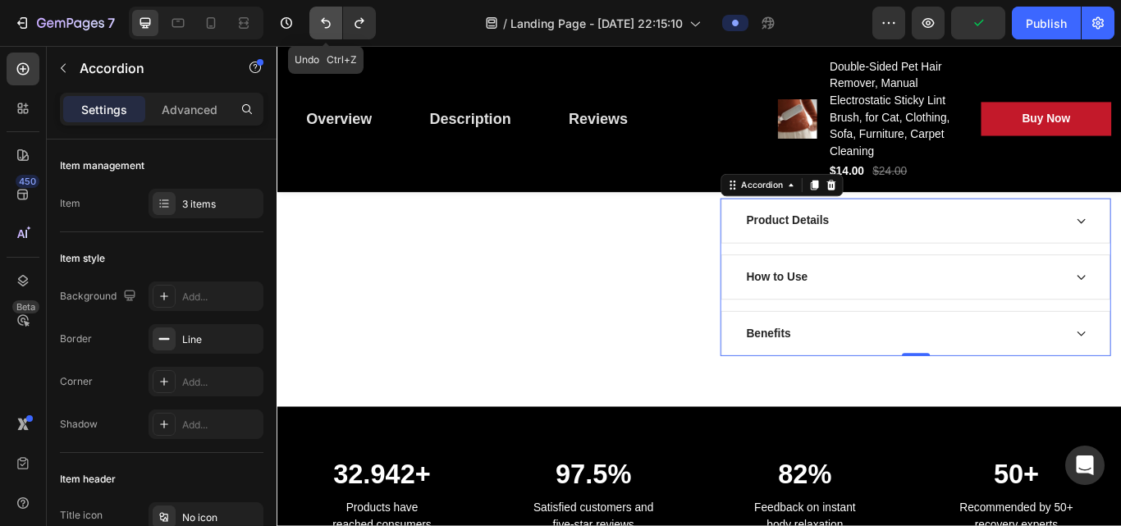
click at [335, 27] on button "Undo/Redo" at bounding box center [325, 23] width 33 height 33
click at [848, 367] on div "Benefits" at bounding box center [1021, 381] width 452 height 51
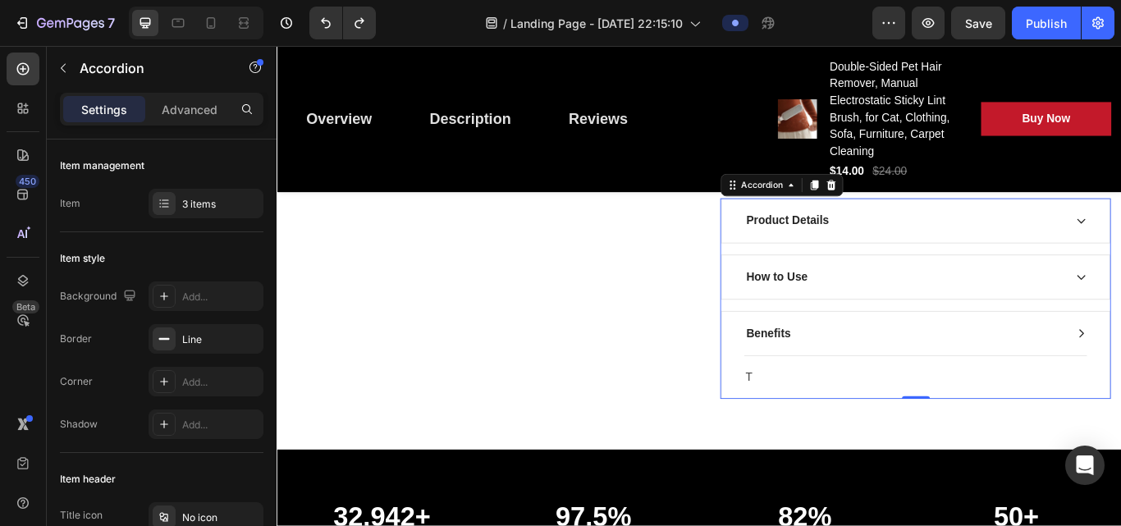
click at [848, 367] on div "Benefits" at bounding box center [1021, 381] width 452 height 51
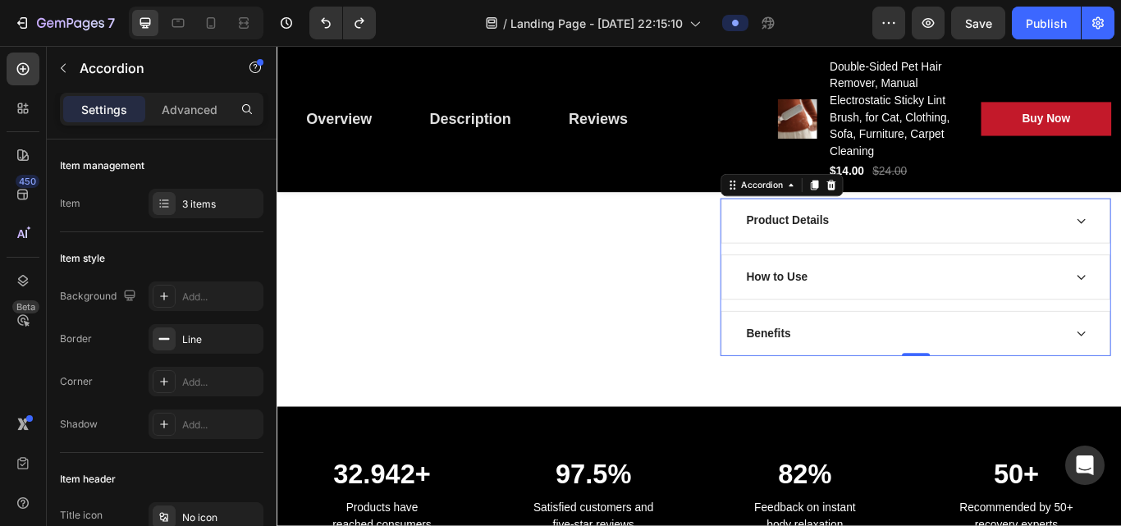
click at [848, 367] on div "Benefits" at bounding box center [1021, 381] width 452 height 51
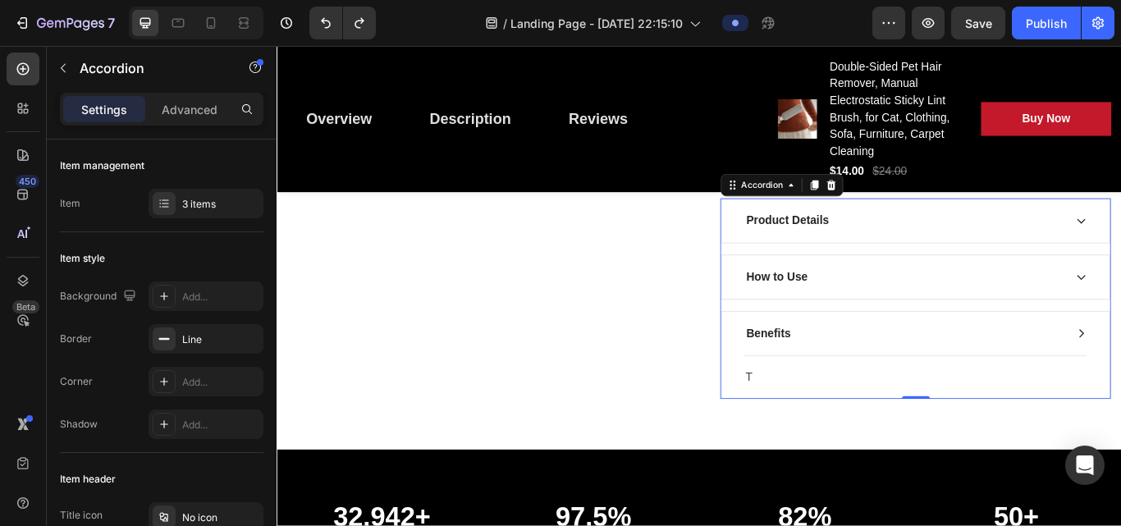
click at [848, 367] on div "Benefits" at bounding box center [1021, 381] width 452 height 51
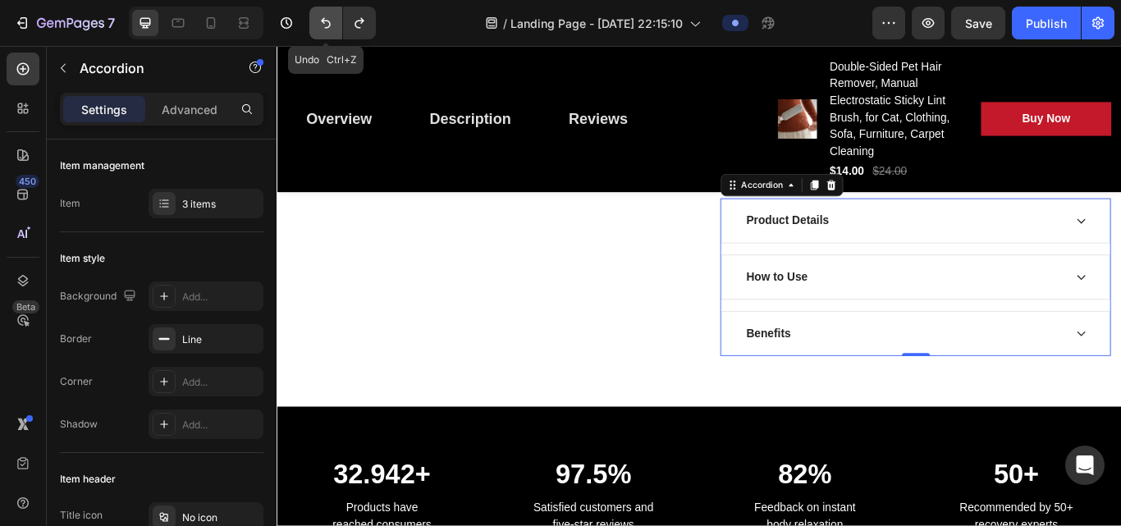
click at [324, 36] on button "Undo/Redo" at bounding box center [325, 23] width 33 height 33
click at [848, 359] on div "Benefits" at bounding box center [1021, 381] width 452 height 51
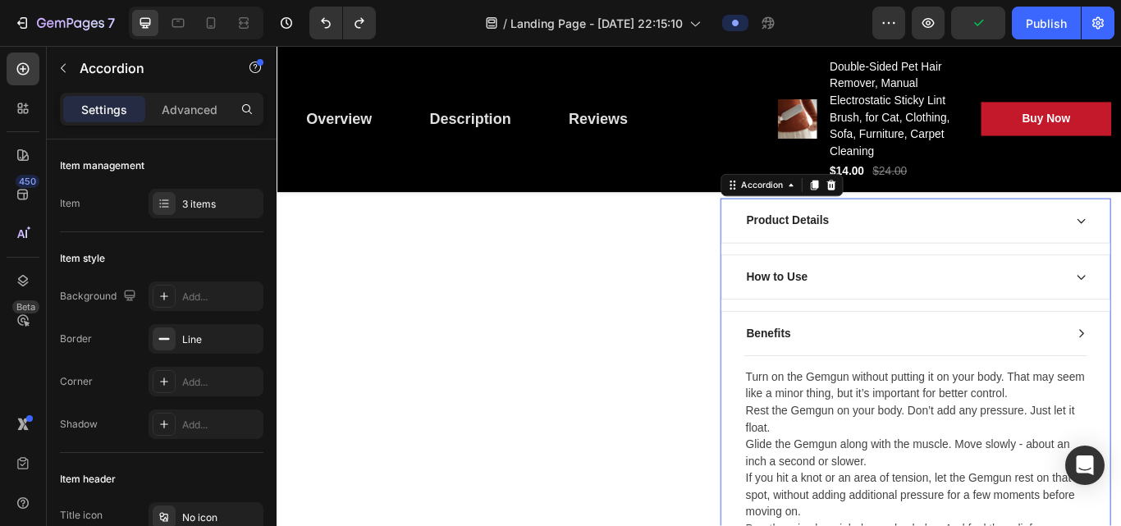
click at [848, 359] on div "Benefits" at bounding box center [1021, 381] width 452 height 51
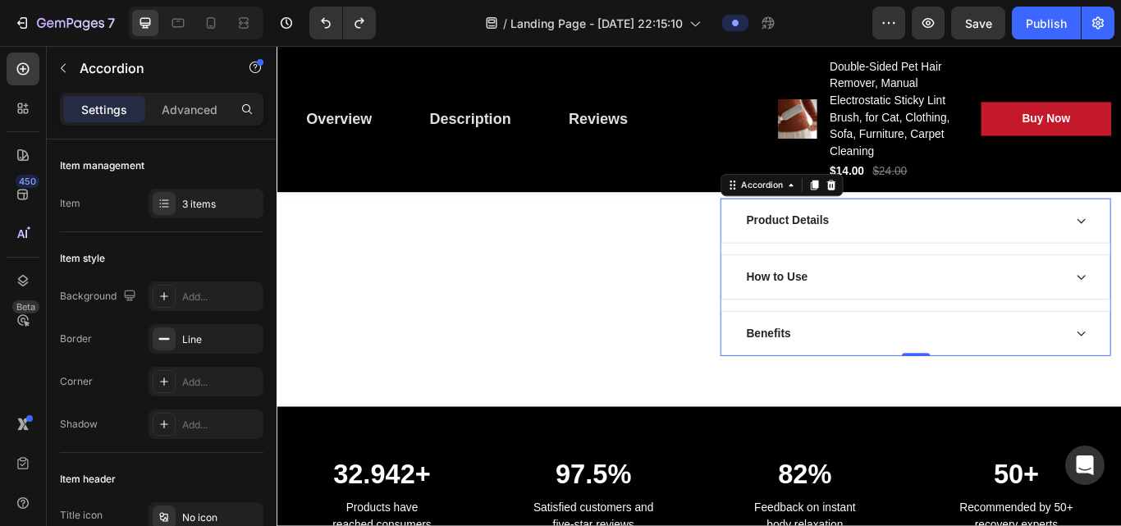
click at [848, 359] on div "Benefits" at bounding box center [1021, 381] width 452 height 51
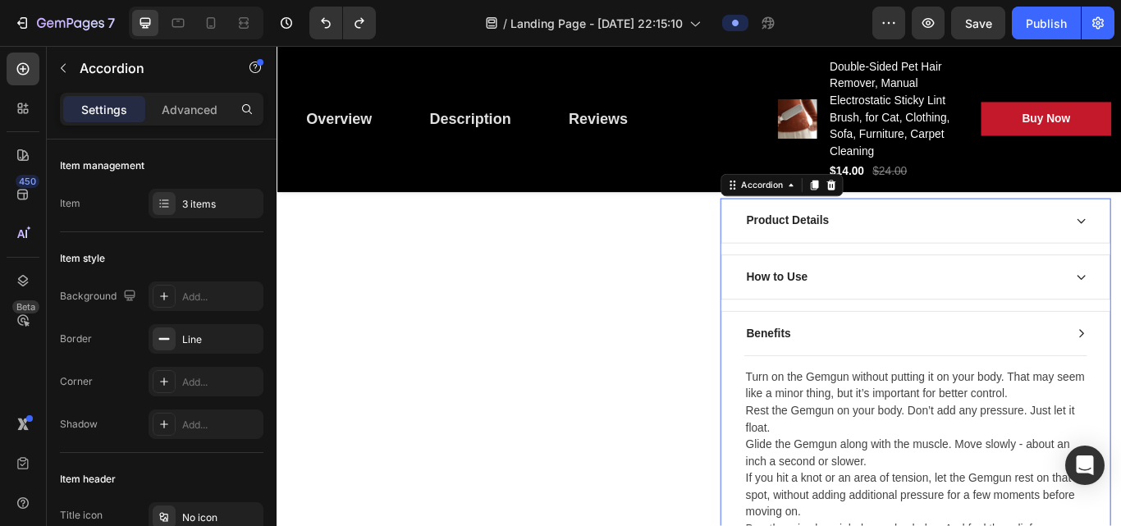
click at [848, 359] on div "Benefits" at bounding box center [1021, 381] width 452 height 51
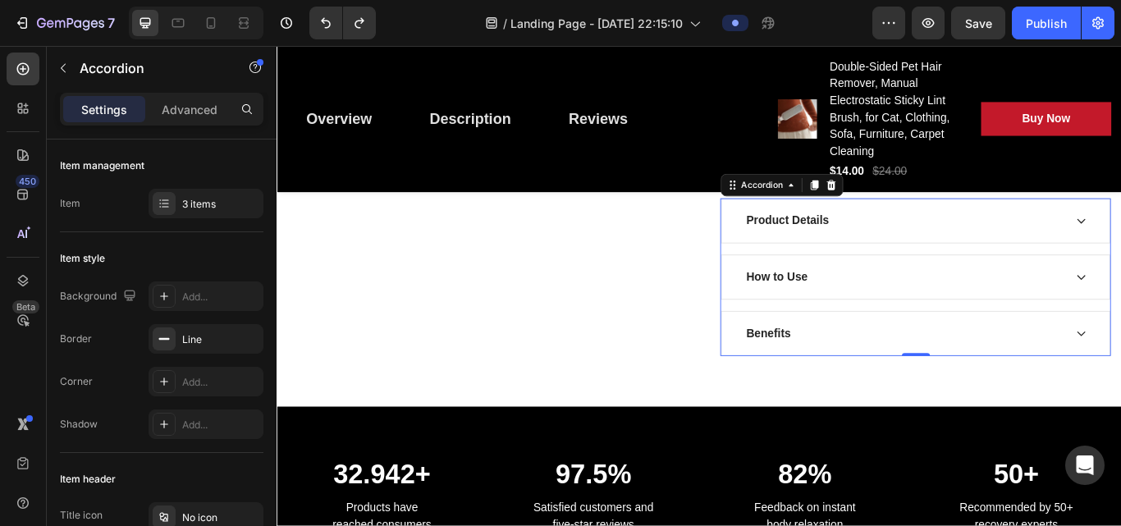
click at [848, 359] on div "Benefits" at bounding box center [1021, 381] width 452 height 51
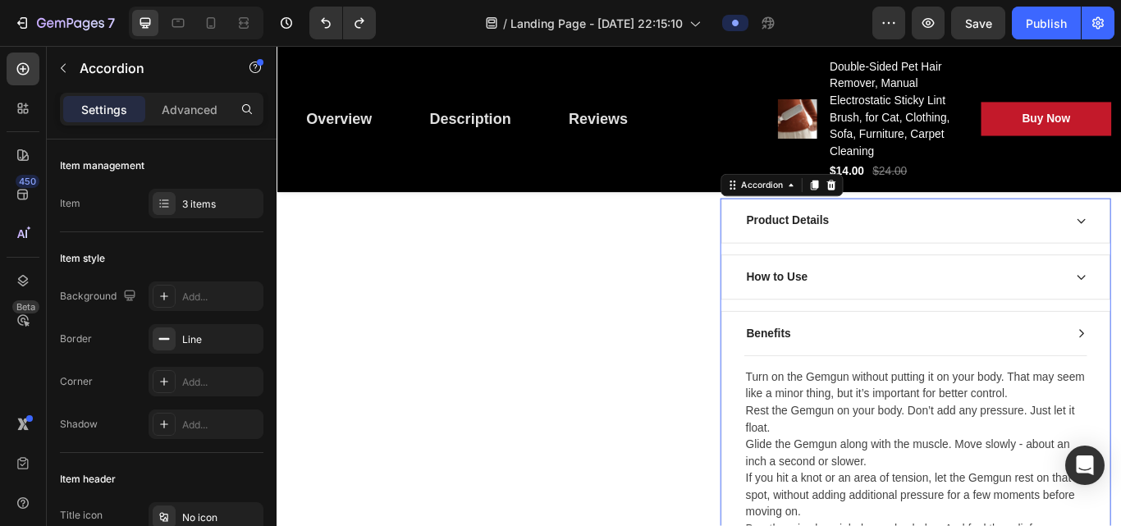
click at [848, 359] on div "Benefits" at bounding box center [1021, 381] width 452 height 51
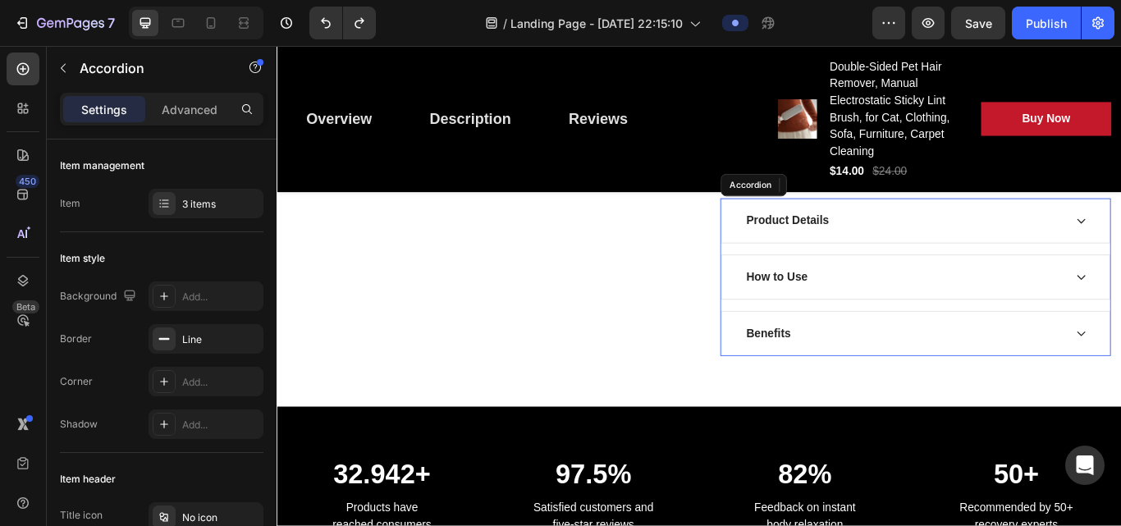
click at [842, 311] on p "How to Use" at bounding box center [859, 316] width 71 height 20
click at [843, 369] on div "Benefits" at bounding box center [849, 381] width 57 height 25
click at [848, 394] on div "Benefits" at bounding box center [1021, 381] width 452 height 51
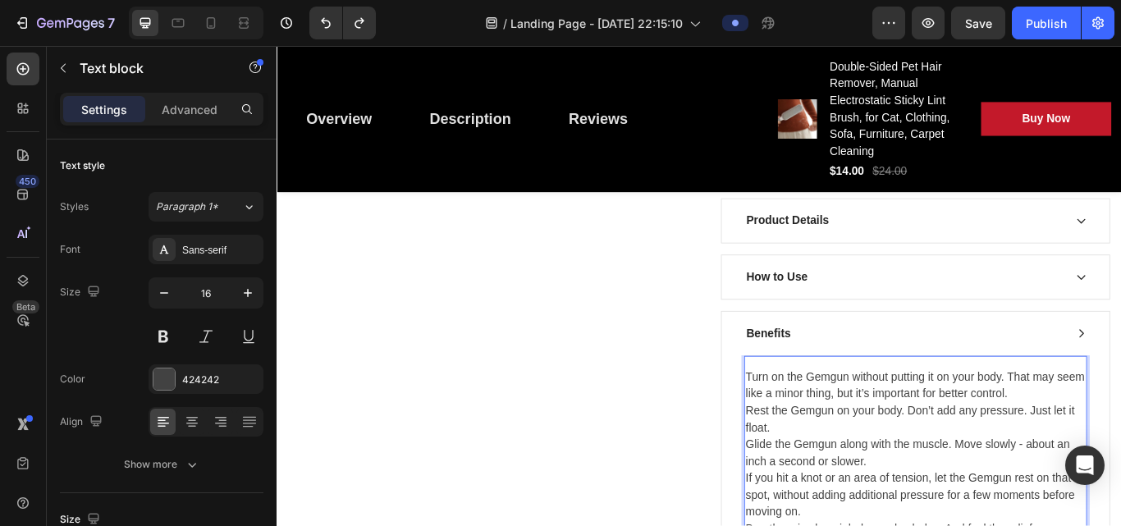
click at [848, 484] on p "Turn on the Gemgun without putting it on your body. That may seem like a minor …" at bounding box center [1021, 521] width 396 height 197
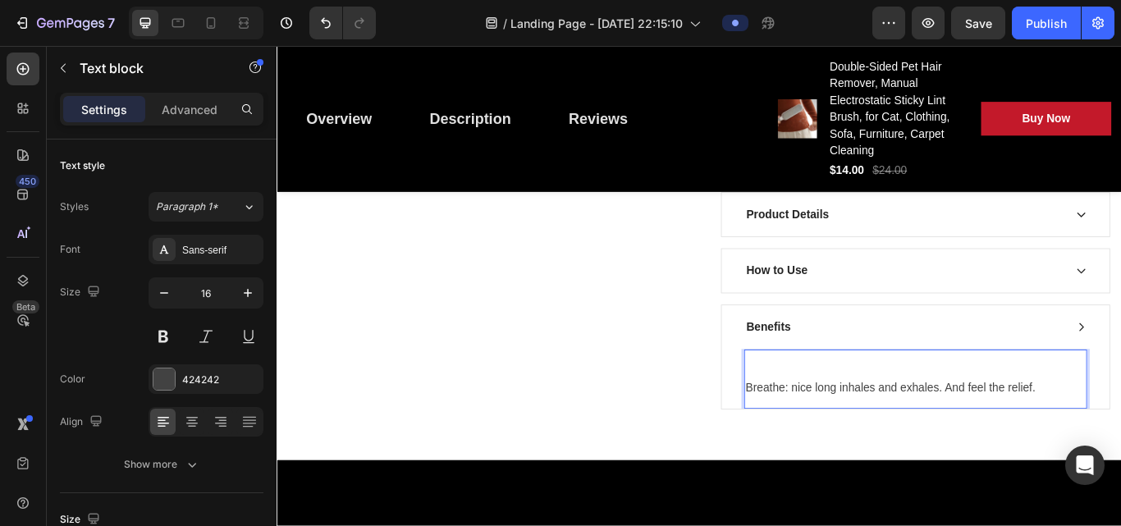
click at [823, 421] on p "⁠⁠⁠⁠⁠⁠⁠ Breathe: nice long inhales and exhales. And feel the relief." at bounding box center [1021, 434] width 396 height 39
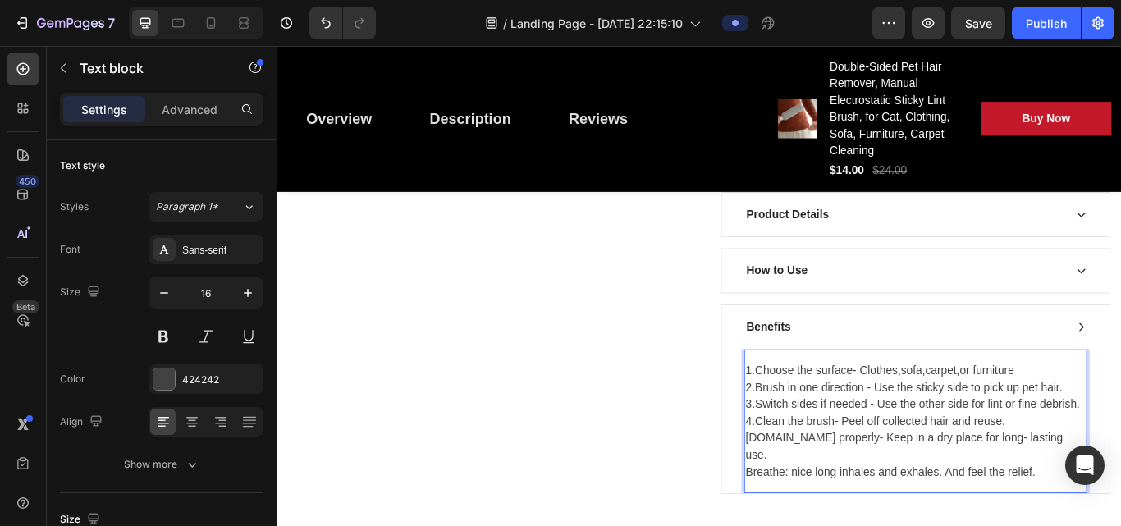
click at [848, 484] on p "⁠⁠⁠⁠⁠⁠⁠5.Store properly- Keep in a dry place for long- lasting use. Breathe: ni…" at bounding box center [1021, 523] width 396 height 59
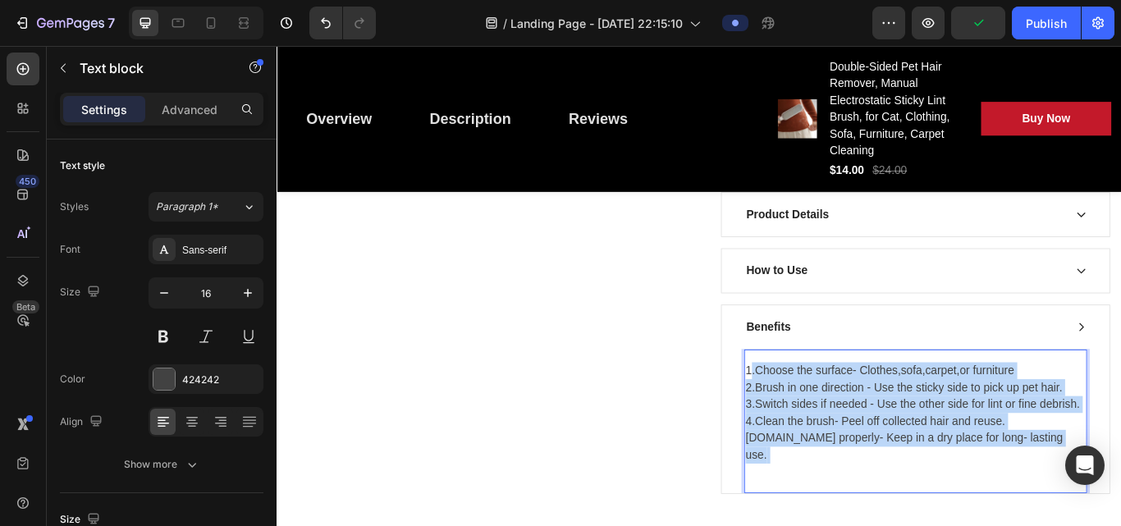
drag, startPoint x: 820, startPoint y: 423, endPoint x: 925, endPoint y: 521, distance: 143.4
click at [848, 484] on div "1.Choose the surface- Clothes,sofa,carpet,or furniture 2.Brush in one direction…" at bounding box center [1021, 484] width 400 height 141
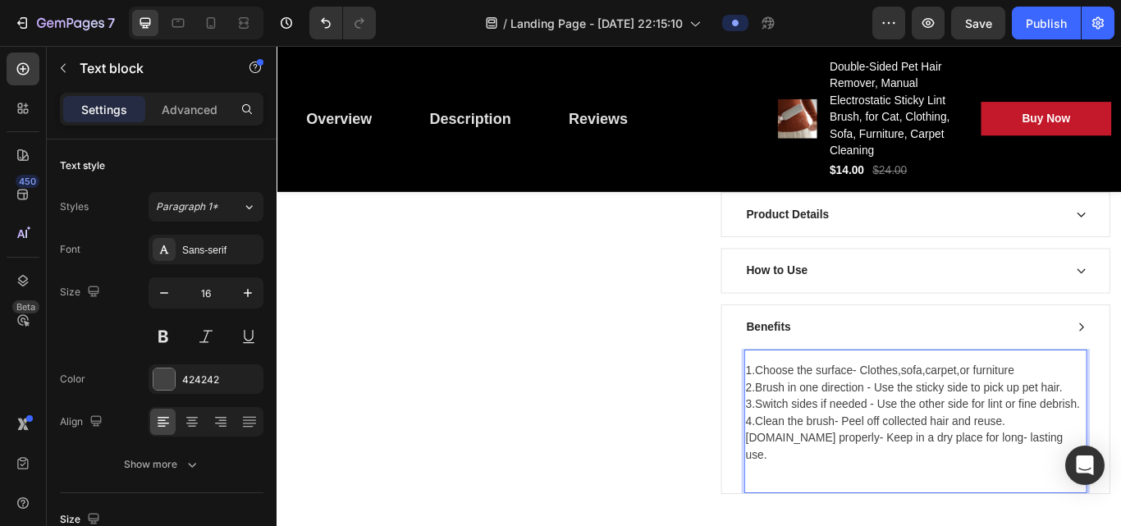
drag, startPoint x: 925, startPoint y: 521, endPoint x: 884, endPoint y: 578, distance: 69.4
click at [848, 484] on div "Say Goodbye to pet Hair - Instantly Heading Row Product Images Double-Sided Pet…" at bounding box center [768, 20] width 985 height 1215
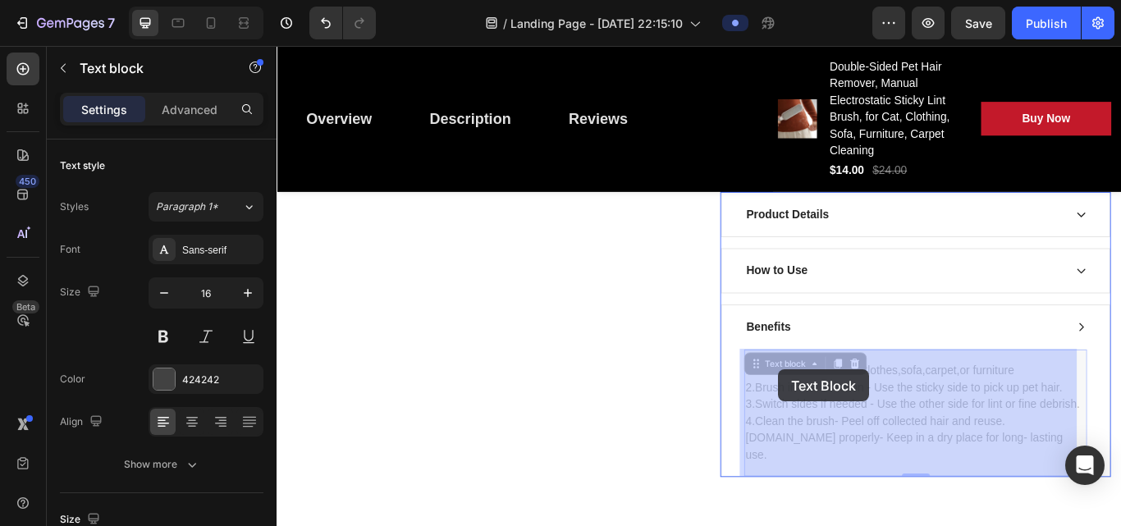
drag, startPoint x: 829, startPoint y: 422, endPoint x: 860, endPoint y: 423, distance: 30.4
drag, startPoint x: 828, startPoint y: 416, endPoint x: 843, endPoint y: 422, distance: 16.6
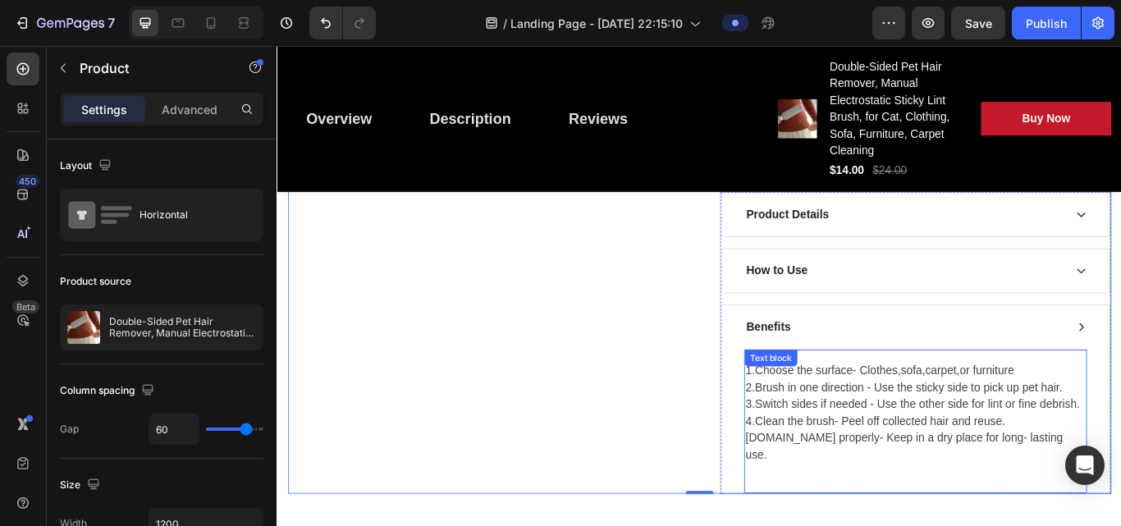
click at [828, 422] on div "1.Choose the surface- Clothes,sofa,carpet,or furniture 2.Brush in one direction…" at bounding box center [1021, 484] width 400 height 168
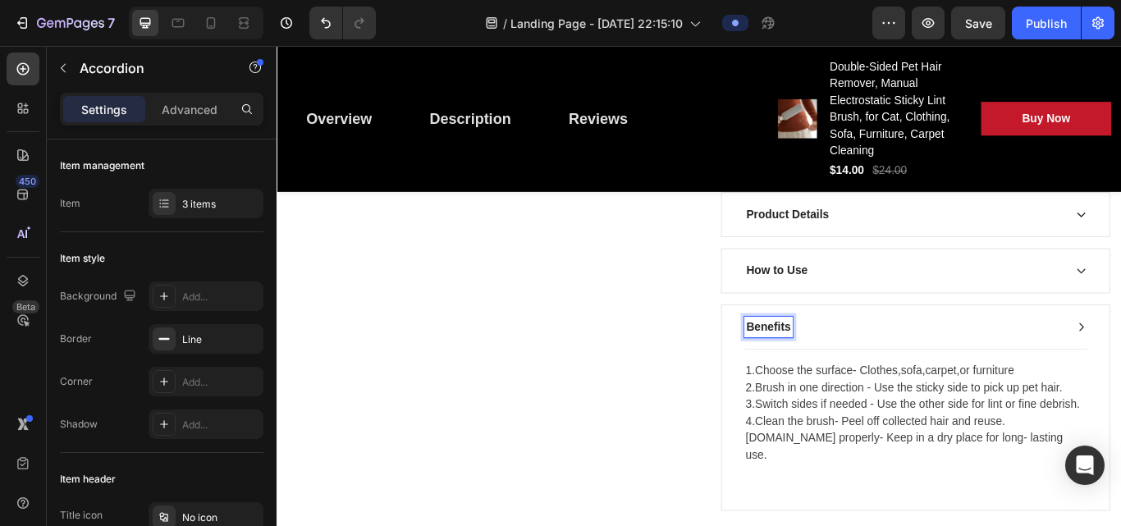
click at [848, 370] on div "Benefits" at bounding box center [849, 374] width 57 height 25
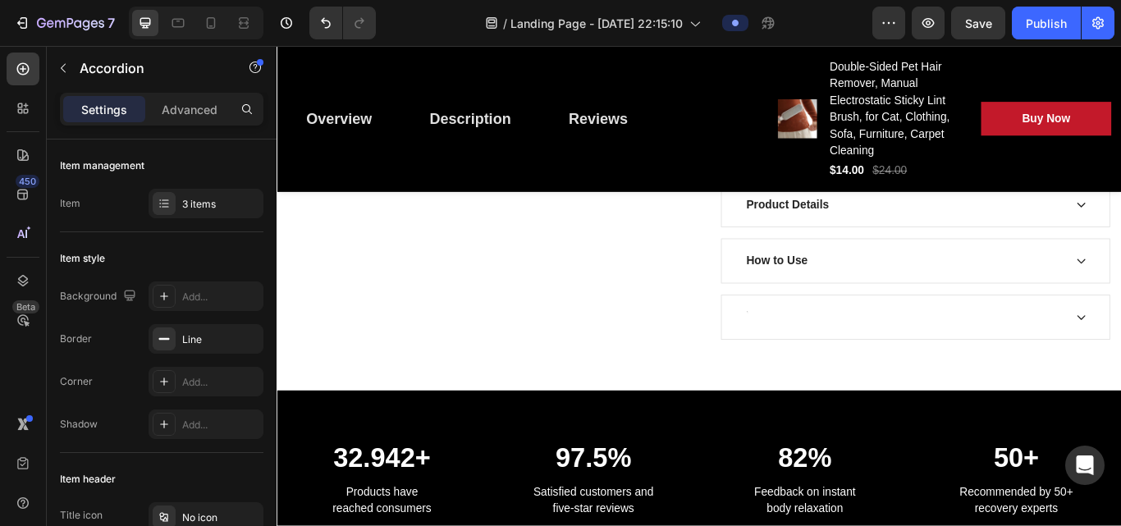
scroll to position [834, 0]
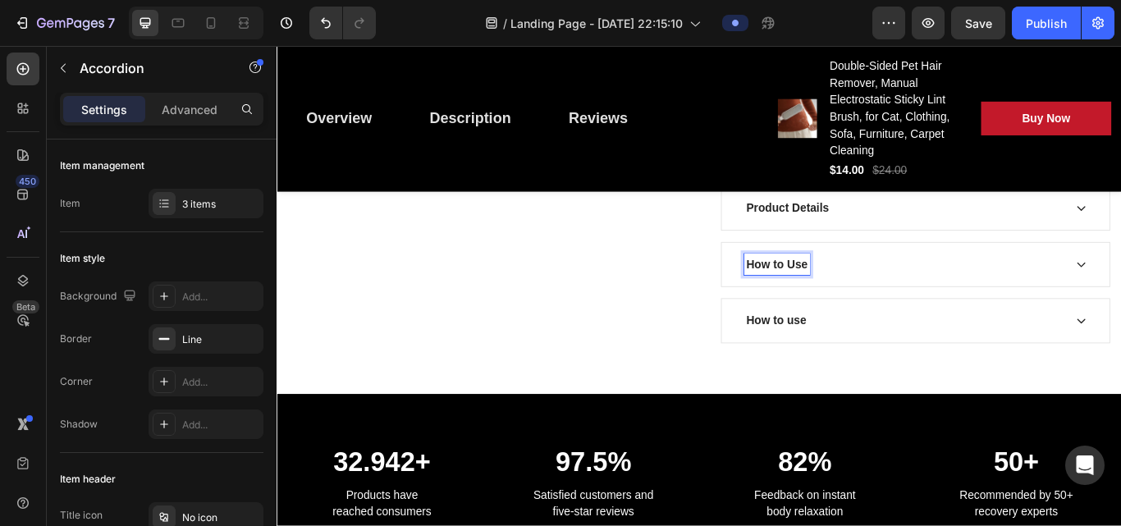
click at [871, 311] on p "How to Use" at bounding box center [859, 301] width 71 height 20
click at [888, 308] on p "How to Use" at bounding box center [859, 301] width 71 height 20
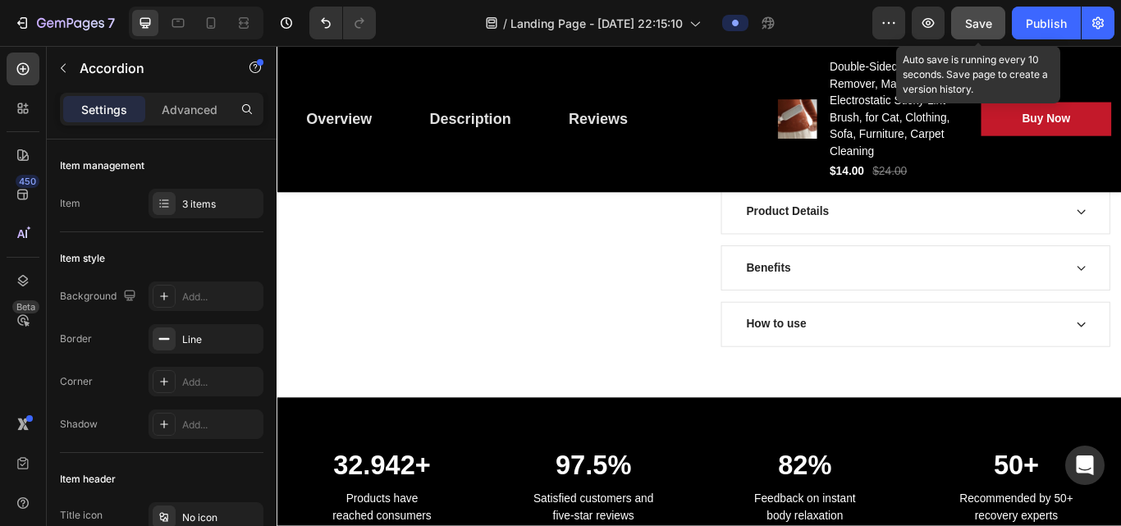
click at [978, 30] on div "Save" at bounding box center [978, 23] width 27 height 17
